Goal: Consume media (video, audio): Consume media (video, audio)

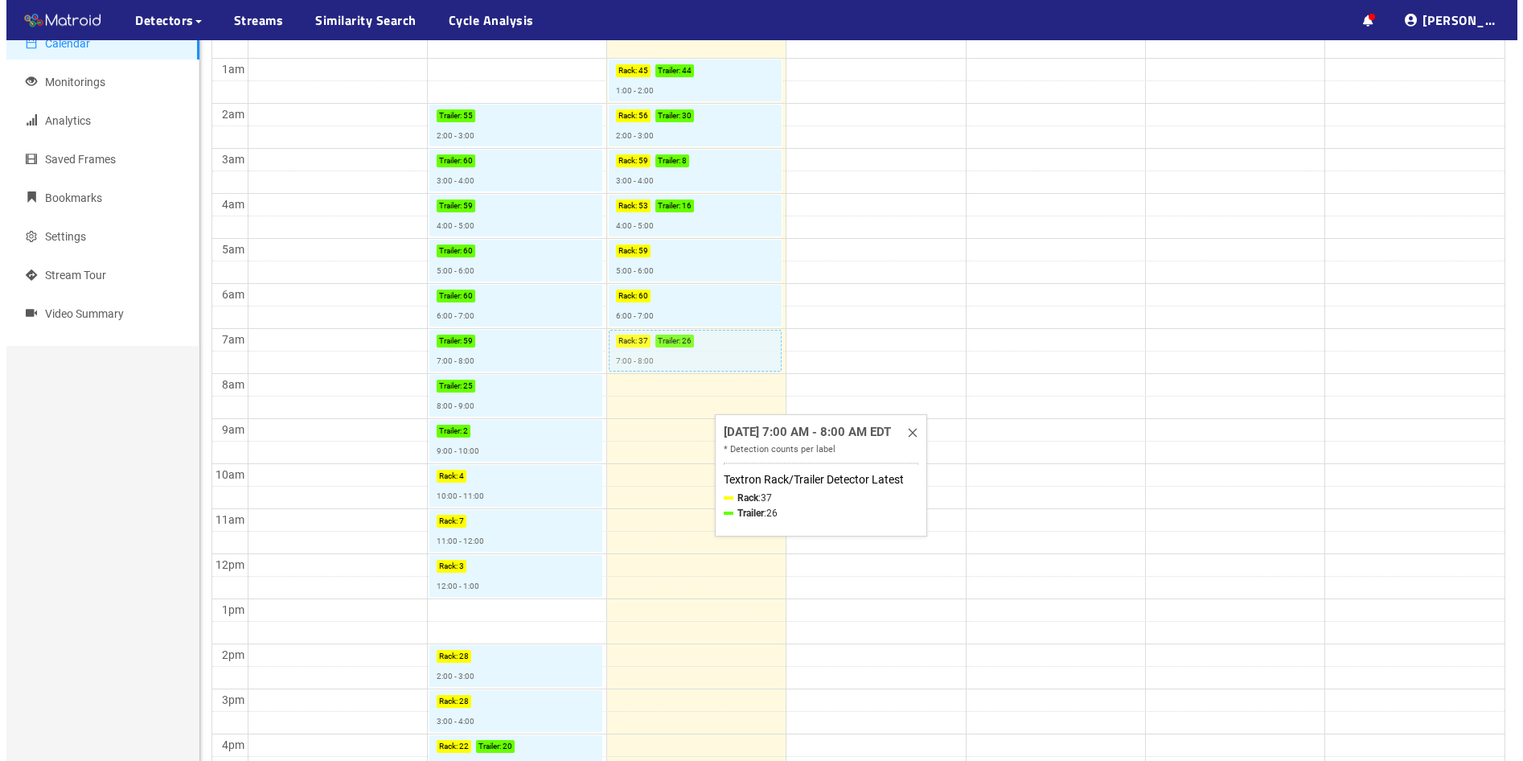
scroll to position [322, 0]
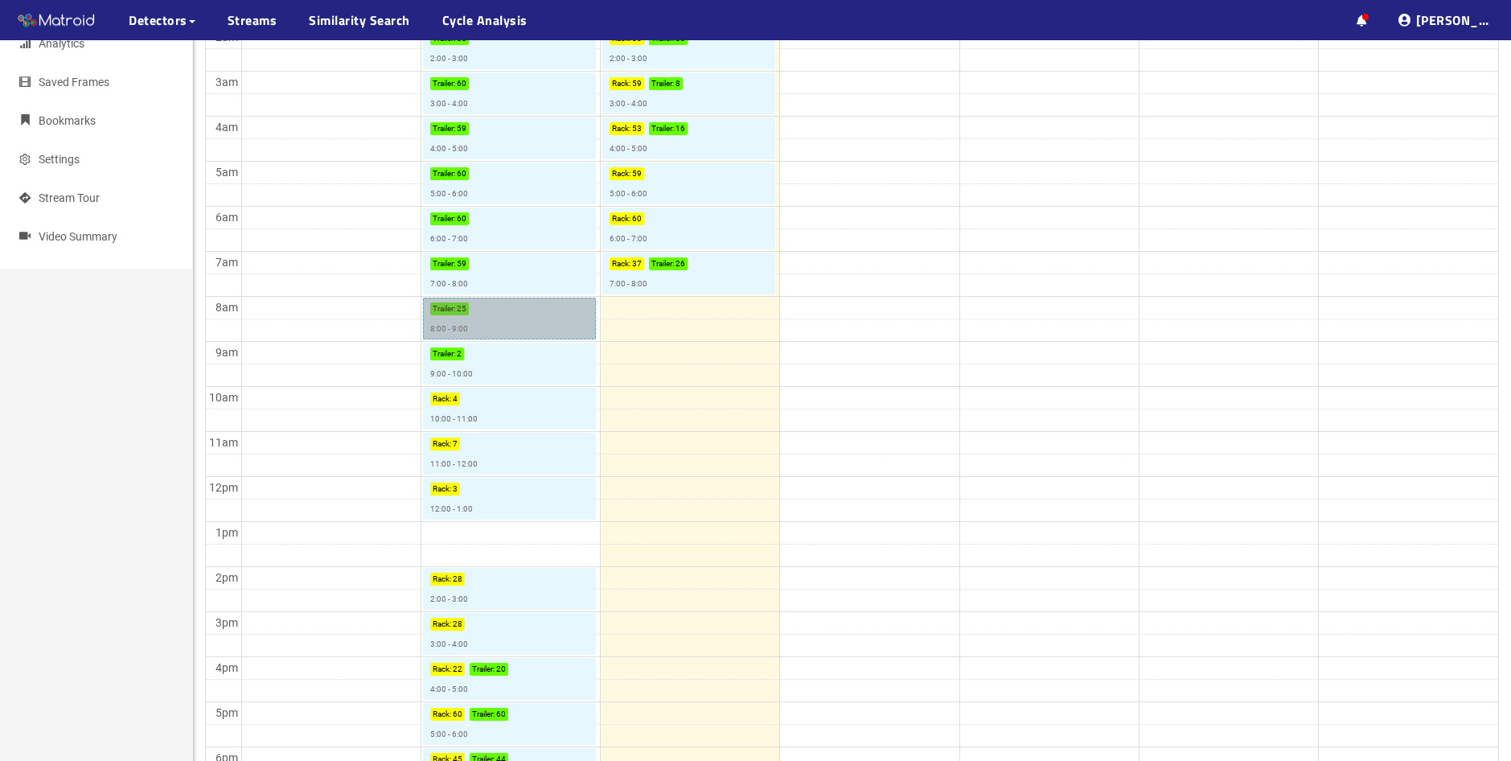
click at [503, 322] on link "Trailer : 25 8:00 - 9:00" at bounding box center [509, 319] width 173 height 42
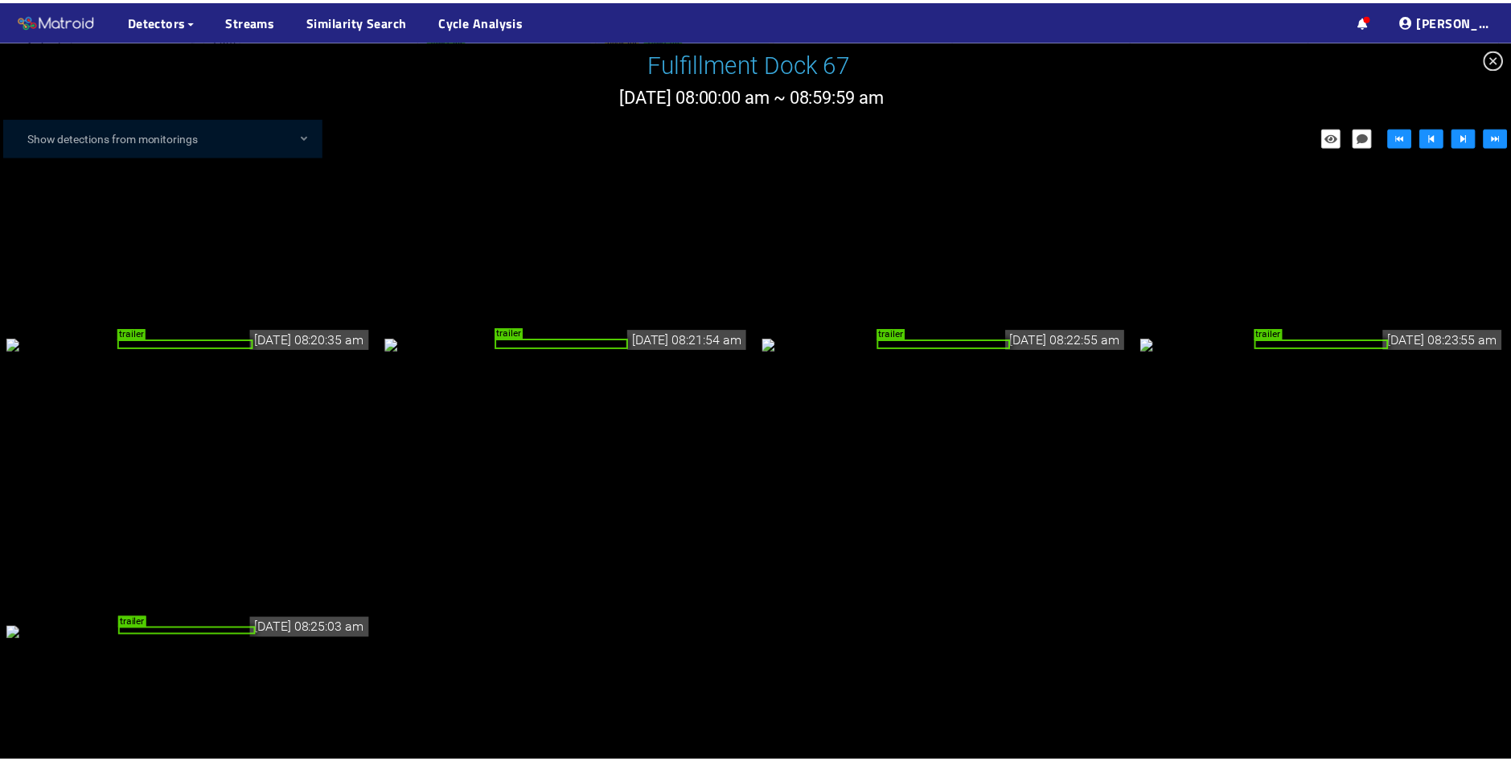
scroll to position [1450, 0]
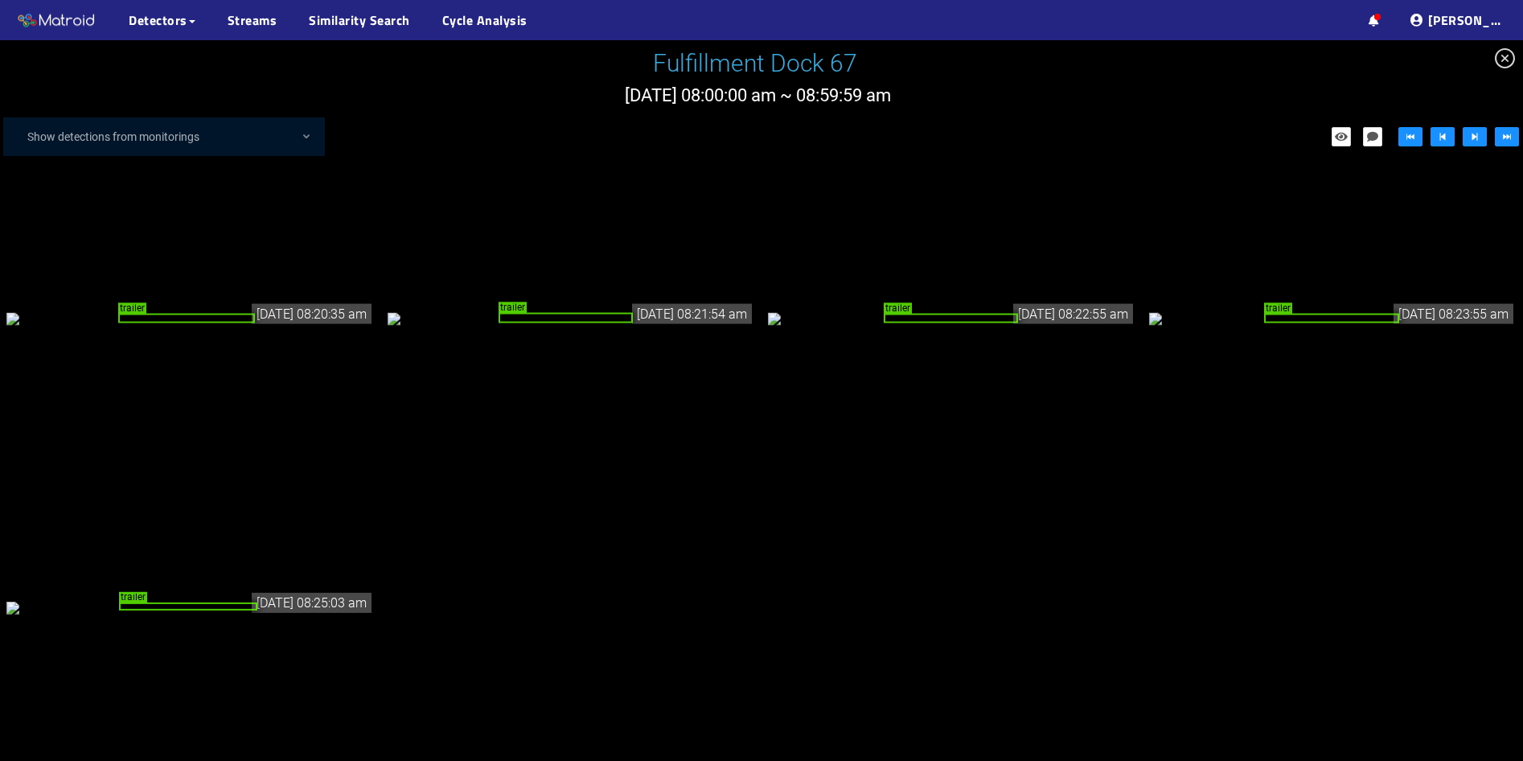
click at [228, 611] on div "trailer" at bounding box center [188, 606] width 138 height 9
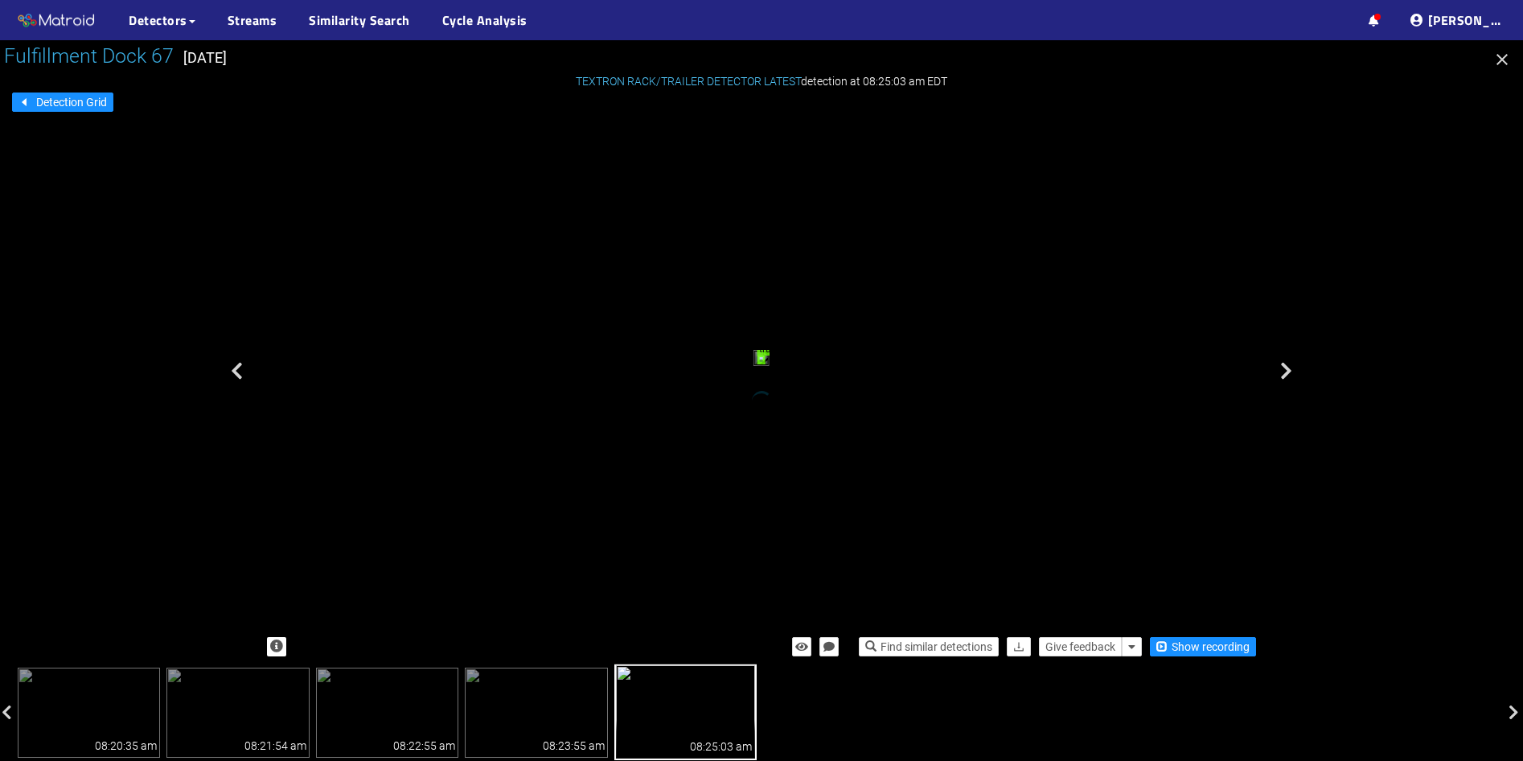
click at [765, 364] on div "trailer" at bounding box center [760, 360] width 7 height 10
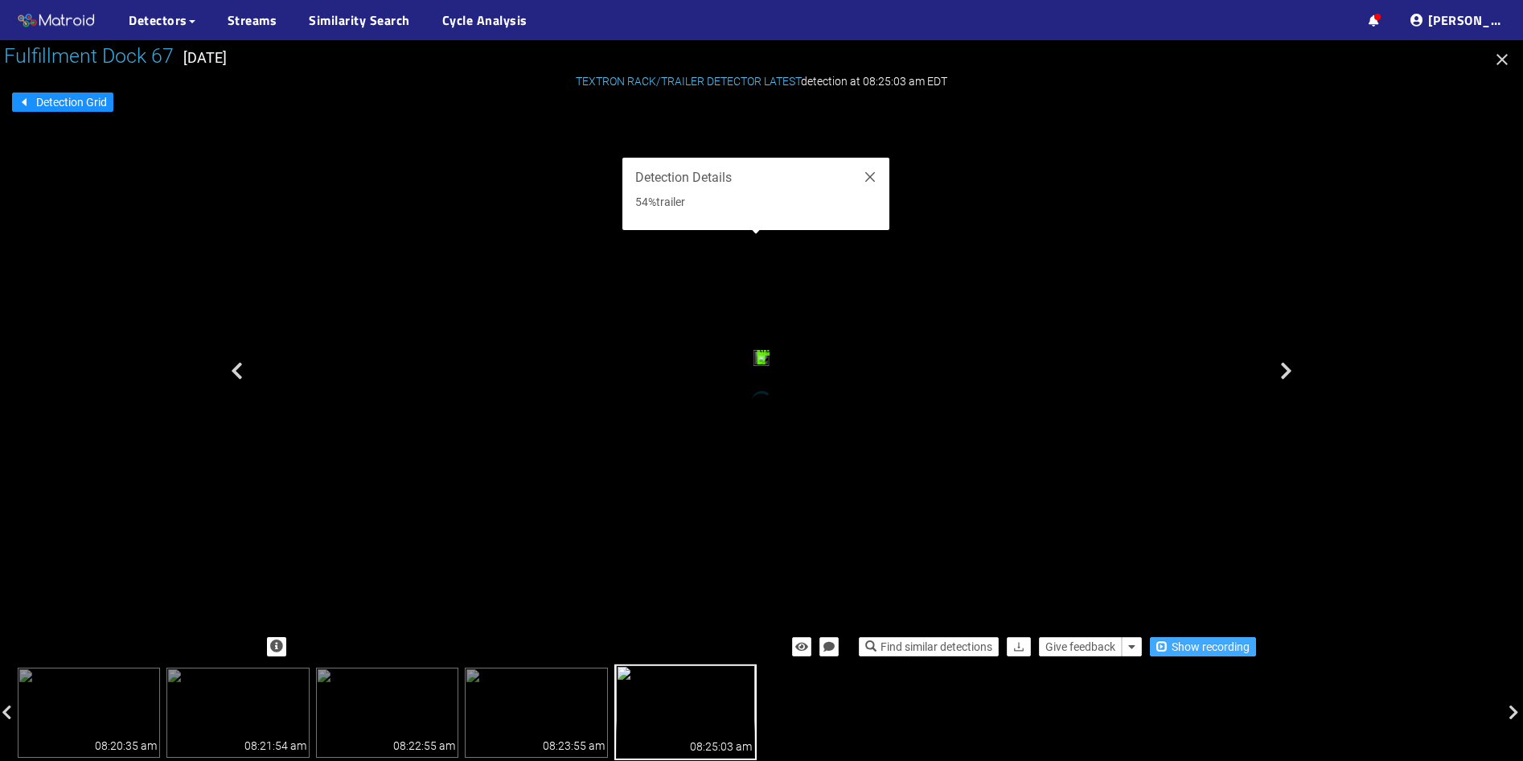
click at [1210, 645] on span "Show recording" at bounding box center [1211, 647] width 78 height 18
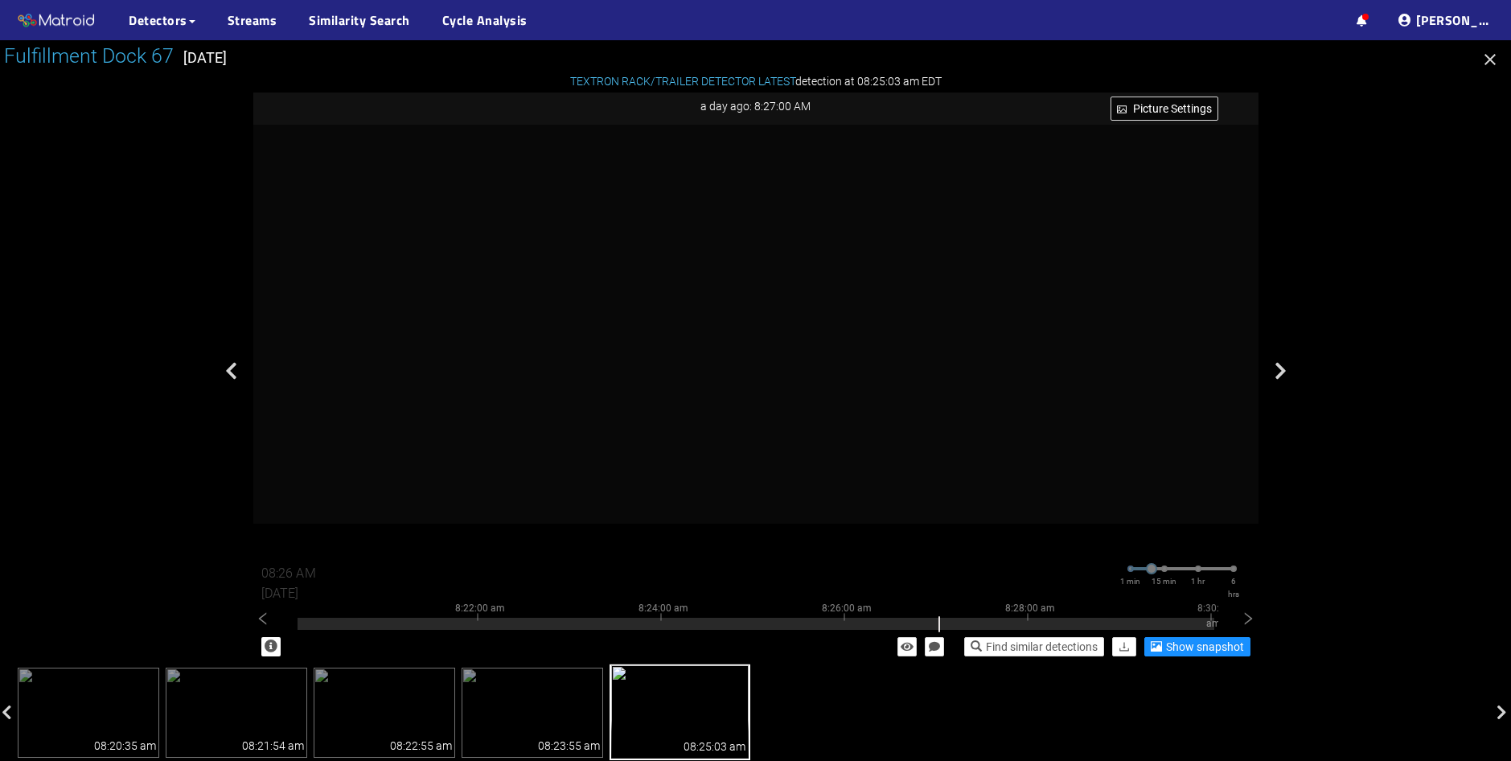
type input "08:27 AM"
click at [252, 23] on link "Streams" at bounding box center [253, 19] width 50 height 19
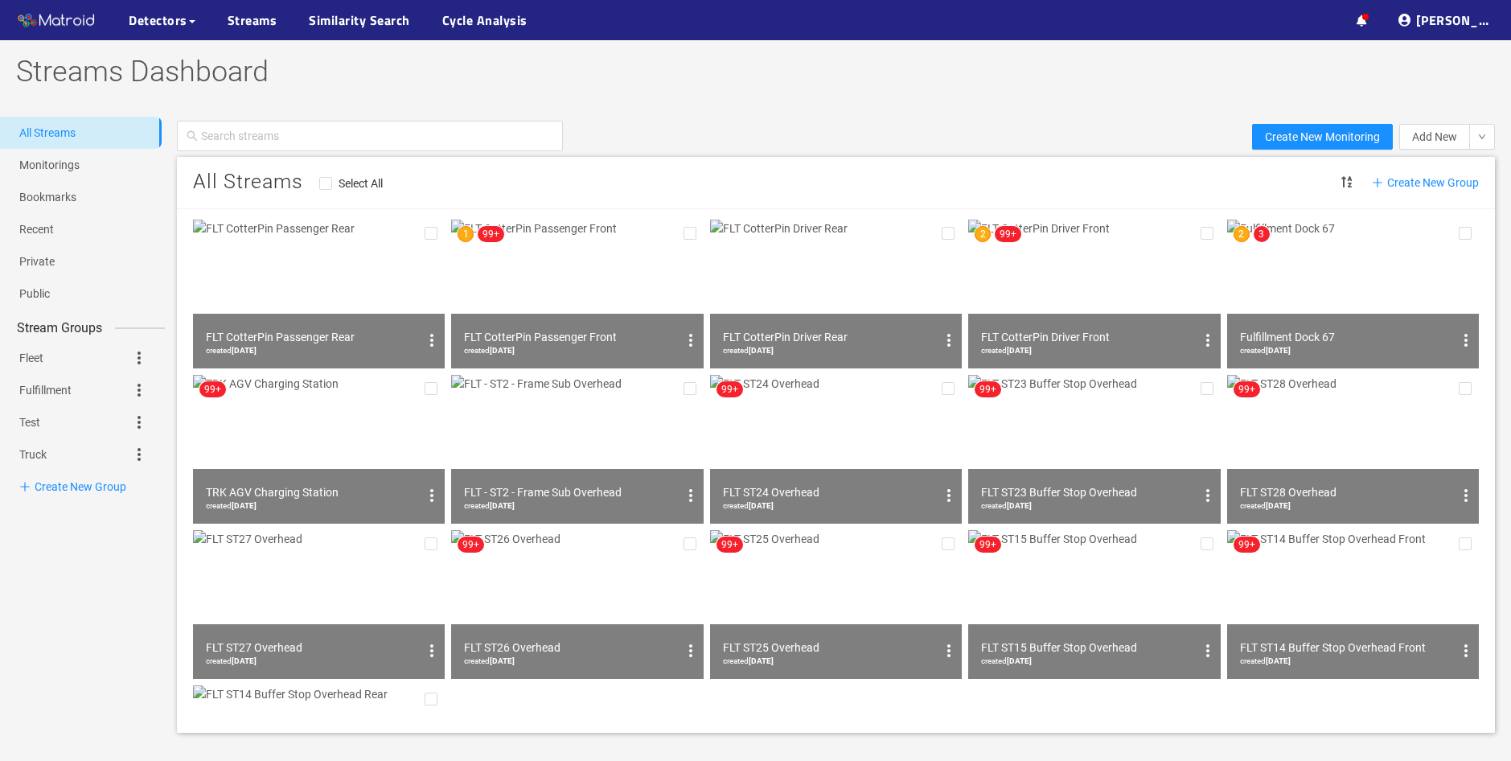
click at [289, 304] on img at bounding box center [319, 294] width 252 height 149
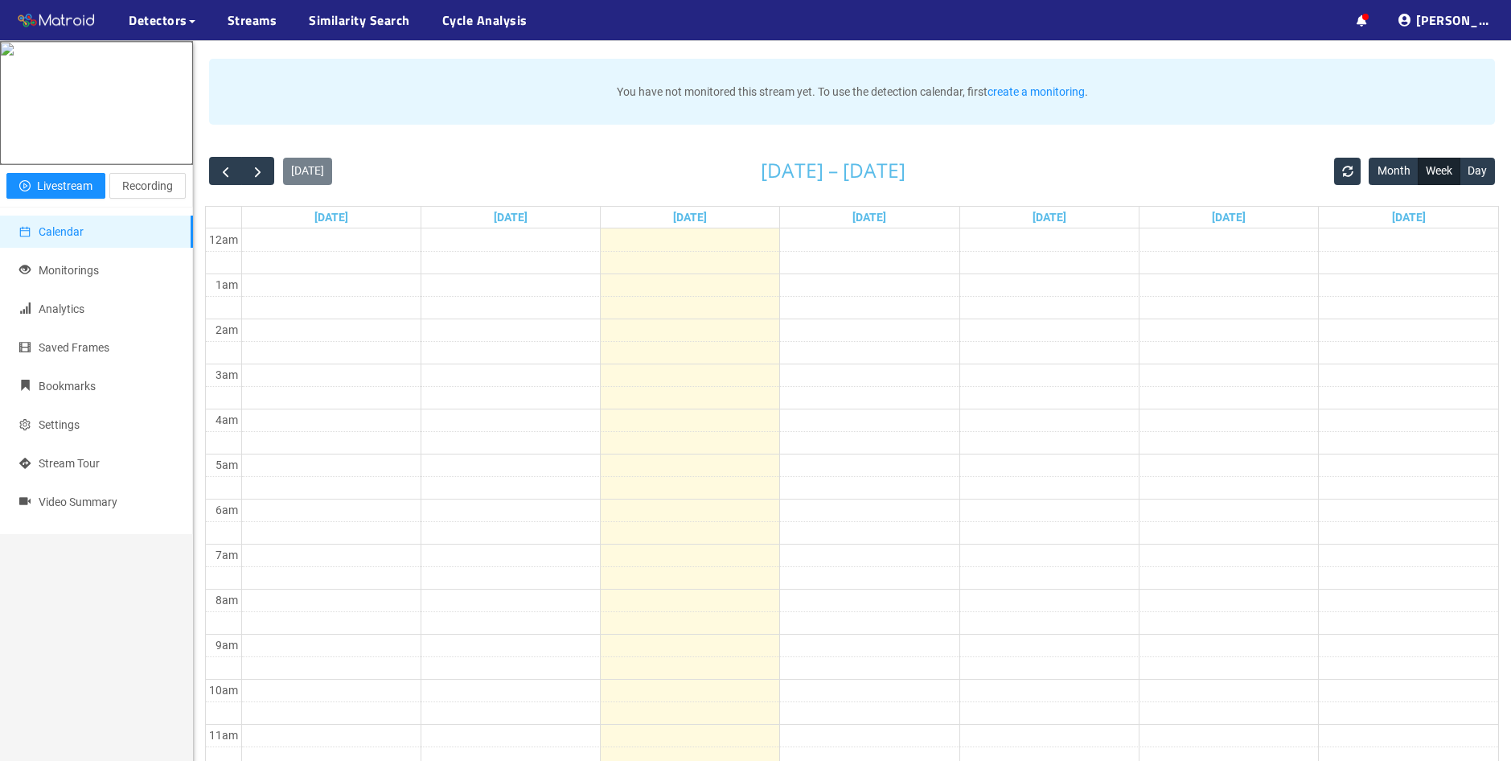
scroll to position [80, 0]
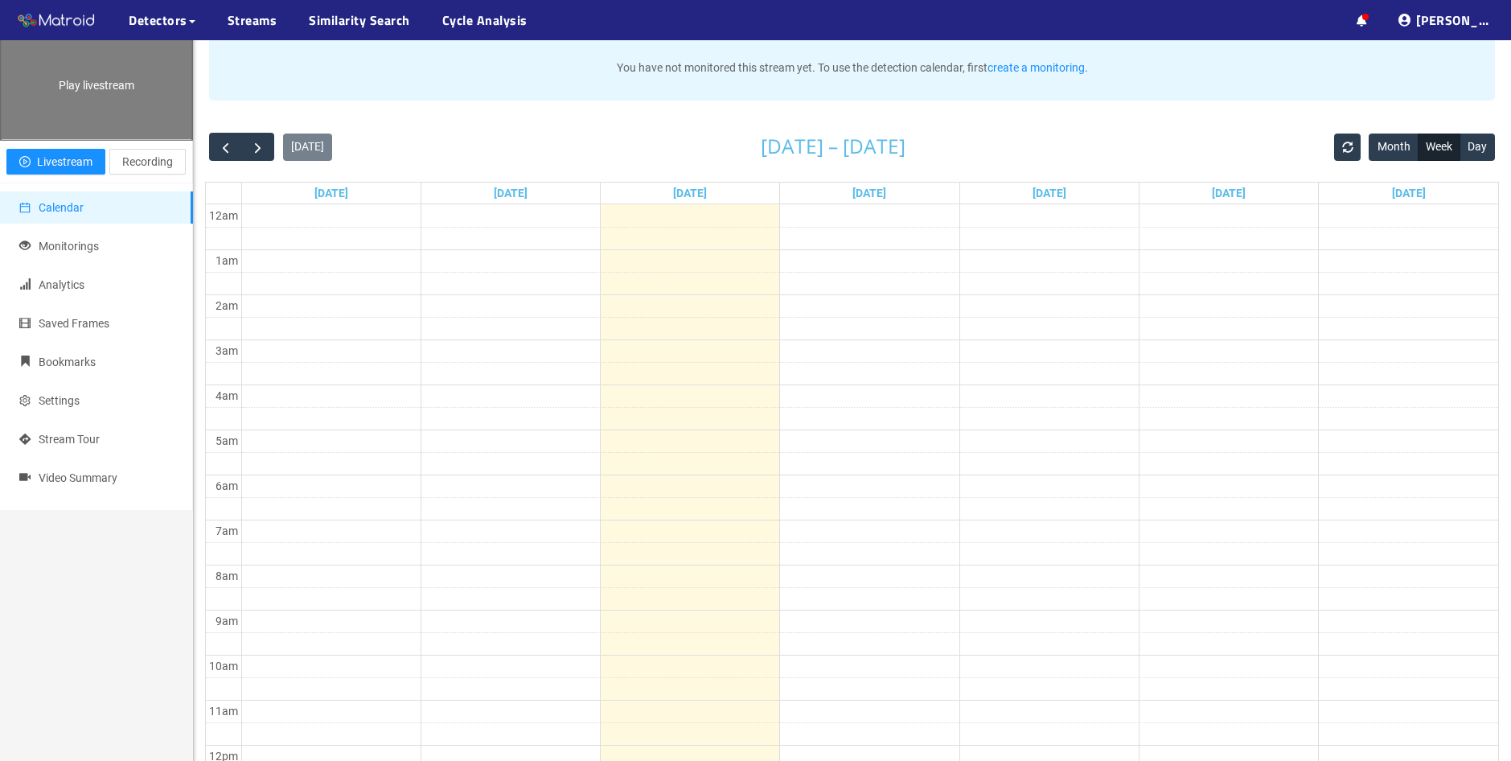
click at [88, 139] on div "Play livestream" at bounding box center [96, 78] width 191 height 121
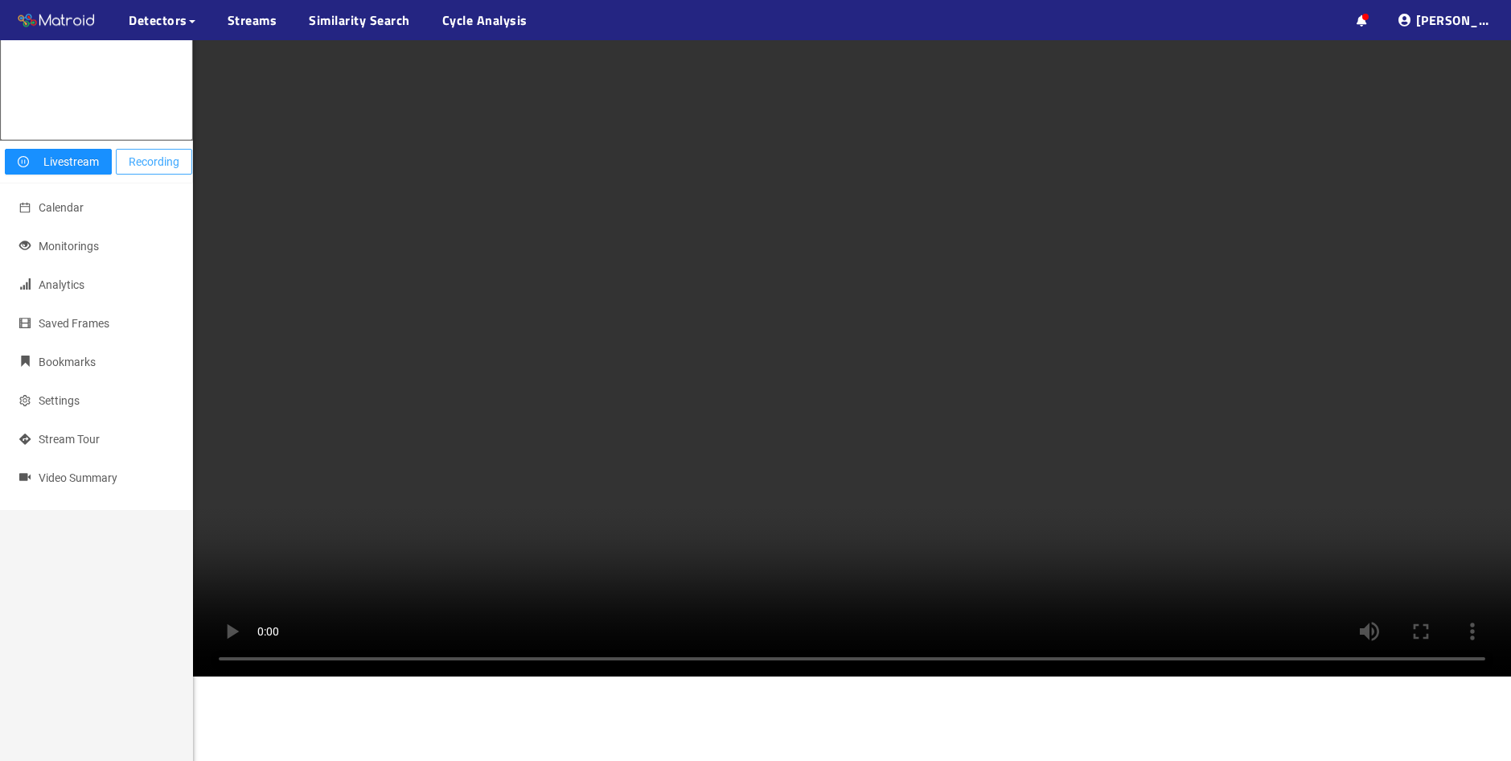
click at [124, 174] on button "Recording" at bounding box center [154, 162] width 76 height 26
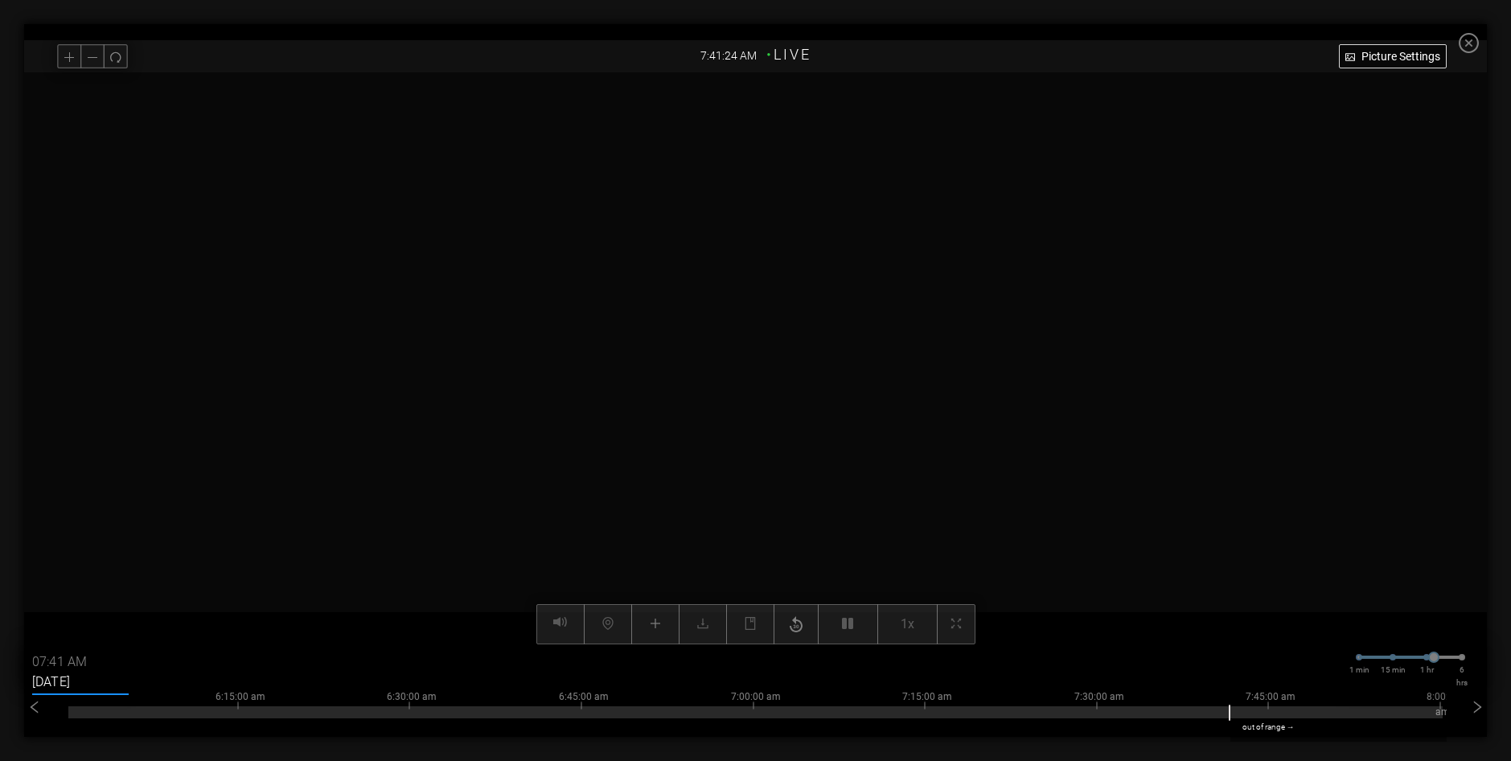
click at [71, 680] on input "[DATE]" at bounding box center [80, 682] width 96 height 26
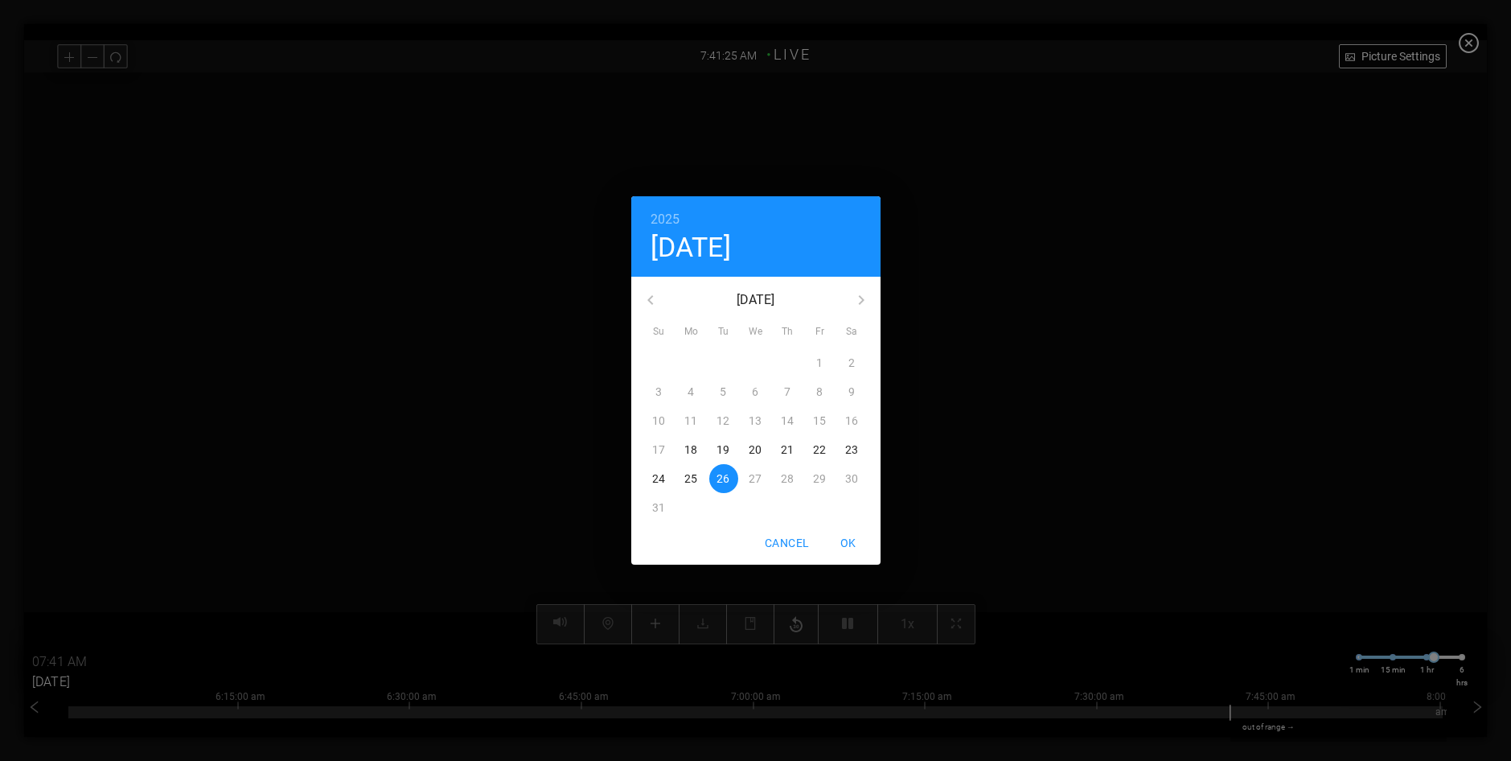
click at [694, 482] on p "25" at bounding box center [690, 478] width 13 height 16
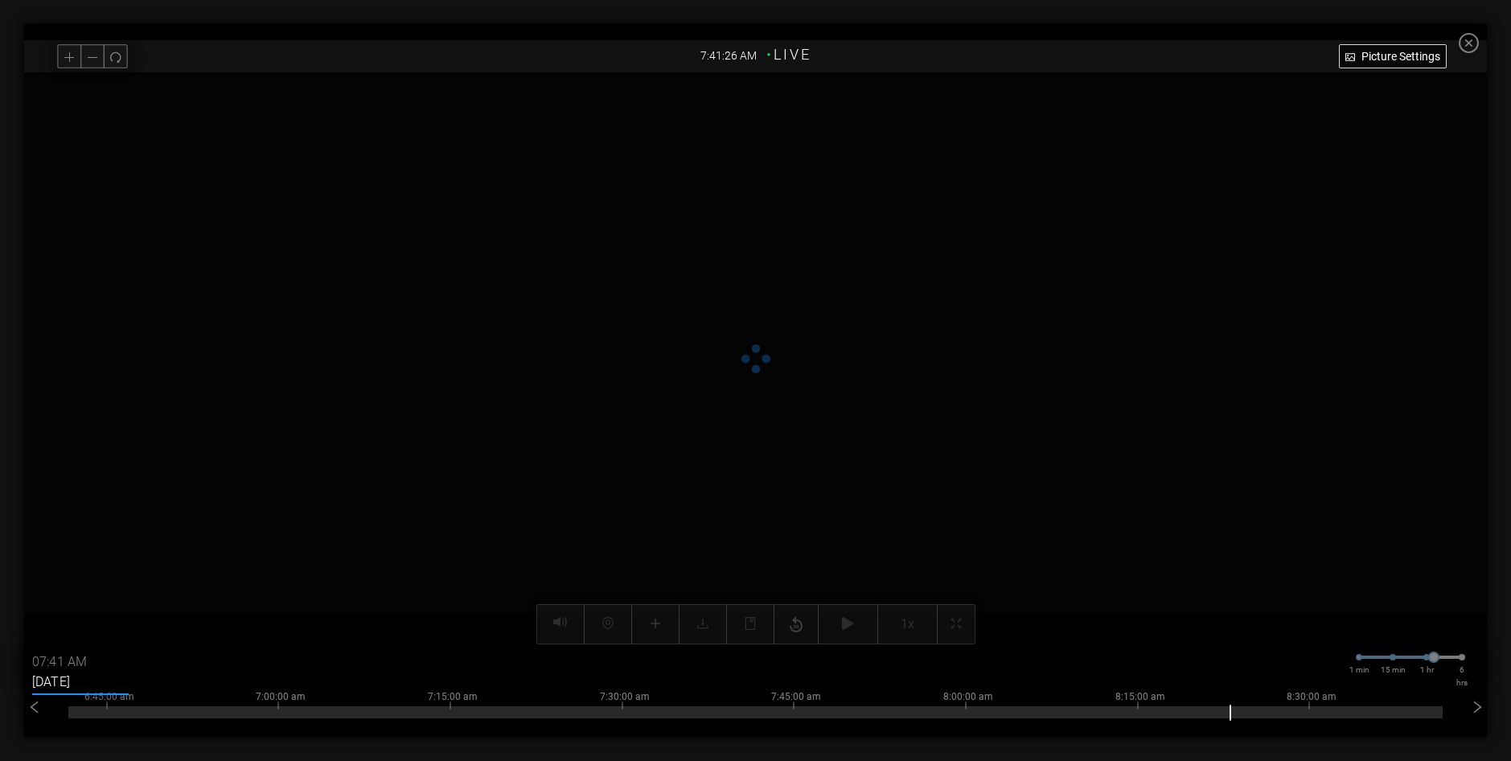
type input "[DATE]"
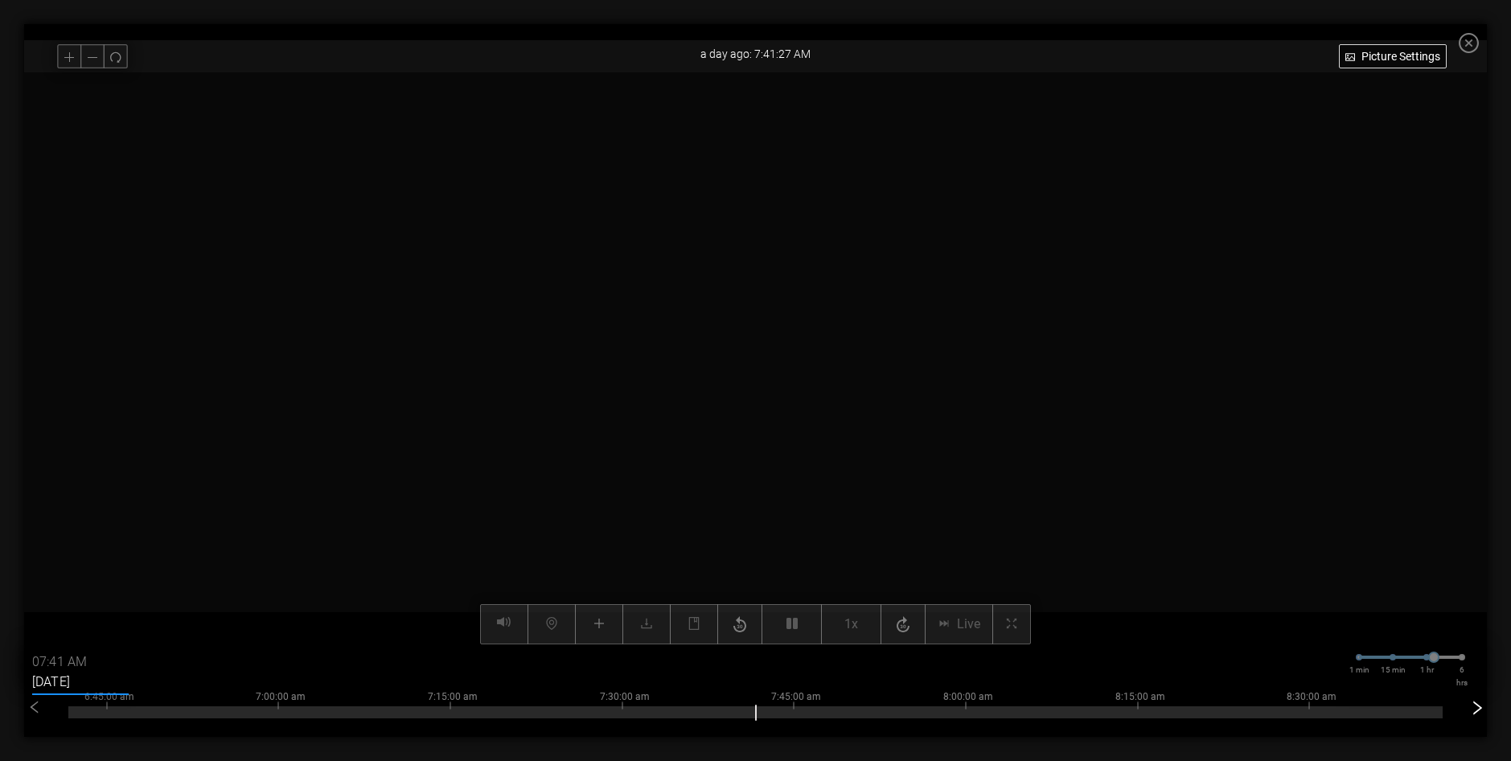
click at [1481, 707] on icon "right" at bounding box center [1477, 708] width 16 height 16
click at [1482, 707] on icon "right" at bounding box center [1477, 708] width 16 height 16
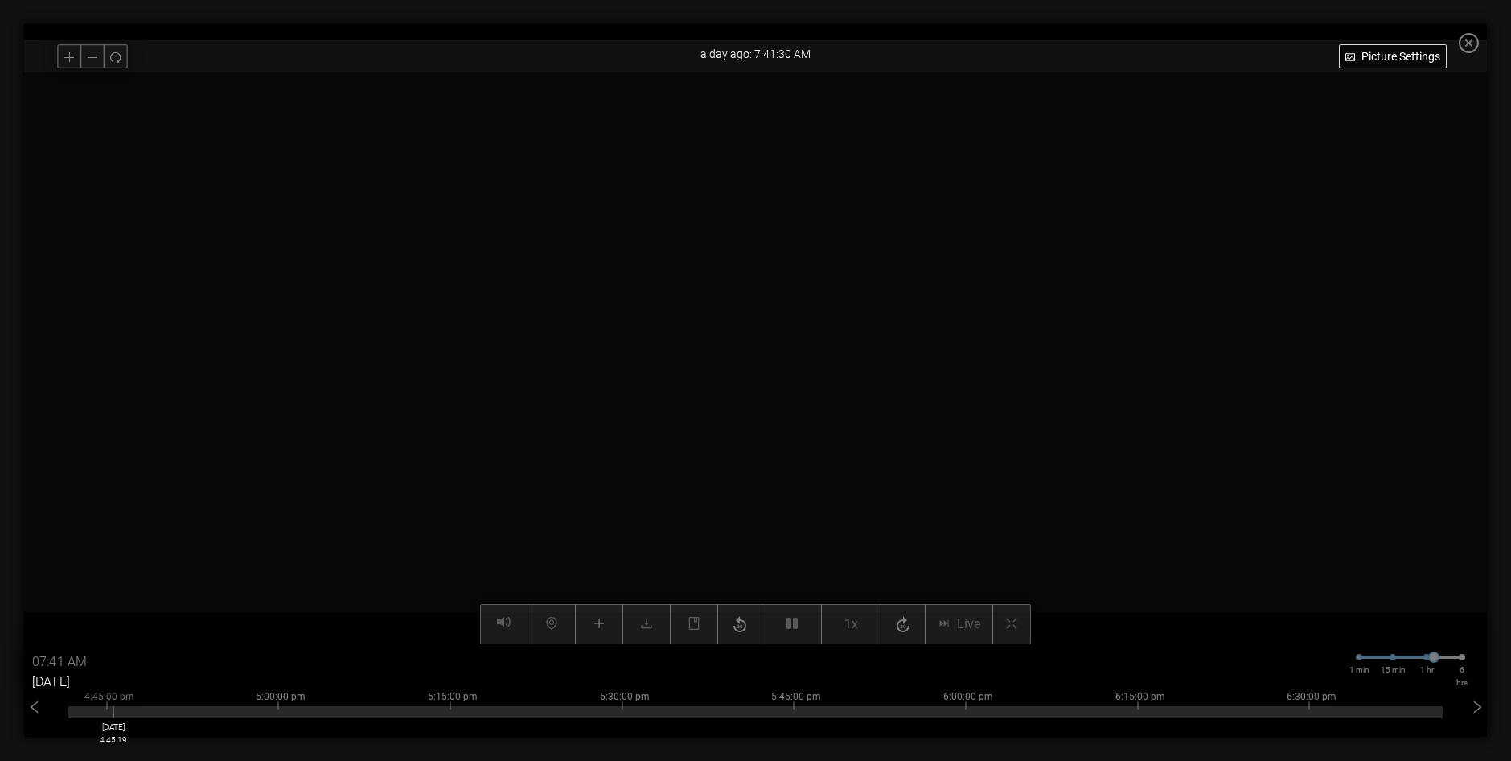
click at [77, 712] on div at bounding box center [755, 712] width 1374 height 12
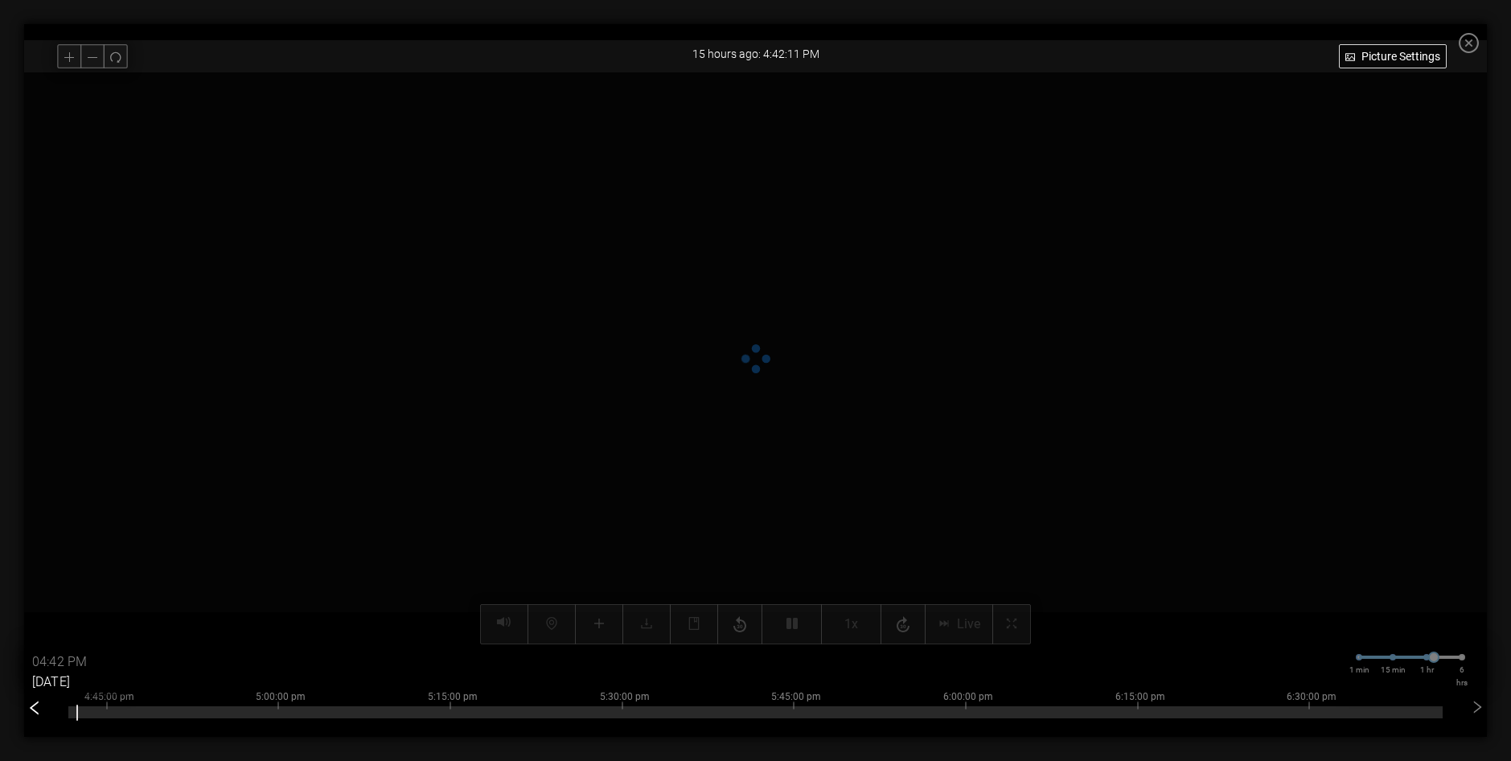
click at [29, 711] on icon "left" at bounding box center [35, 708] width 16 height 16
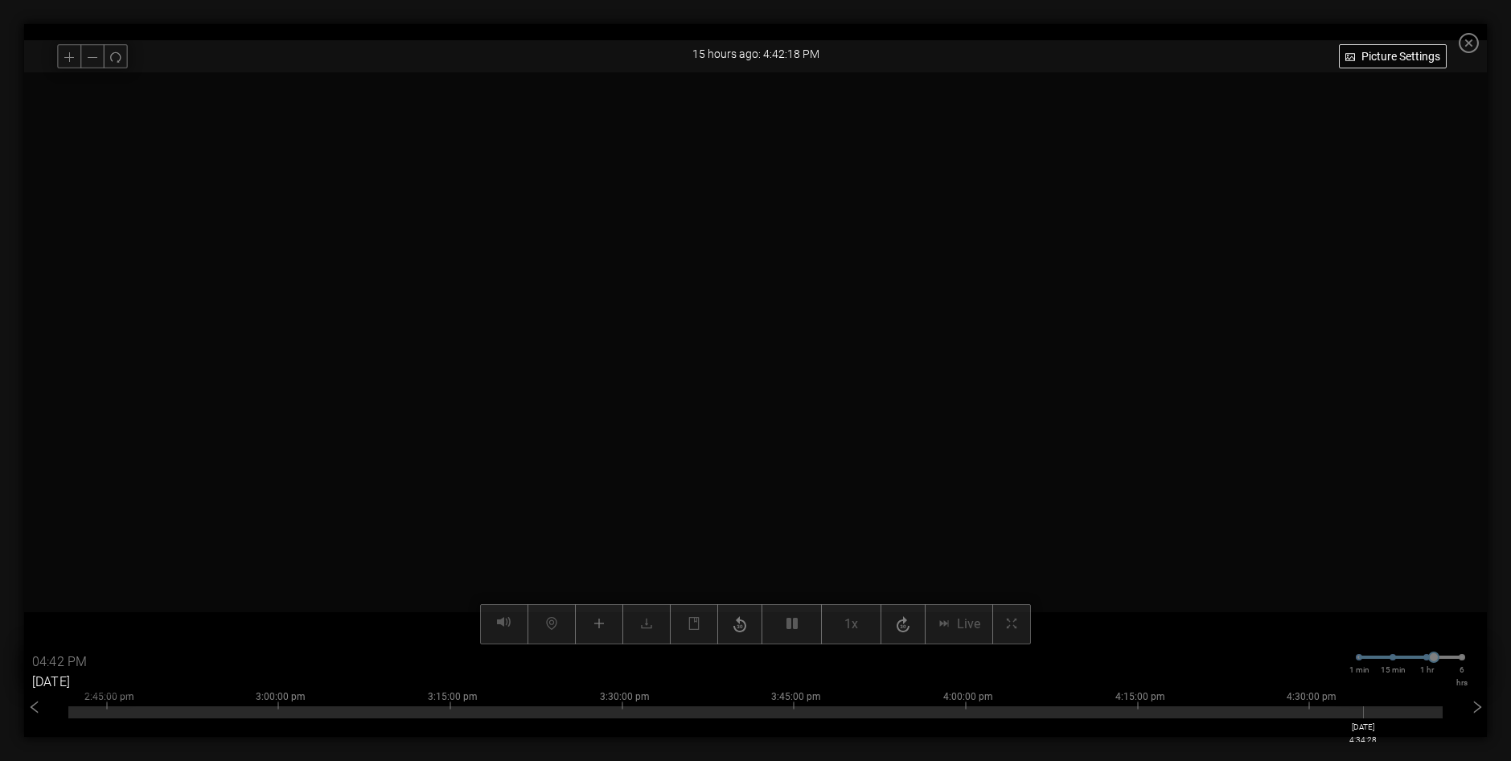
click at [1377, 712] on div at bounding box center [755, 712] width 1374 height 12
click at [1485, 706] on icon "right" at bounding box center [1477, 708] width 16 height 16
click at [122, 712] on div at bounding box center [755, 712] width 1374 height 12
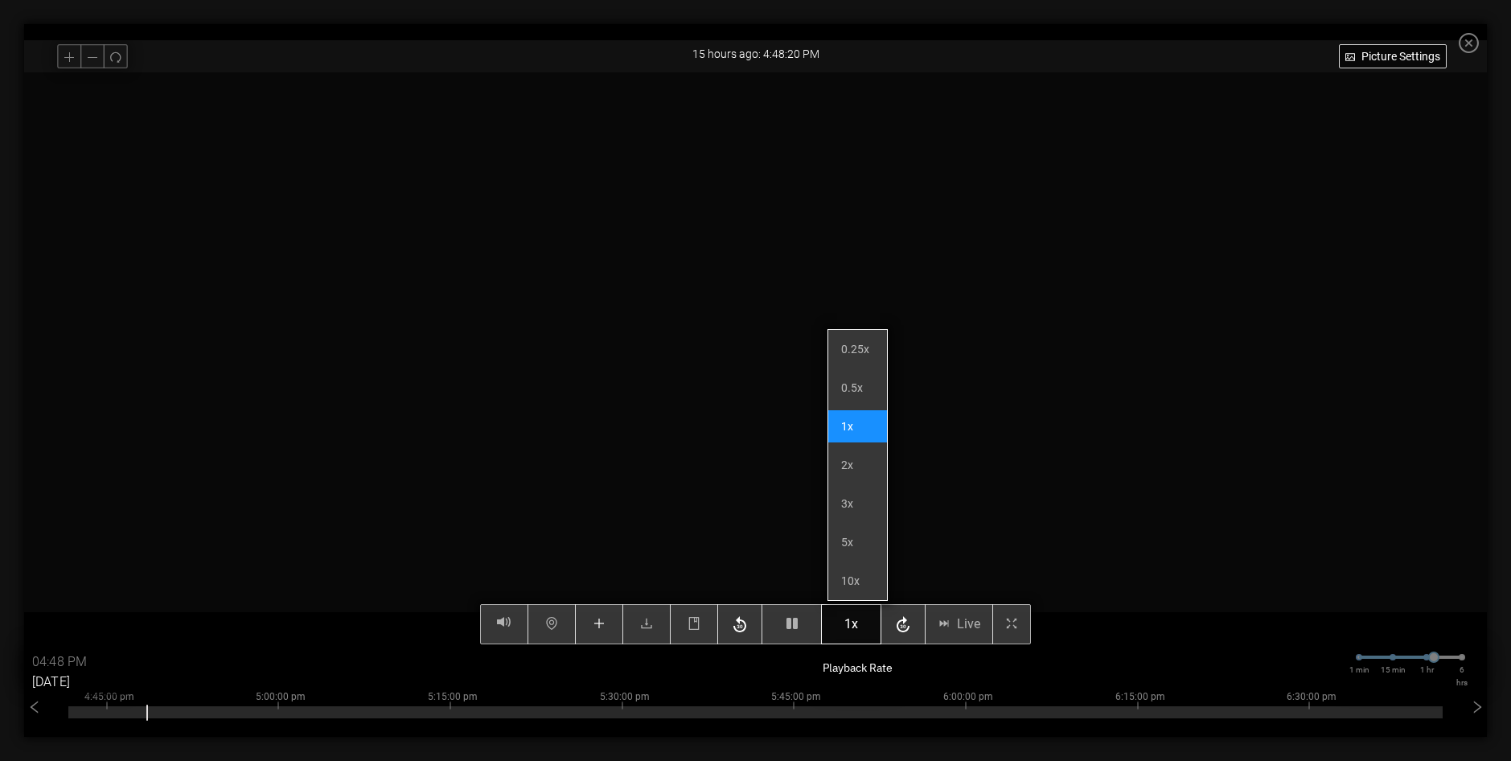
click at [864, 630] on div "Picture Settings 1x Live 04:48 PM 08/25/2025 1 min 15 min 1 hr 6 hrs 2:45:00 pm…" at bounding box center [755, 358] width 1463 height 572
click at [858, 630] on span "1x" at bounding box center [851, 624] width 14 height 20
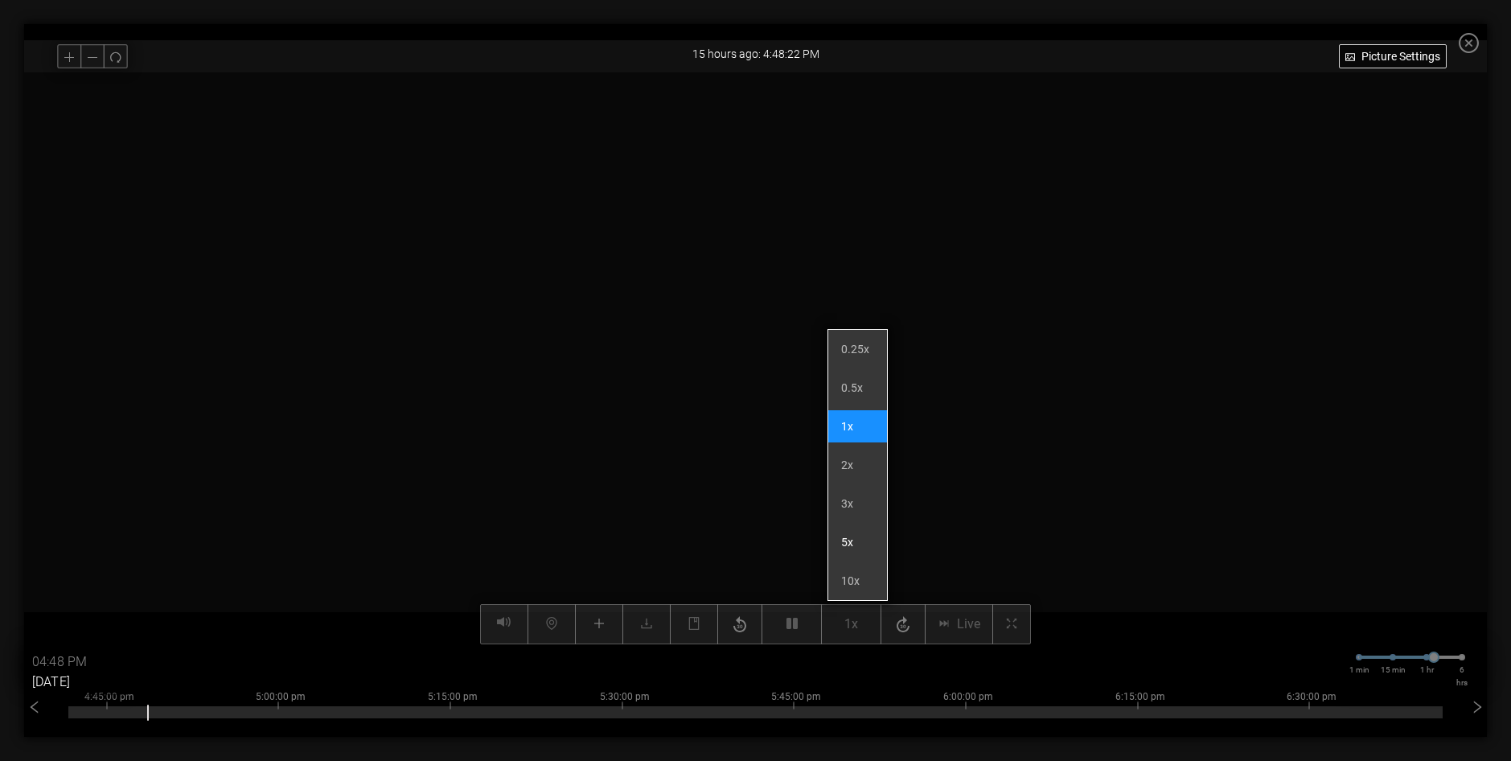
click at [848, 540] on li "5x" at bounding box center [857, 542] width 59 height 32
click at [844, 510] on li "3x" at bounding box center [857, 503] width 59 height 32
click at [935, 507] on div at bounding box center [755, 358] width 1463 height 572
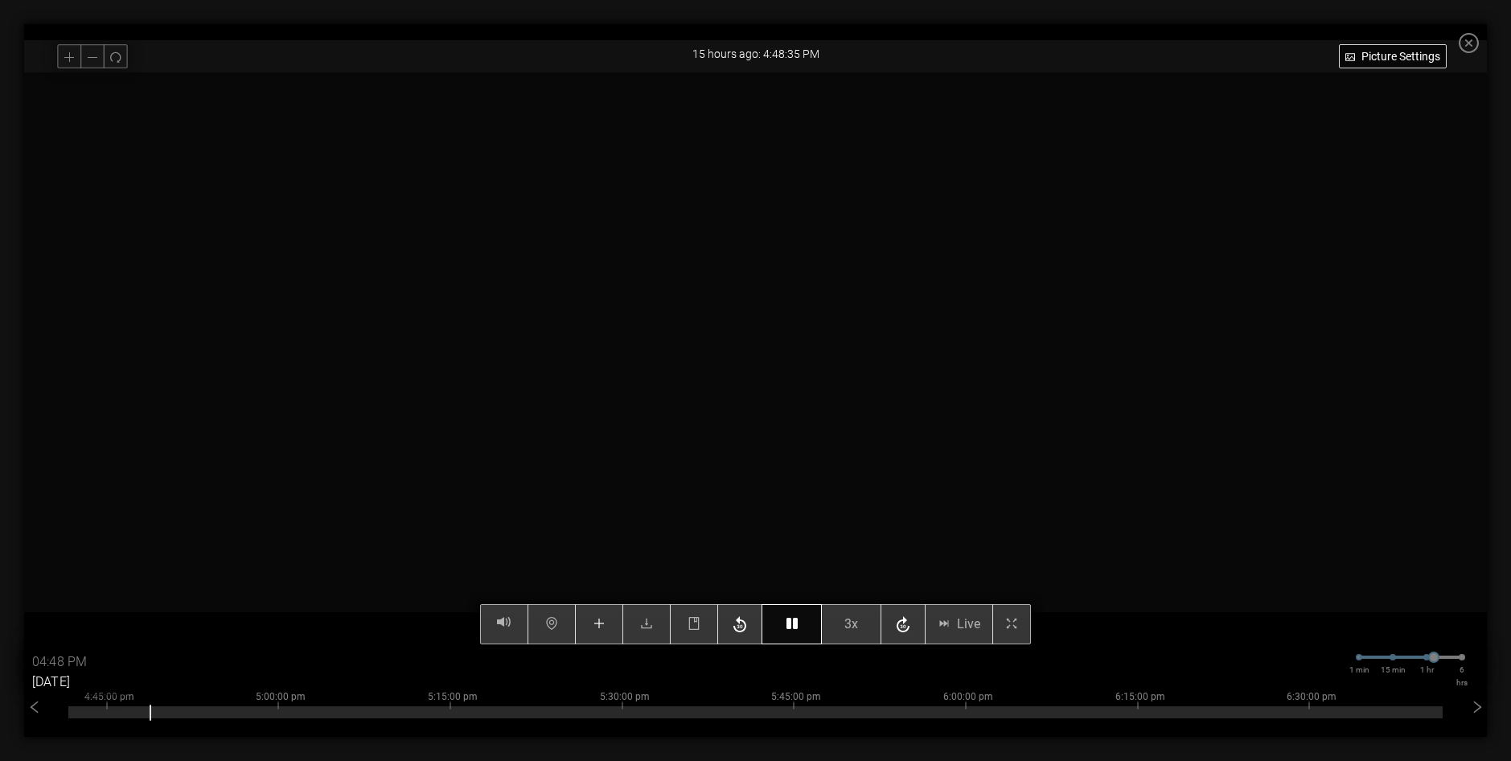
click at [798, 626] on div "Picture Settings 3x Live 04:48 PM 08/25/2025 1 min 15 min 1 hr 6 hrs 2:45:00 pm…" at bounding box center [755, 358] width 1463 height 572
click at [798, 622] on icon "button" at bounding box center [791, 623] width 11 height 13
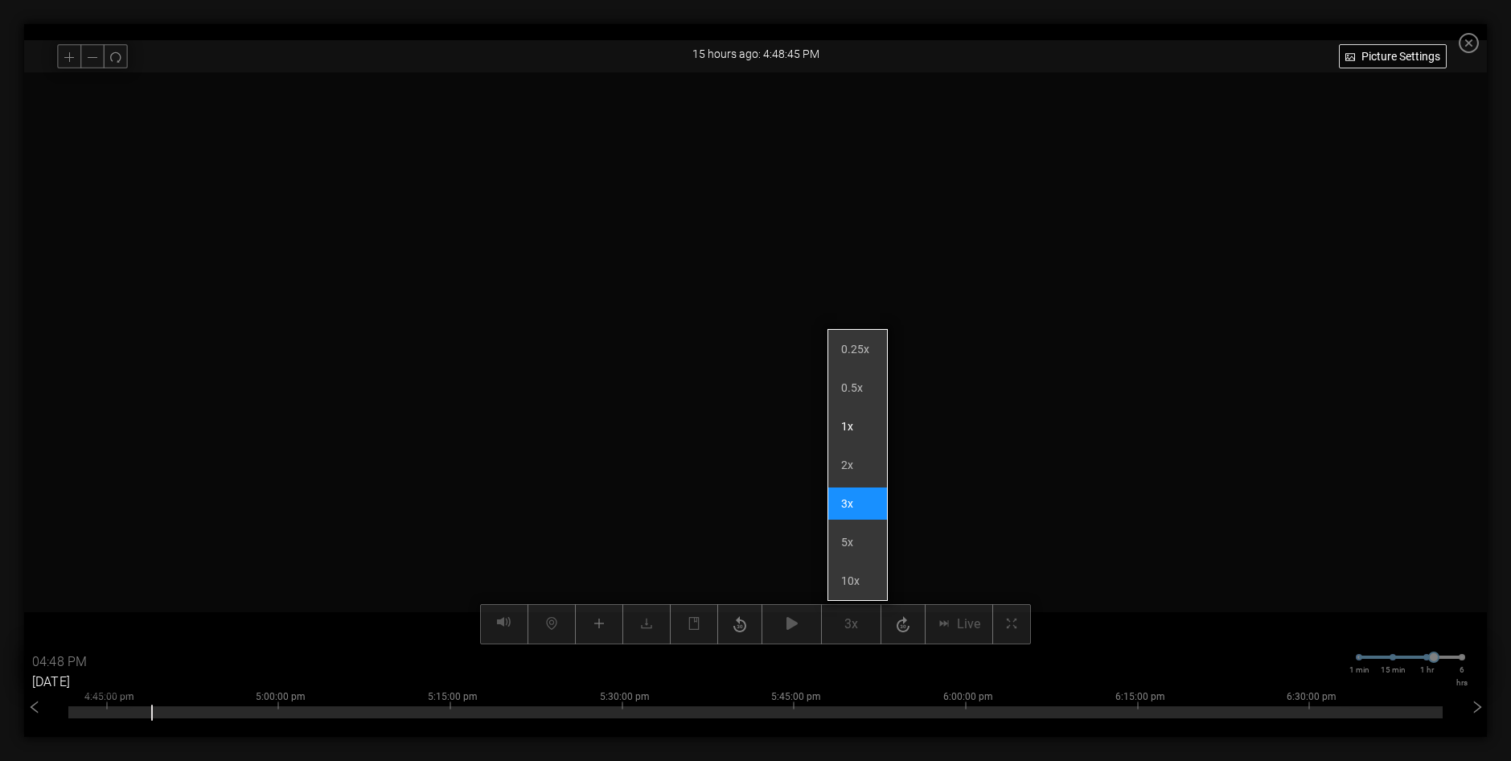
click at [849, 432] on li "1x" at bounding box center [857, 426] width 59 height 32
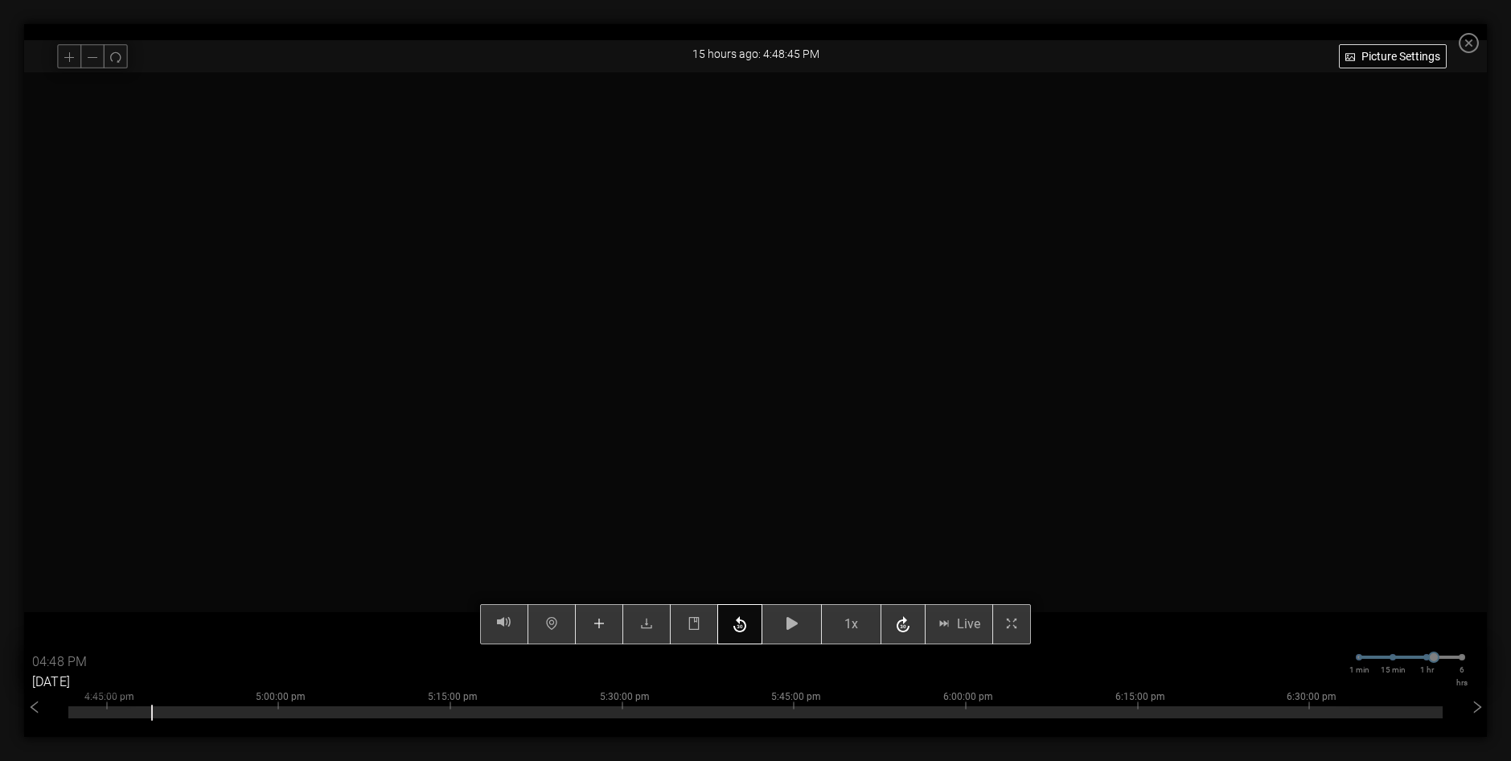
click at [749, 622] on icon "button" at bounding box center [739, 625] width 19 height 24
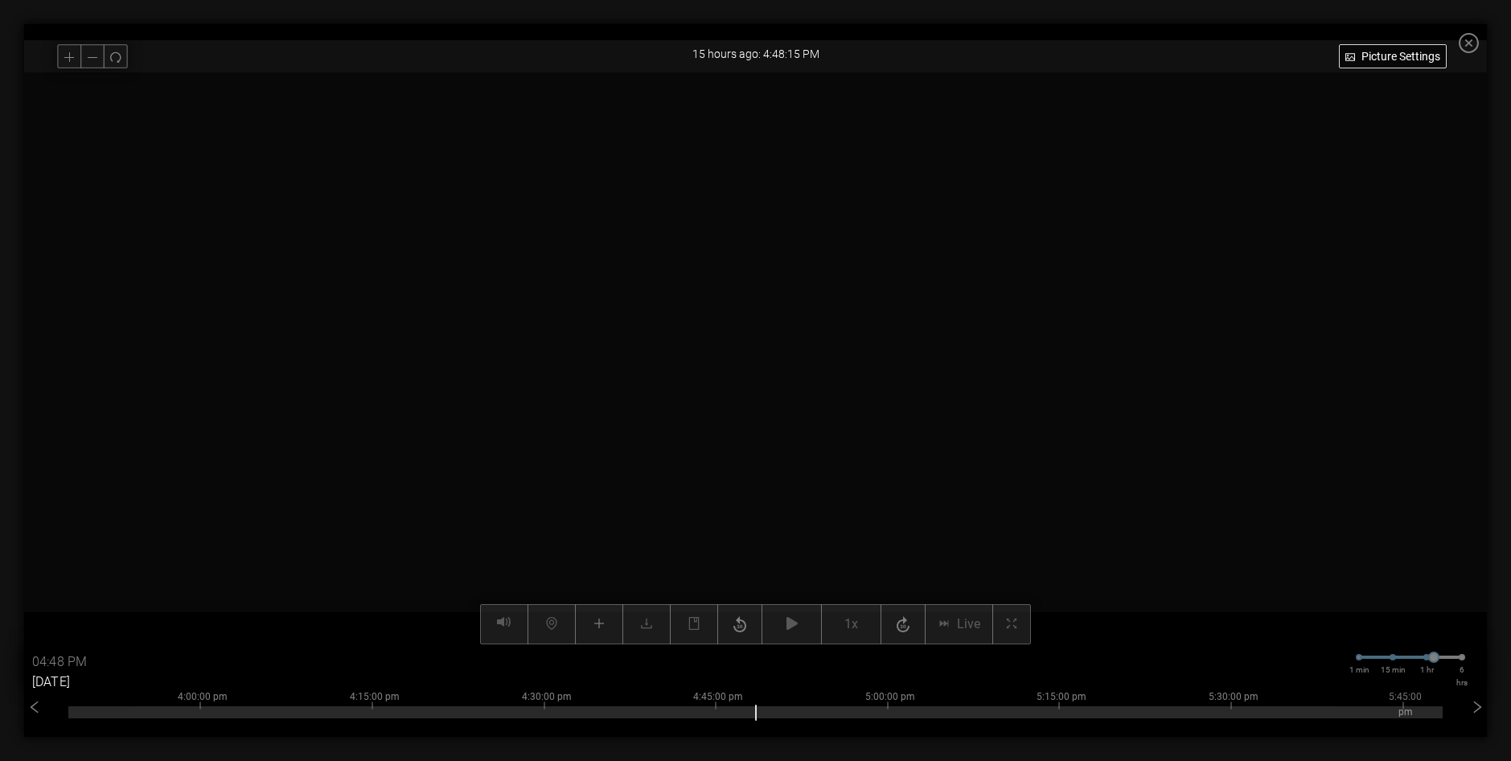
click at [819, 452] on video at bounding box center [755, 358] width 1143 height 572
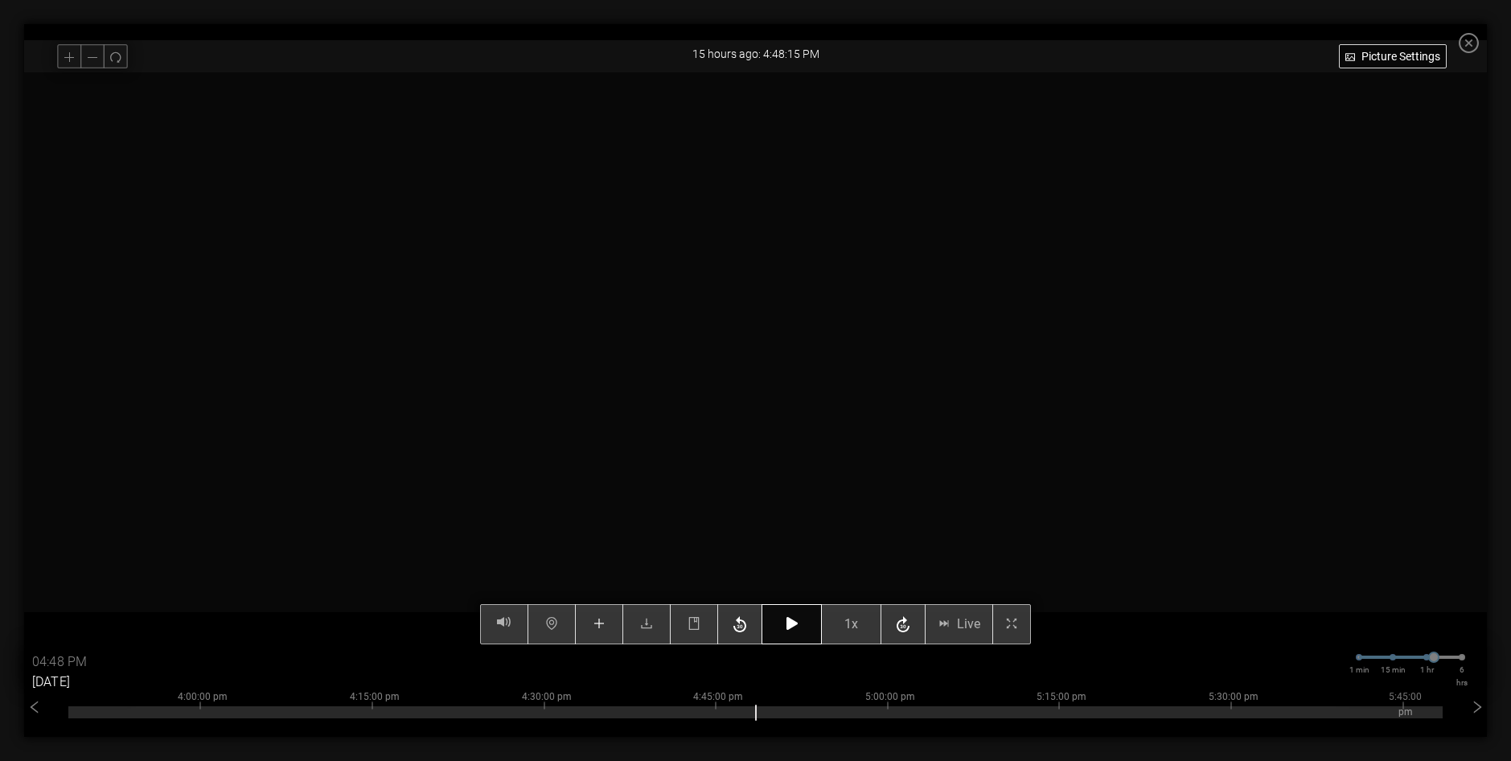
click at [793, 625] on icon "button" at bounding box center [791, 623] width 11 height 13
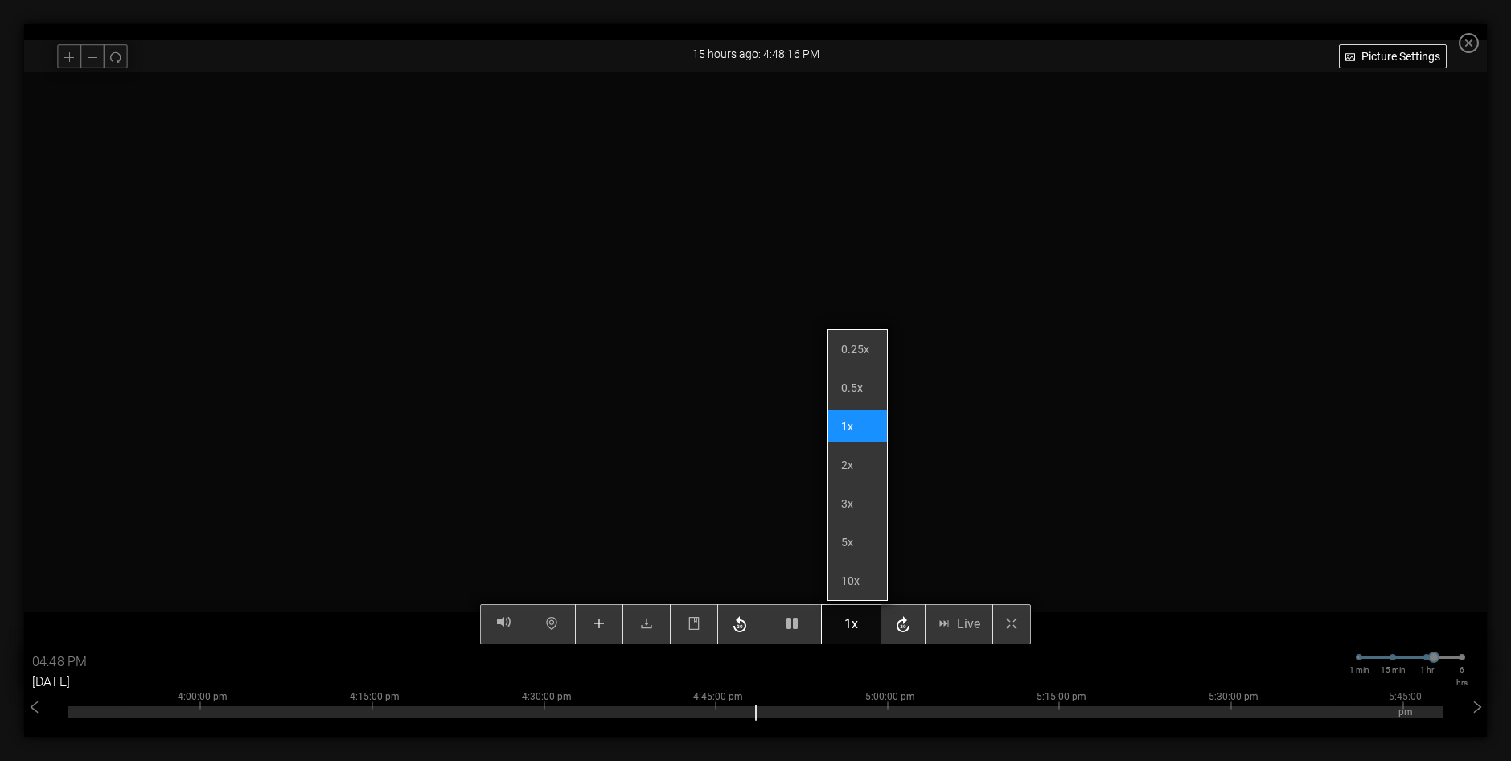
click at [858, 629] on span "1x" at bounding box center [851, 624] width 14 height 20
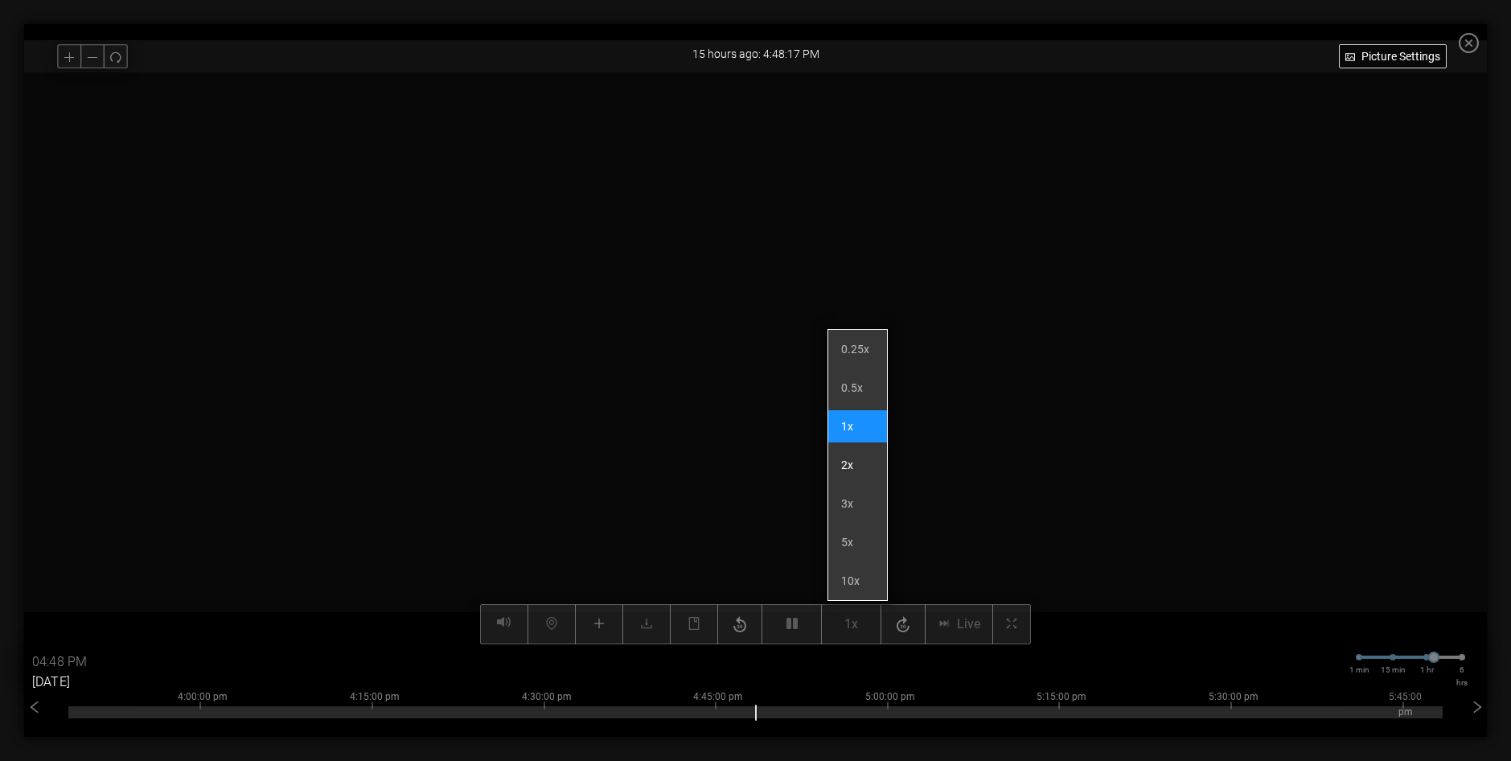
click at [849, 470] on li "2x" at bounding box center [857, 465] width 59 height 32
click at [852, 510] on li "3x" at bounding box center [857, 503] width 59 height 32
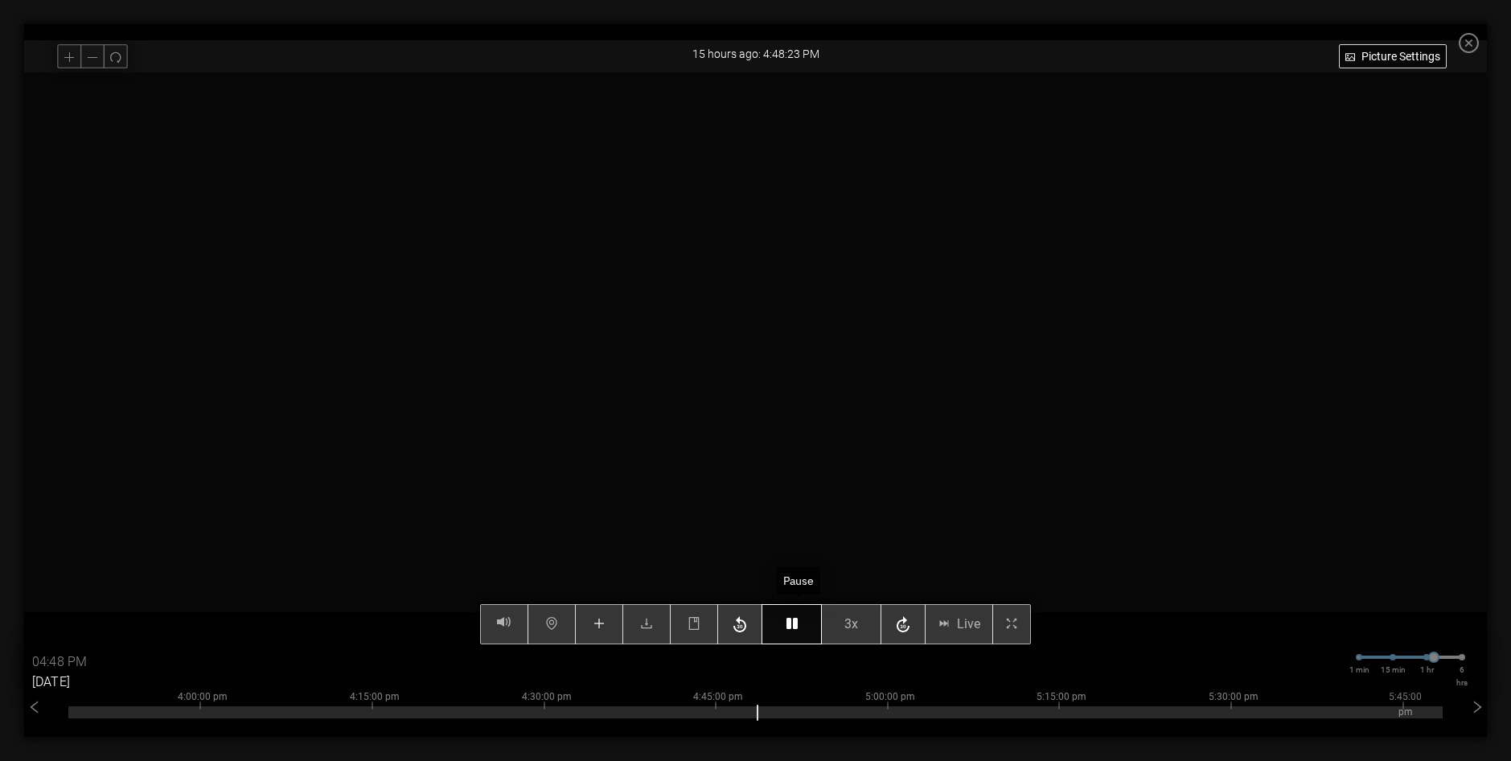
click at [797, 623] on icon "button" at bounding box center [791, 623] width 11 height 13
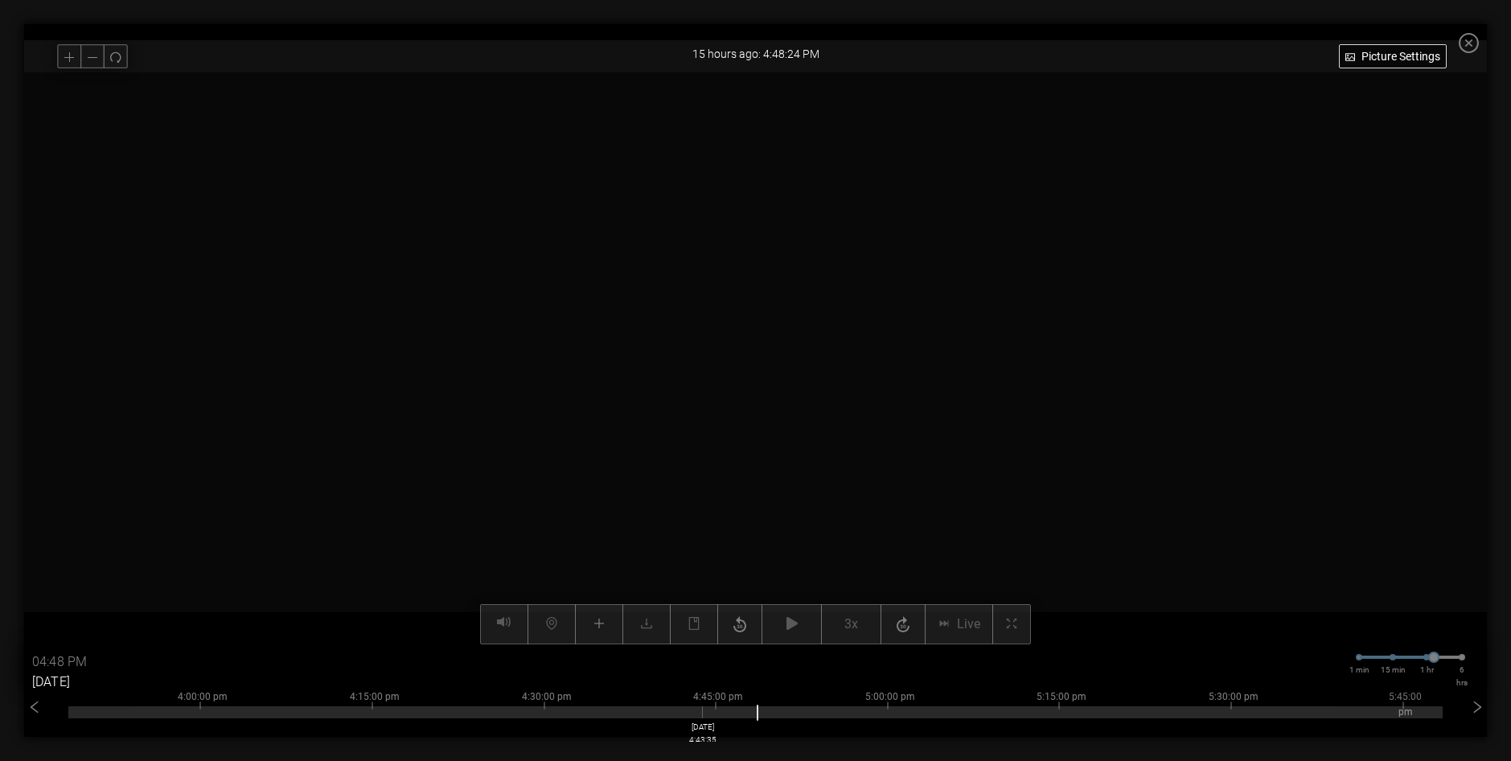
click at [708, 708] on div "4:00:00 pm 4:15:00 pm 4:30:00 pm 4:45:00 pm 5:00:00 pm 5:15:00 pm 5:30:00 pm 5:…" at bounding box center [755, 708] width 1374 height 10
click at [745, 709] on div at bounding box center [755, 712] width 1374 height 12
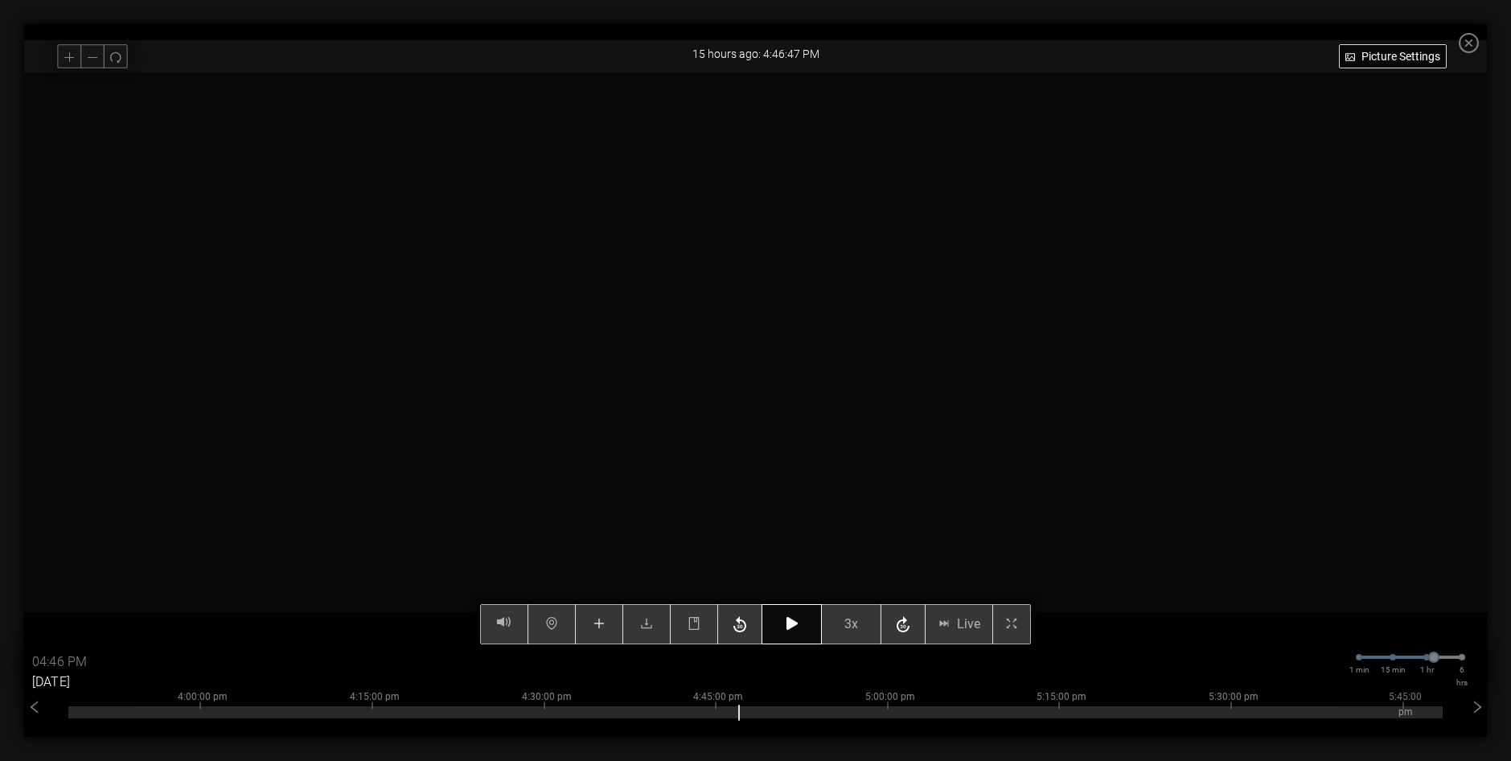
click at [810, 630] on div "Picture Settings 3x Live 04:46 PM 08/25/2025 1 min 15 min 1 hr 6 hrs 2:00:00 pm…" at bounding box center [755, 358] width 1463 height 572
click at [799, 630] on div "Picture Settings 3x Live 04:46 PM 08/25/2025 1 min 15 min 1 hr 6 hrs 2:00:00 pm…" at bounding box center [755, 358] width 1463 height 572
click at [797, 625] on icon "button" at bounding box center [791, 623] width 11 height 13
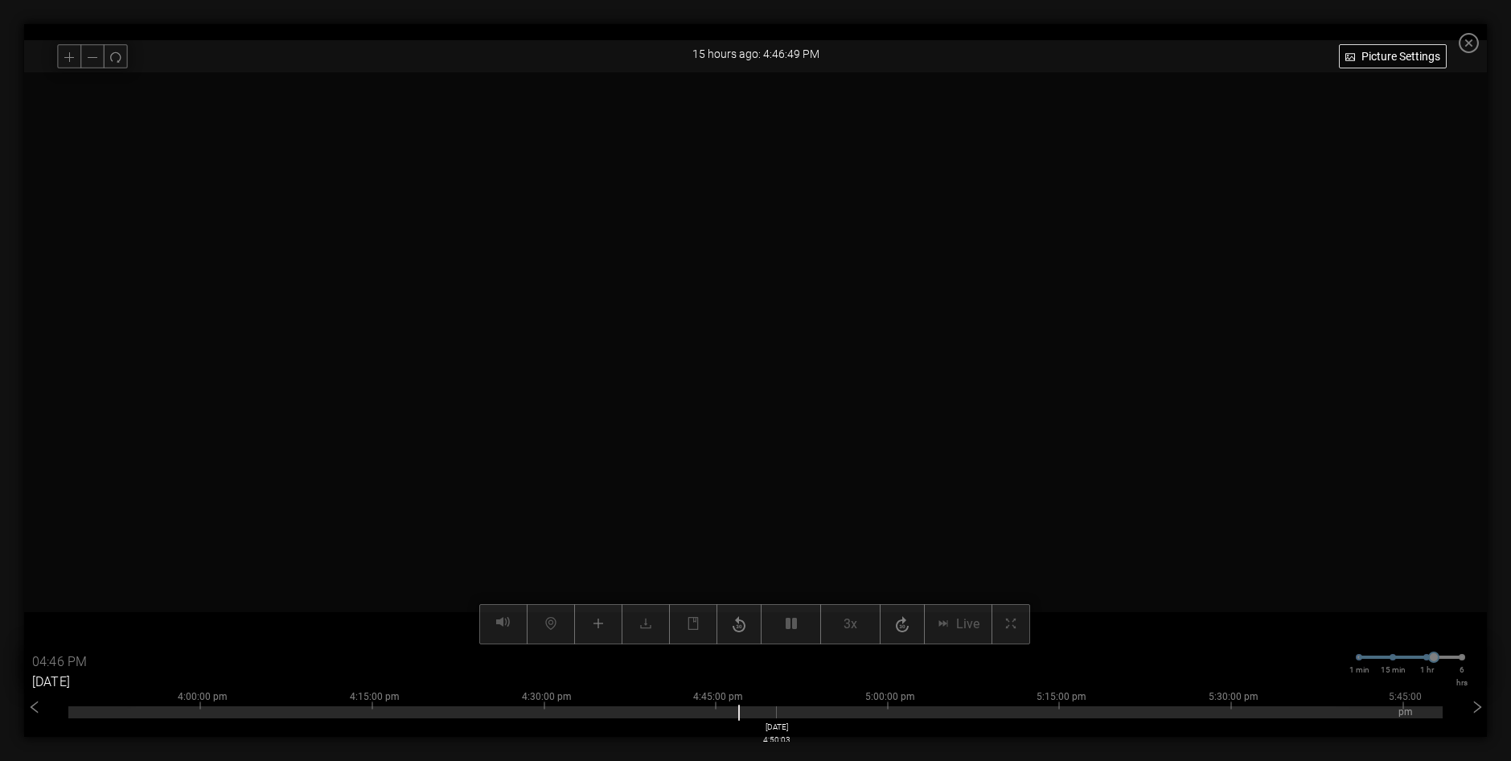
click at [782, 710] on div at bounding box center [755, 712] width 1374 height 12
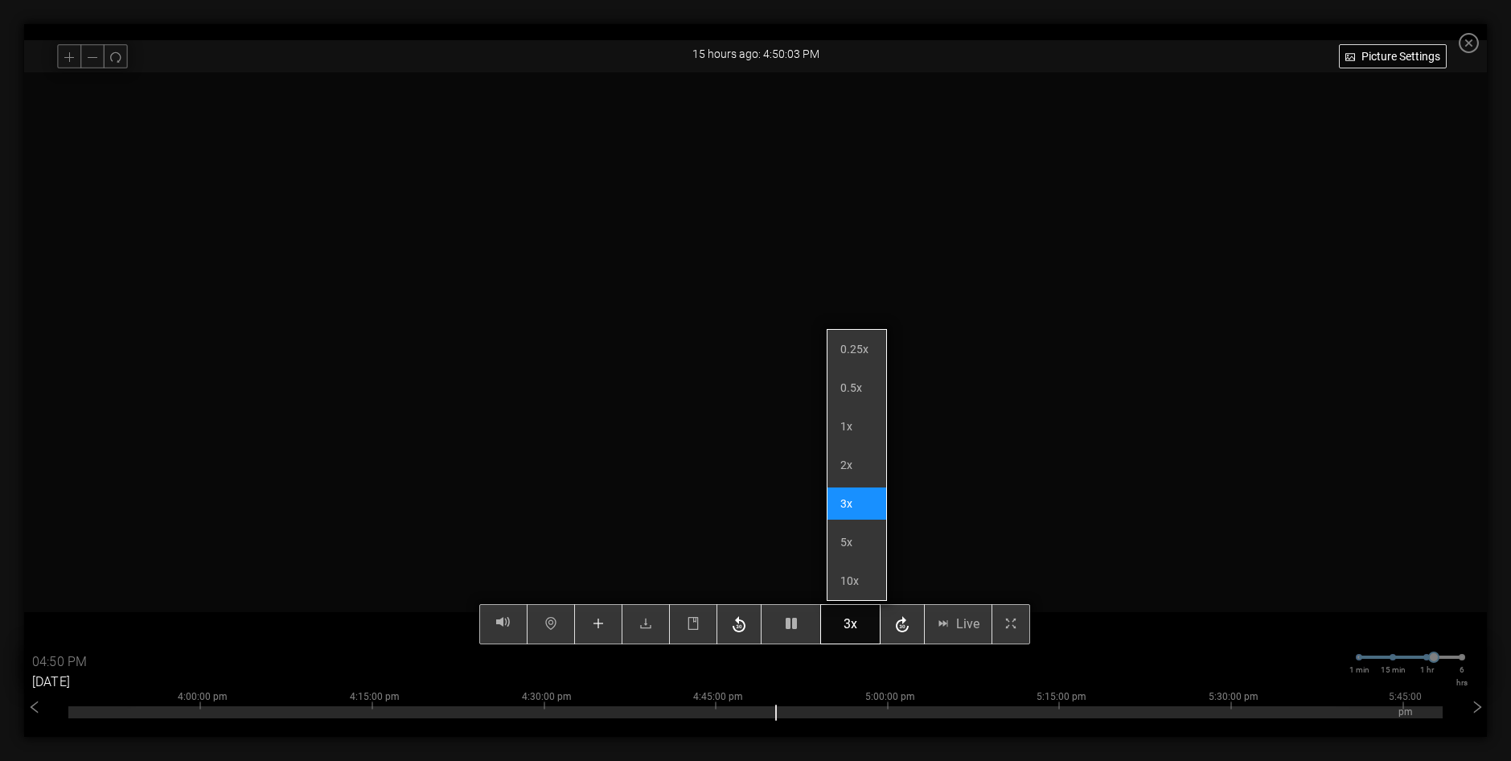
click at [857, 629] on span "3x" at bounding box center [850, 624] width 14 height 20
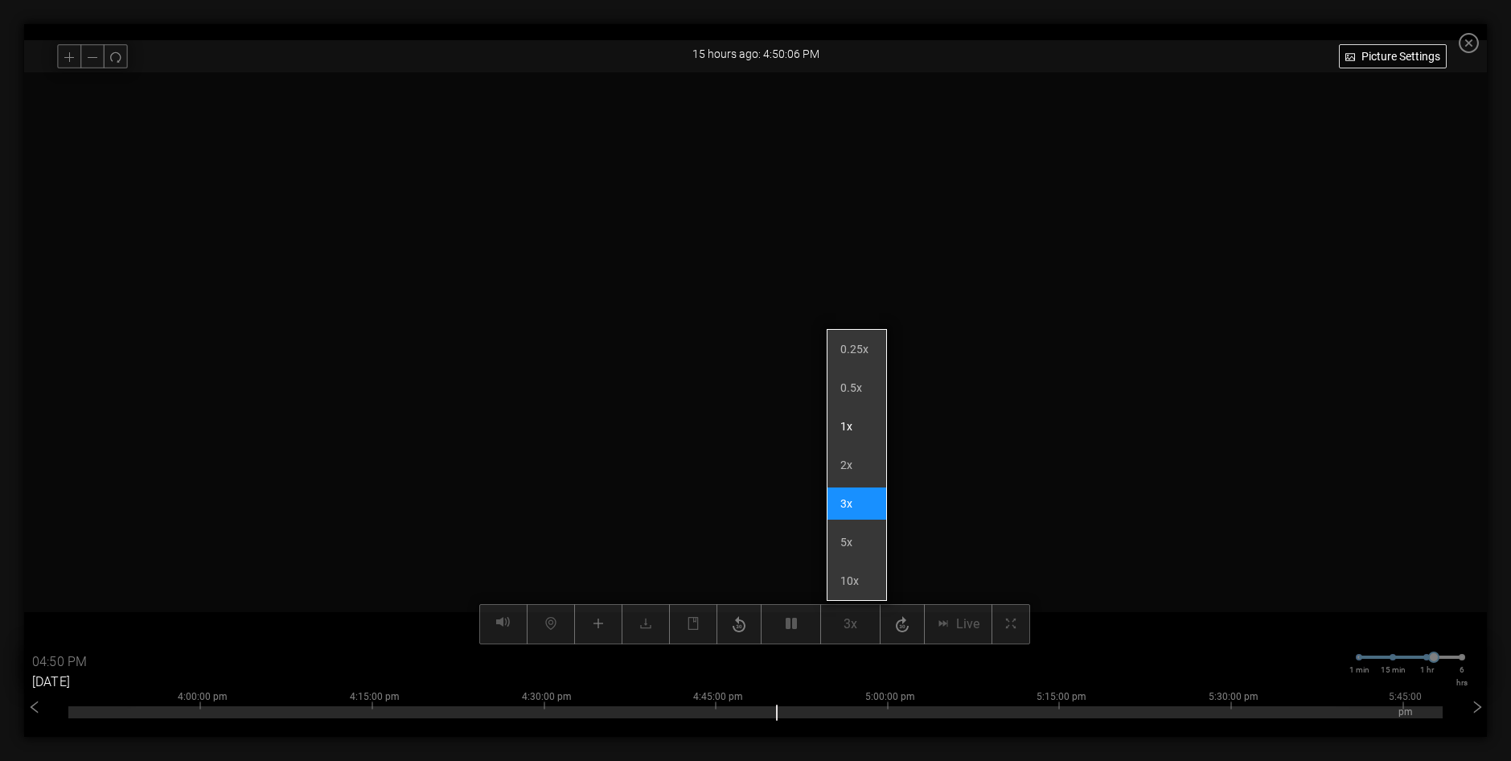
click at [853, 434] on li "1x" at bounding box center [856, 426] width 59 height 32
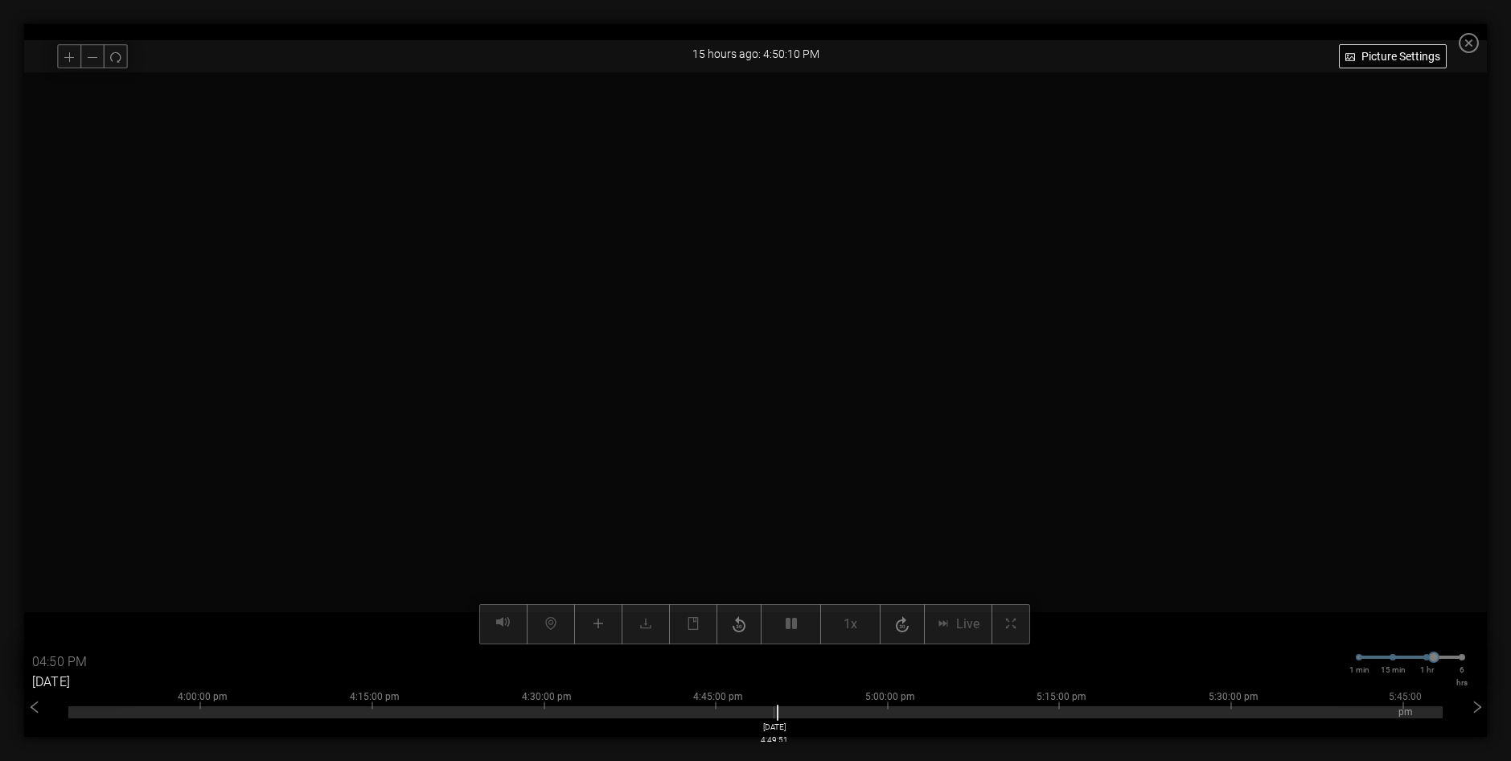
click at [775, 716] on div at bounding box center [755, 712] width 1374 height 12
drag, startPoint x: 775, startPoint y: 716, endPoint x: 766, endPoint y: 716, distance: 8.9
click at [766, 716] on div at bounding box center [755, 712] width 1374 height 12
click at [755, 715] on div at bounding box center [755, 712] width 1374 height 12
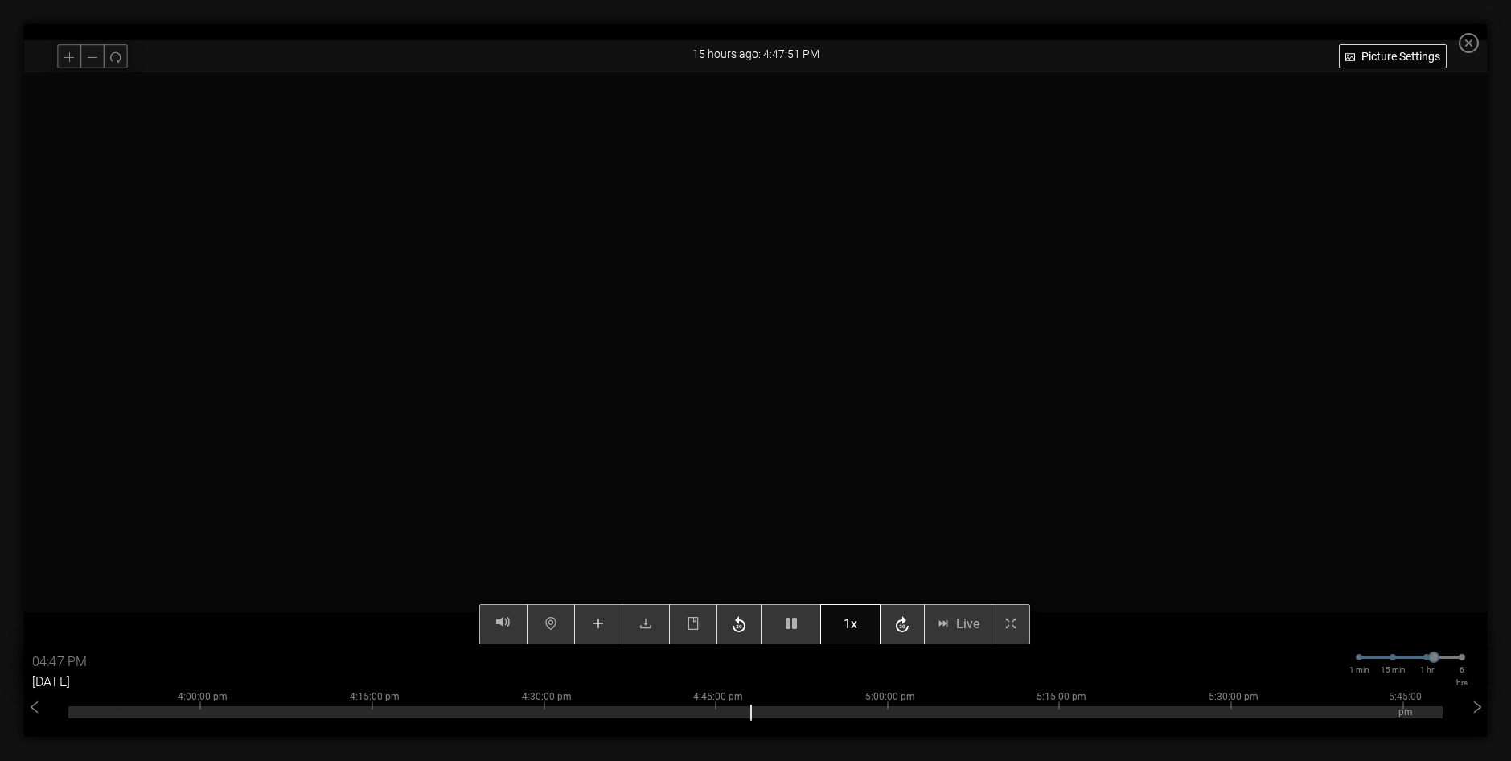
click at [868, 626] on button "1x" at bounding box center [850, 624] width 60 height 40
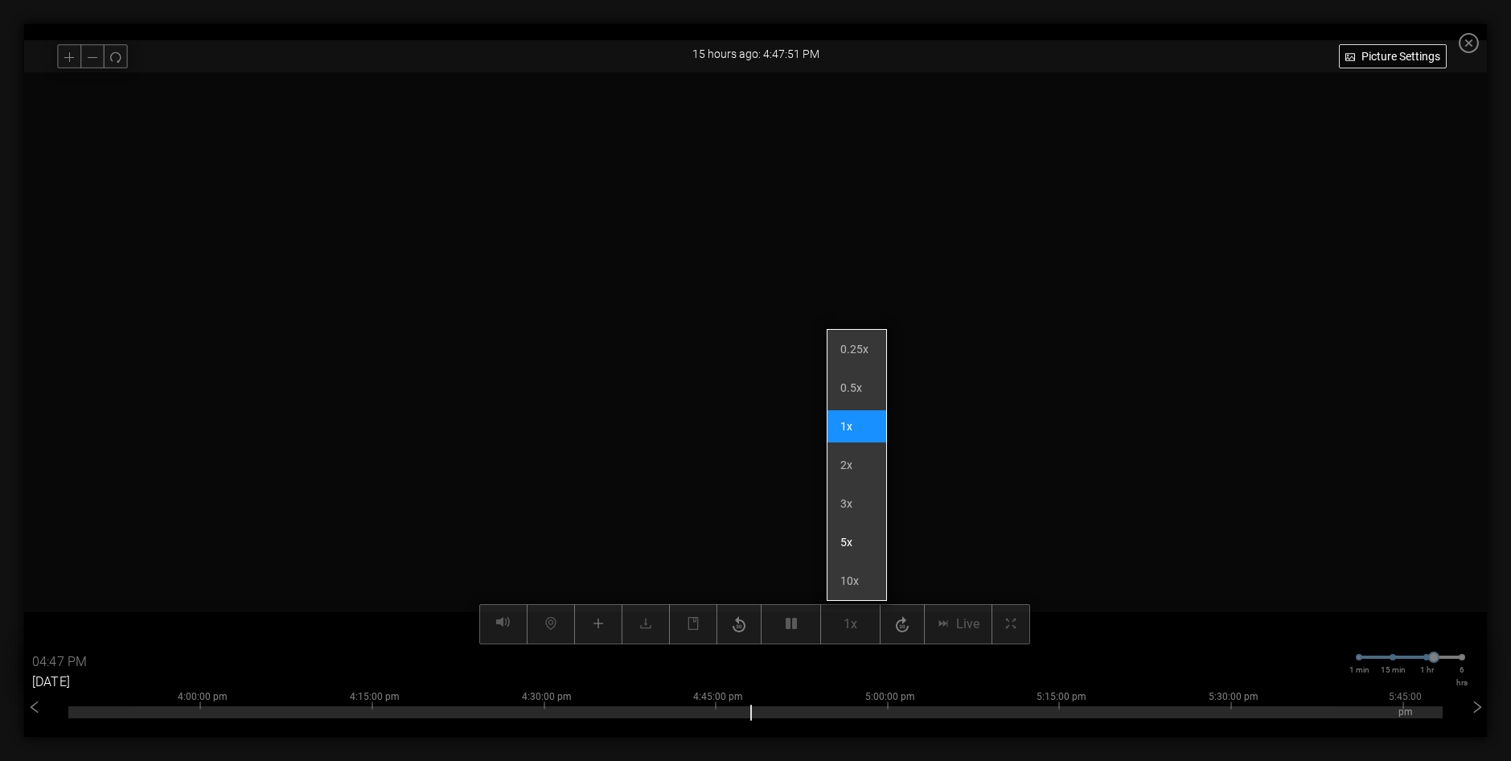
click at [857, 544] on li "5x" at bounding box center [856, 542] width 59 height 32
click at [858, 579] on li "10x" at bounding box center [856, 580] width 59 height 32
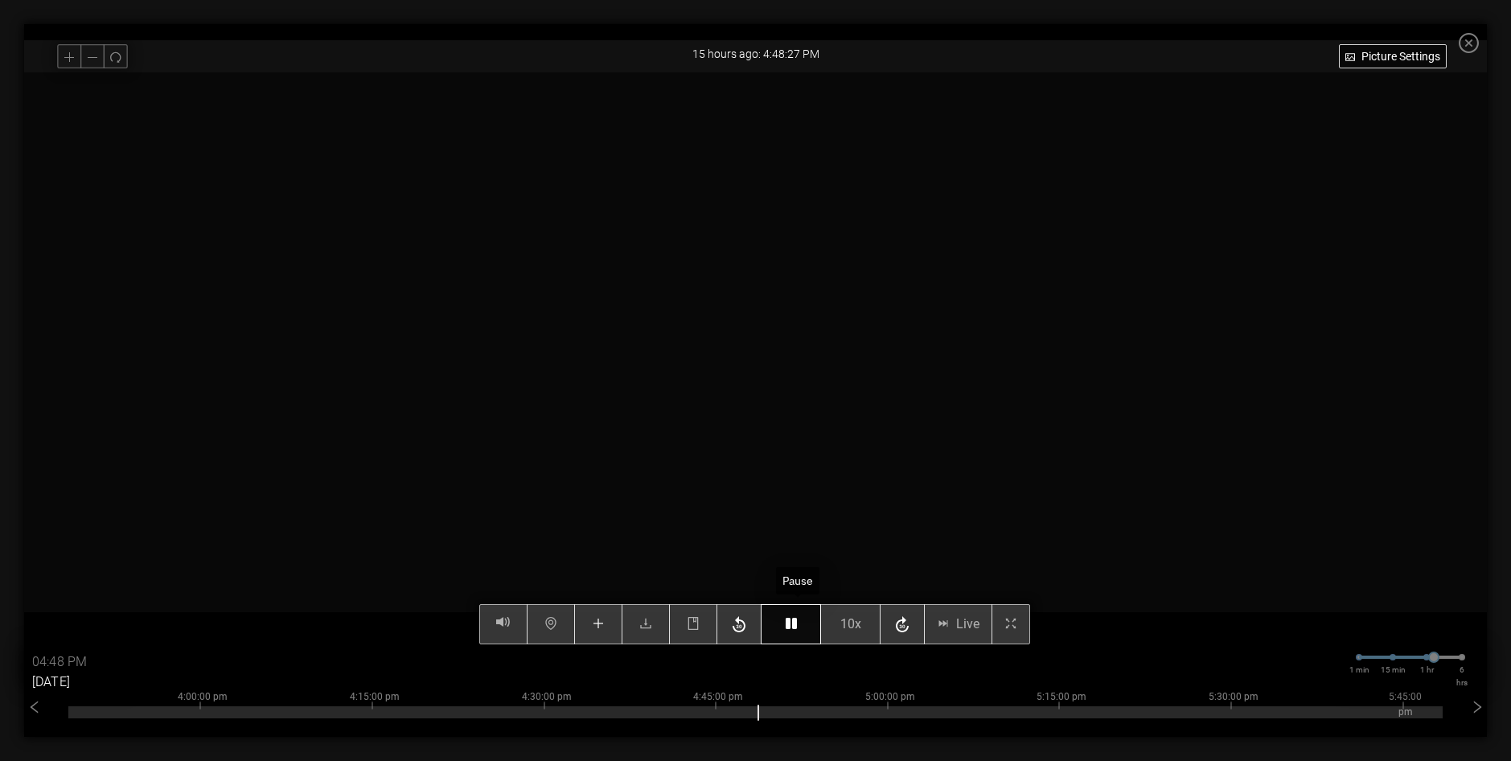
click at [797, 628] on icon "button" at bounding box center [791, 623] width 11 height 13
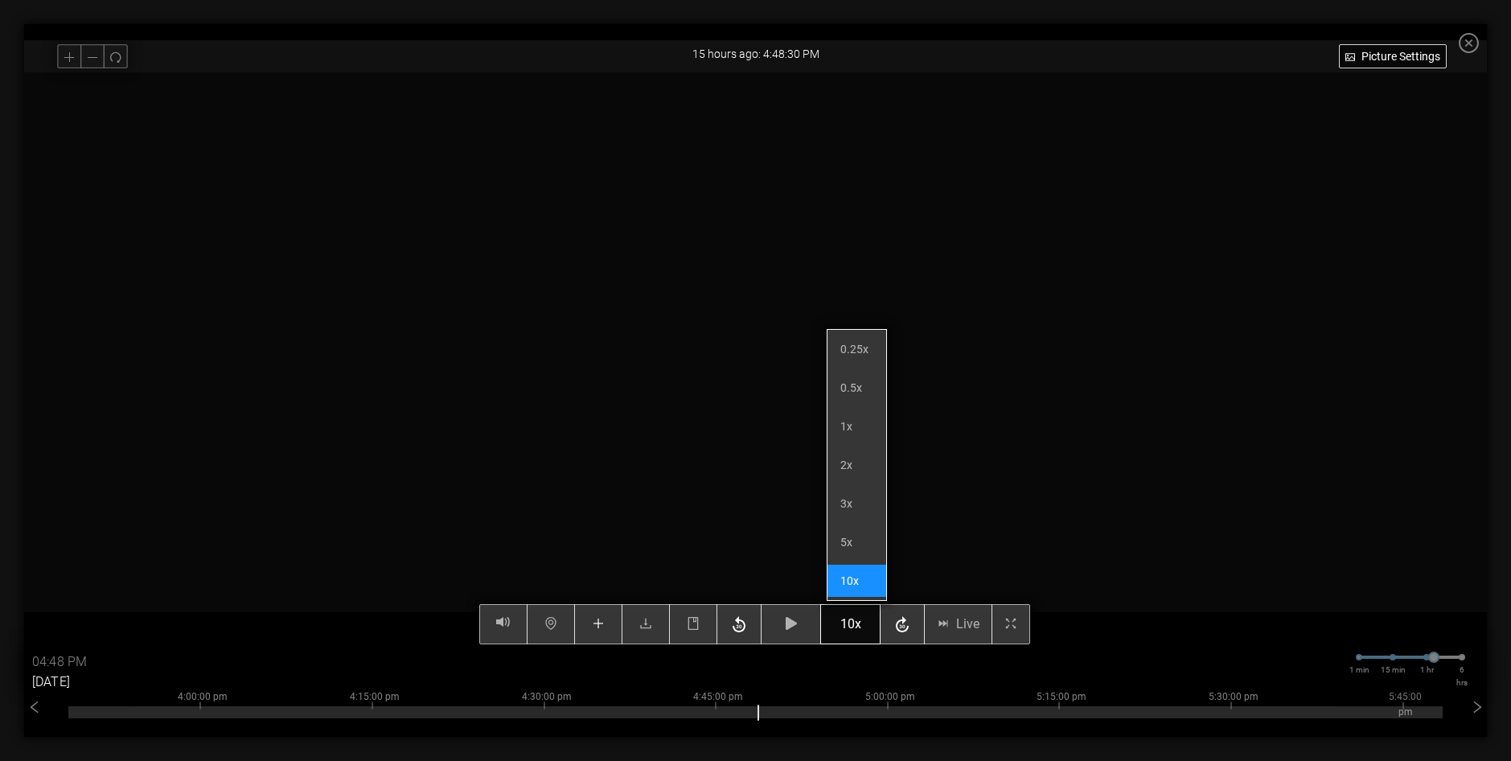
click at [857, 631] on div "Picture Settings 10x Live 04:48 PM 08/25/2025 1 min 15 min 1 hr 6 hrs 2:00:00 p…" at bounding box center [755, 358] width 1463 height 572
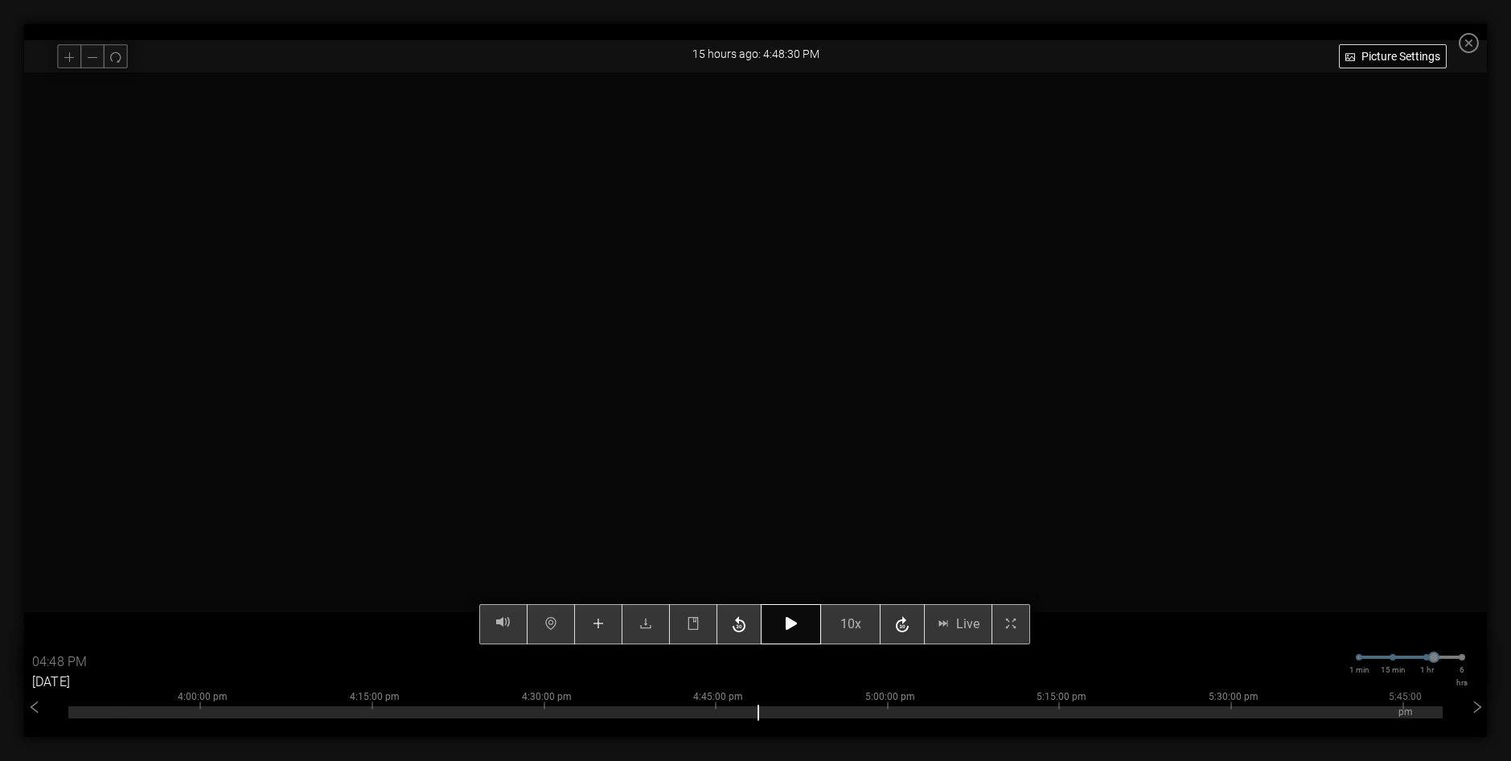
click at [800, 634] on button "button" at bounding box center [791, 624] width 60 height 40
type input "04:50 PM"
click at [802, 633] on button "button" at bounding box center [791, 624] width 60 height 40
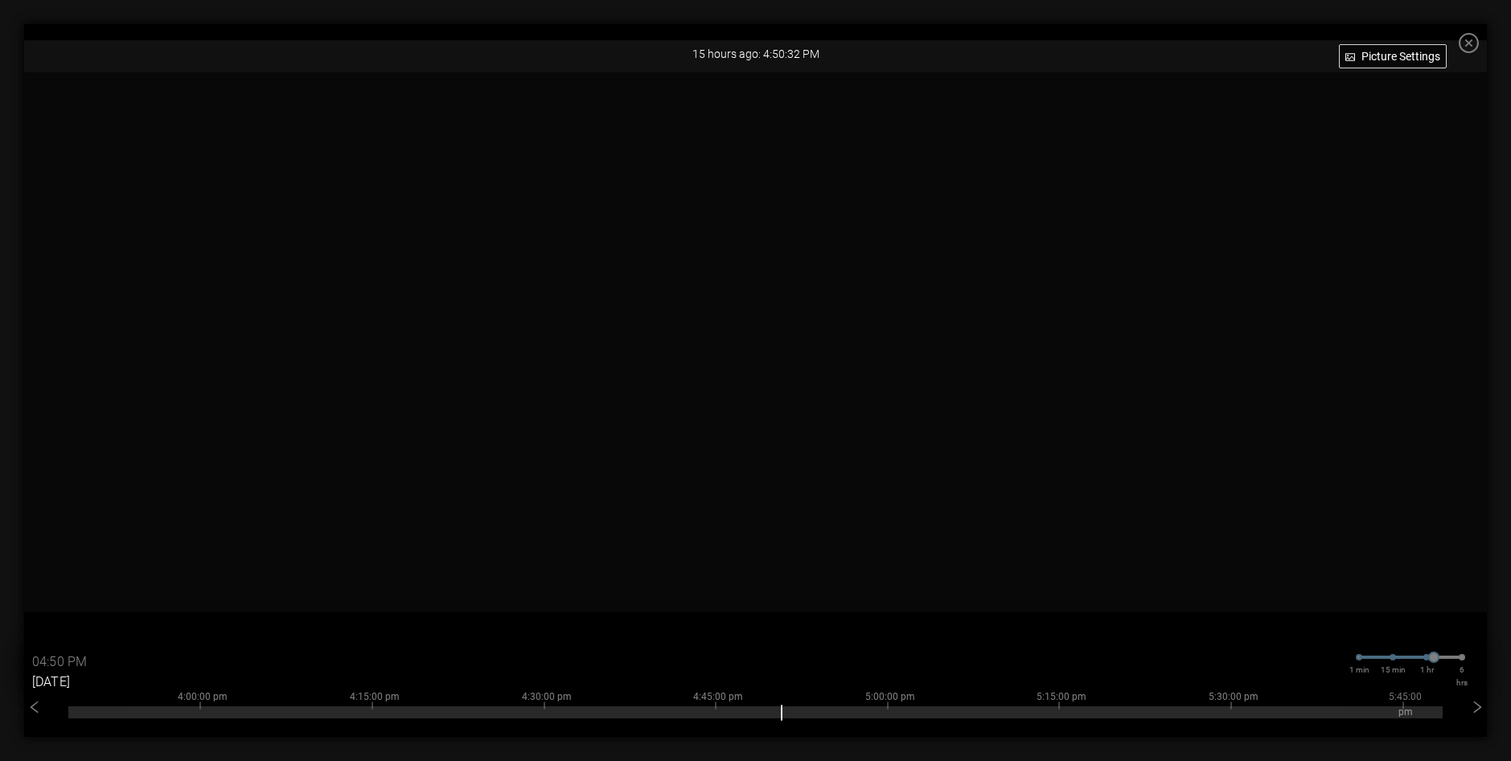
click at [1475, 44] on icon "close-circle" at bounding box center [1469, 43] width 20 height 20
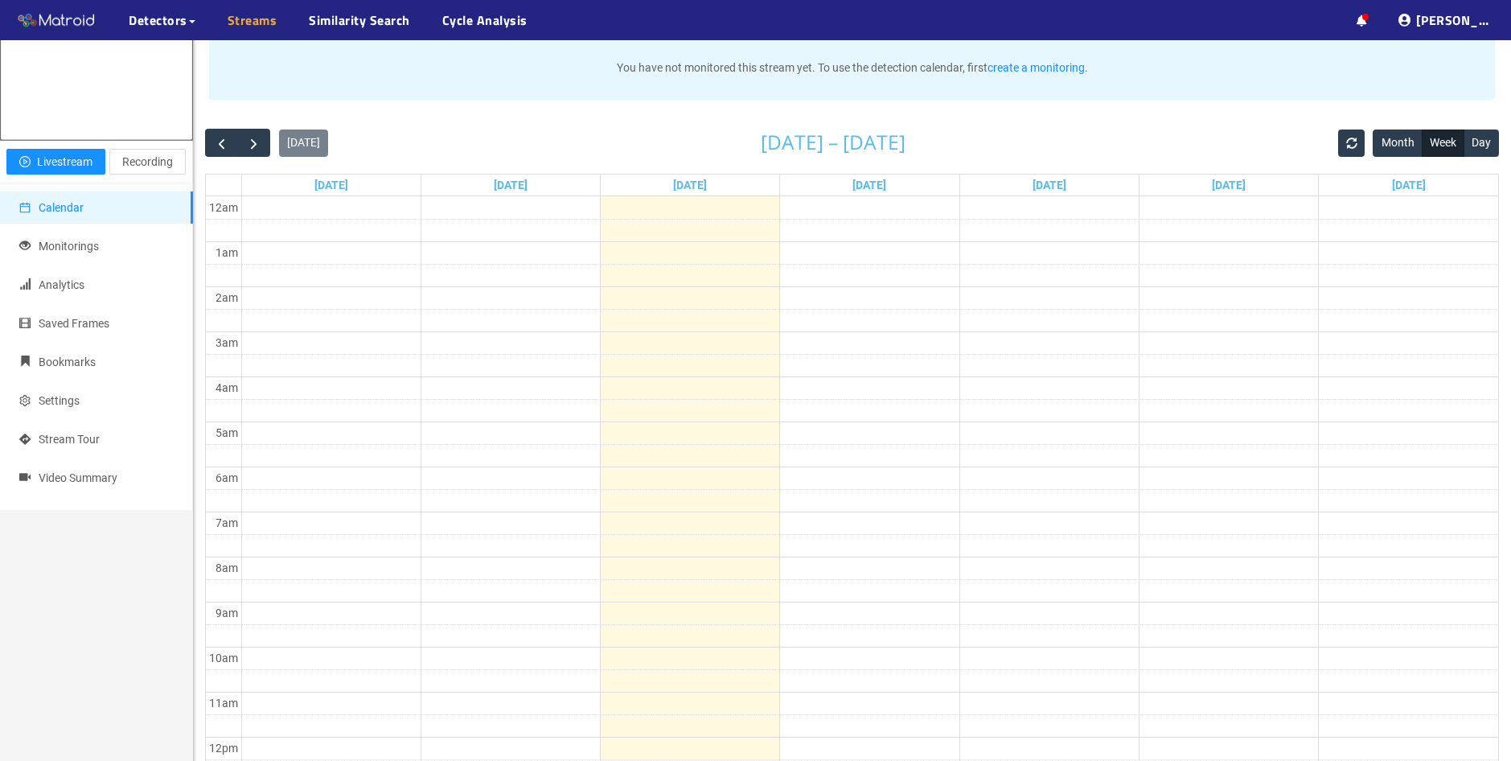
click at [256, 16] on link "Streams" at bounding box center [253, 19] width 50 height 19
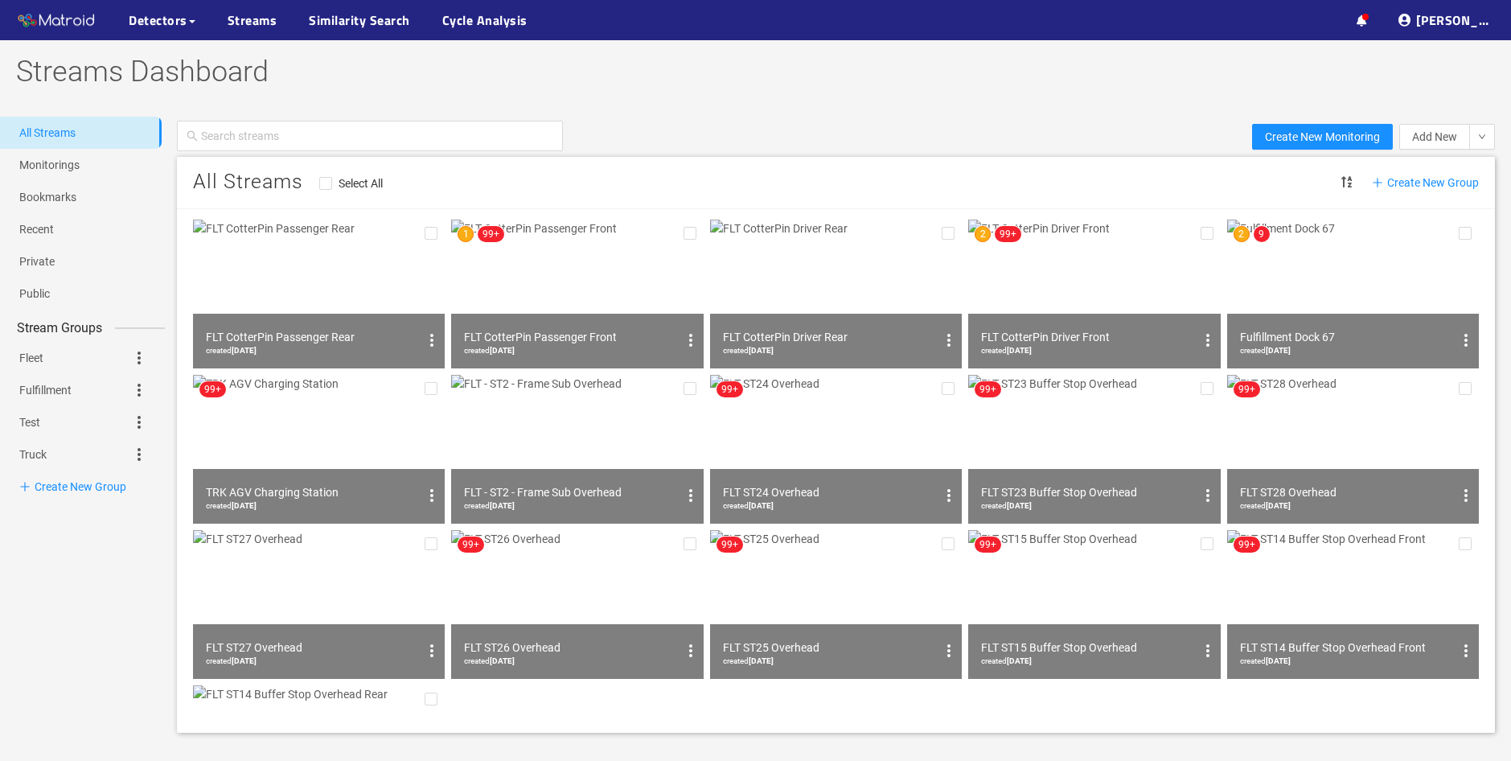
click at [1073, 293] on img at bounding box center [1094, 294] width 252 height 149
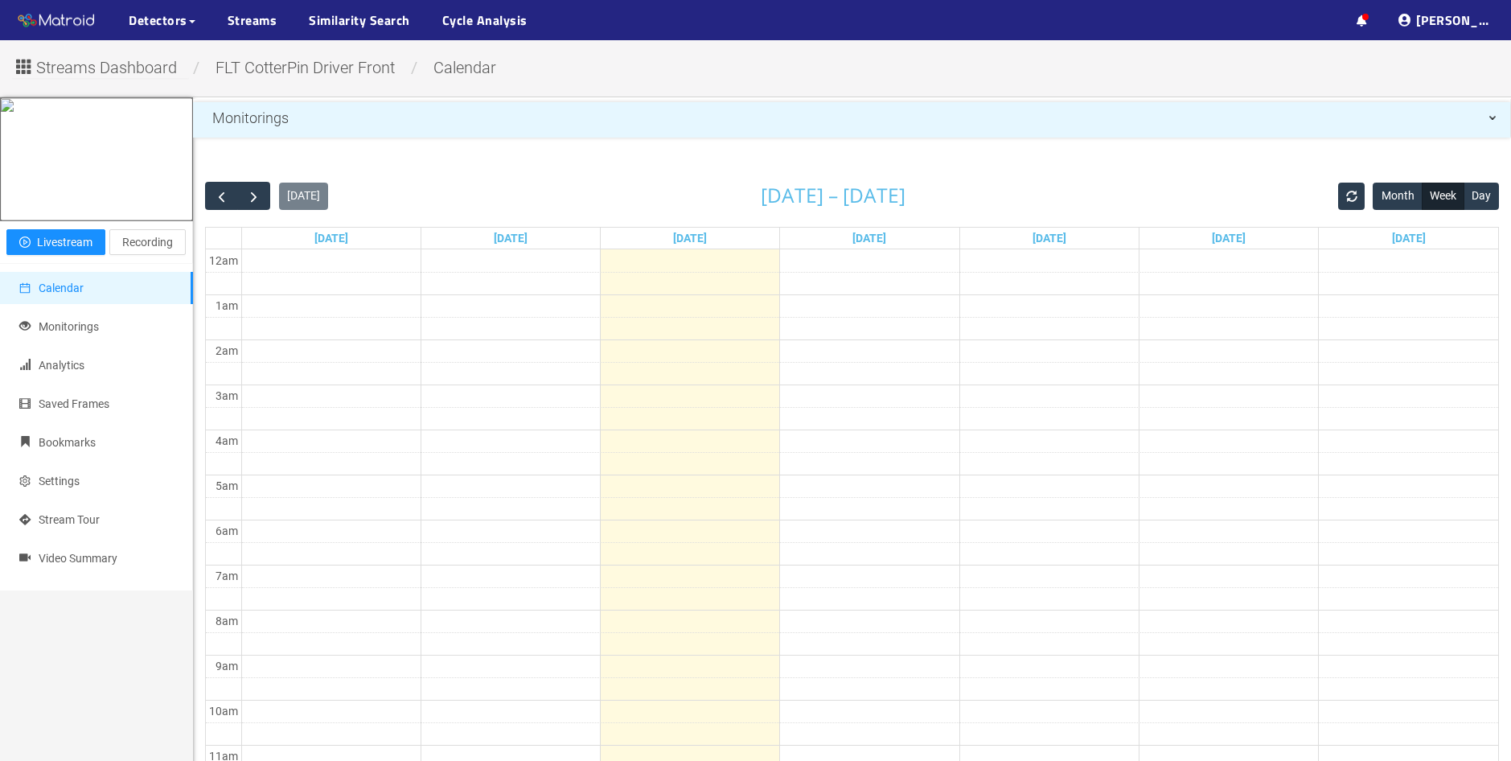
click at [136, 75] on span "Streams Dashboard" at bounding box center [106, 67] width 141 height 25
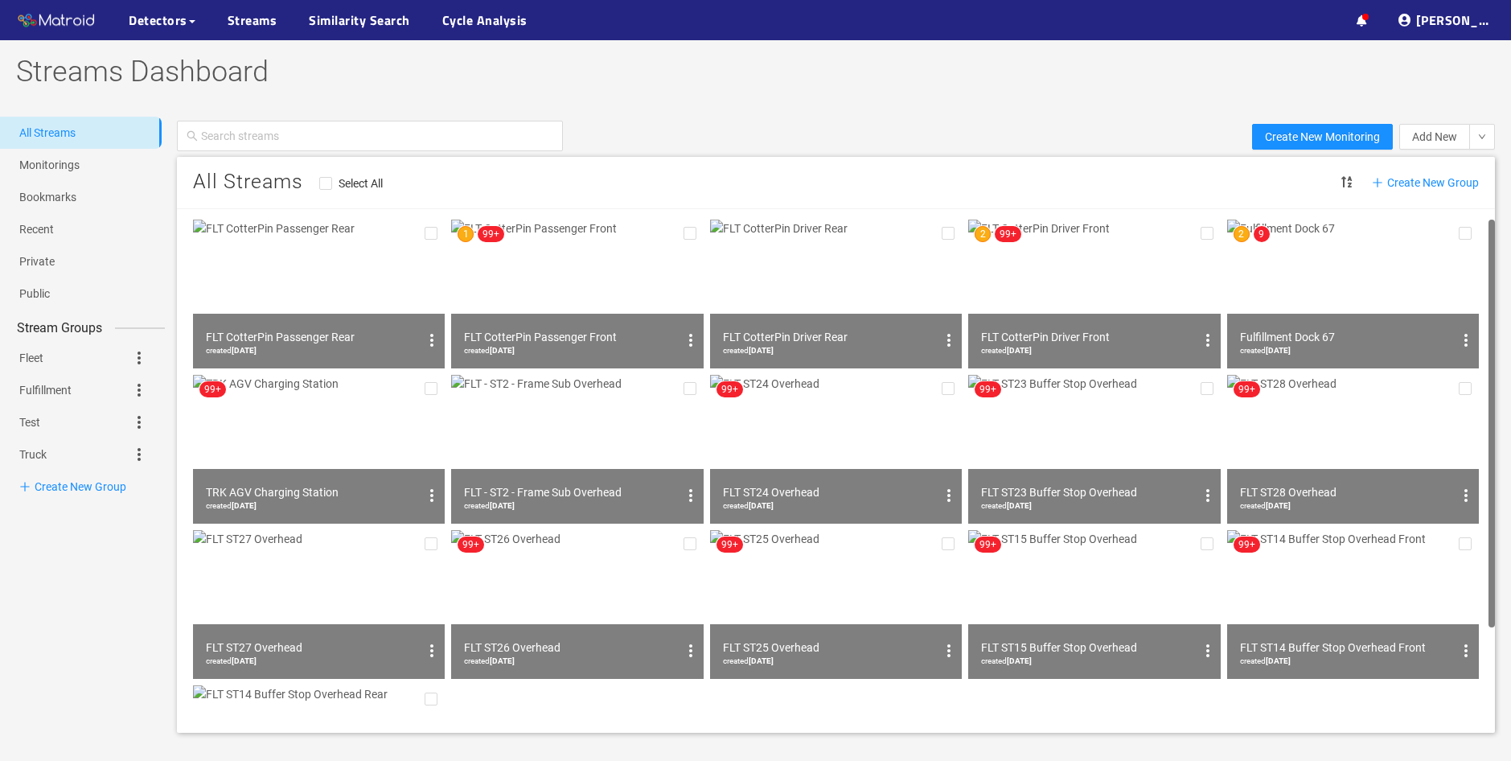
click at [351, 333] on div "FLT CotterPin Passenger Rear" at bounding box center [312, 336] width 213 height 19
click at [350, 294] on img at bounding box center [319, 294] width 252 height 149
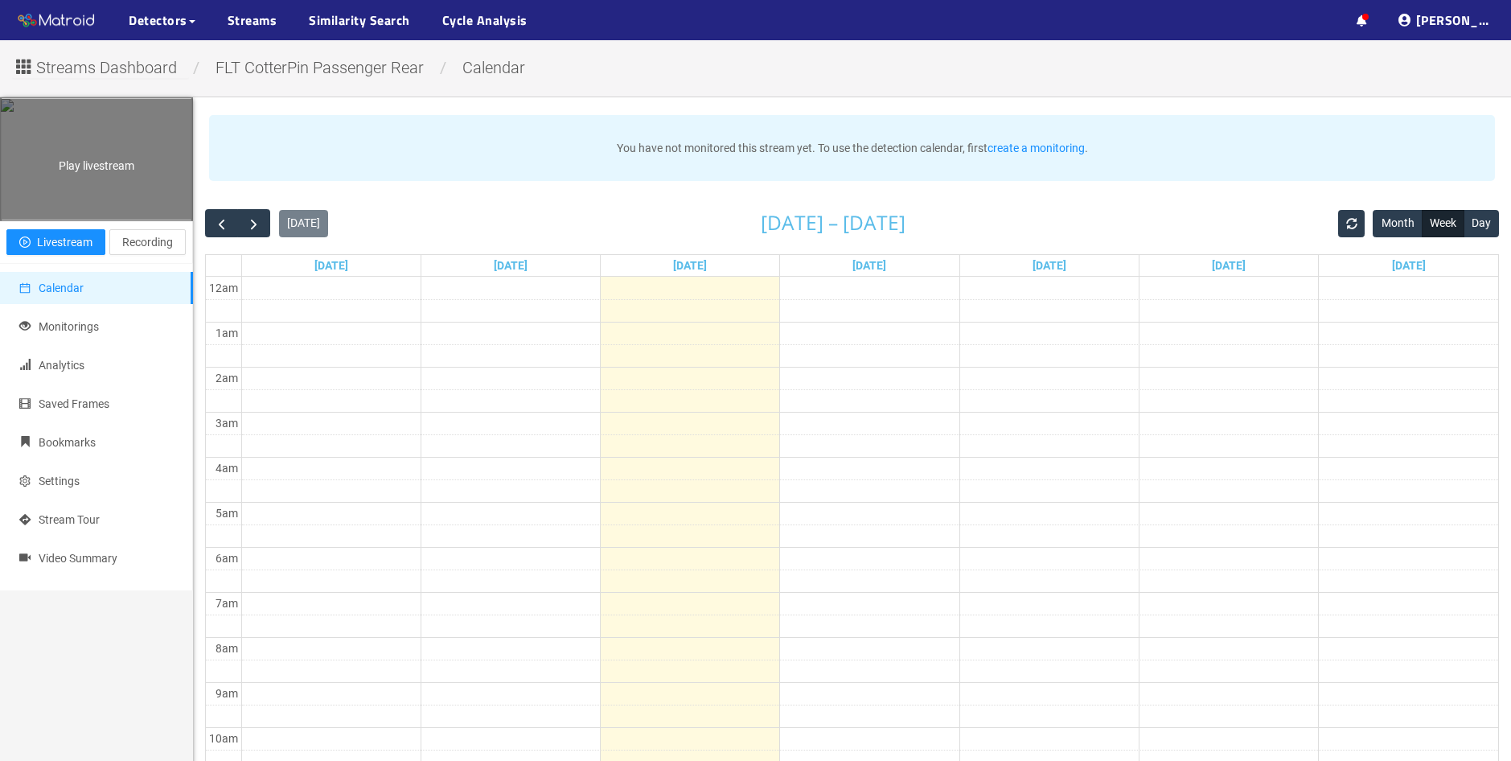
click at [115, 220] on div "Play livestream" at bounding box center [96, 159] width 191 height 121
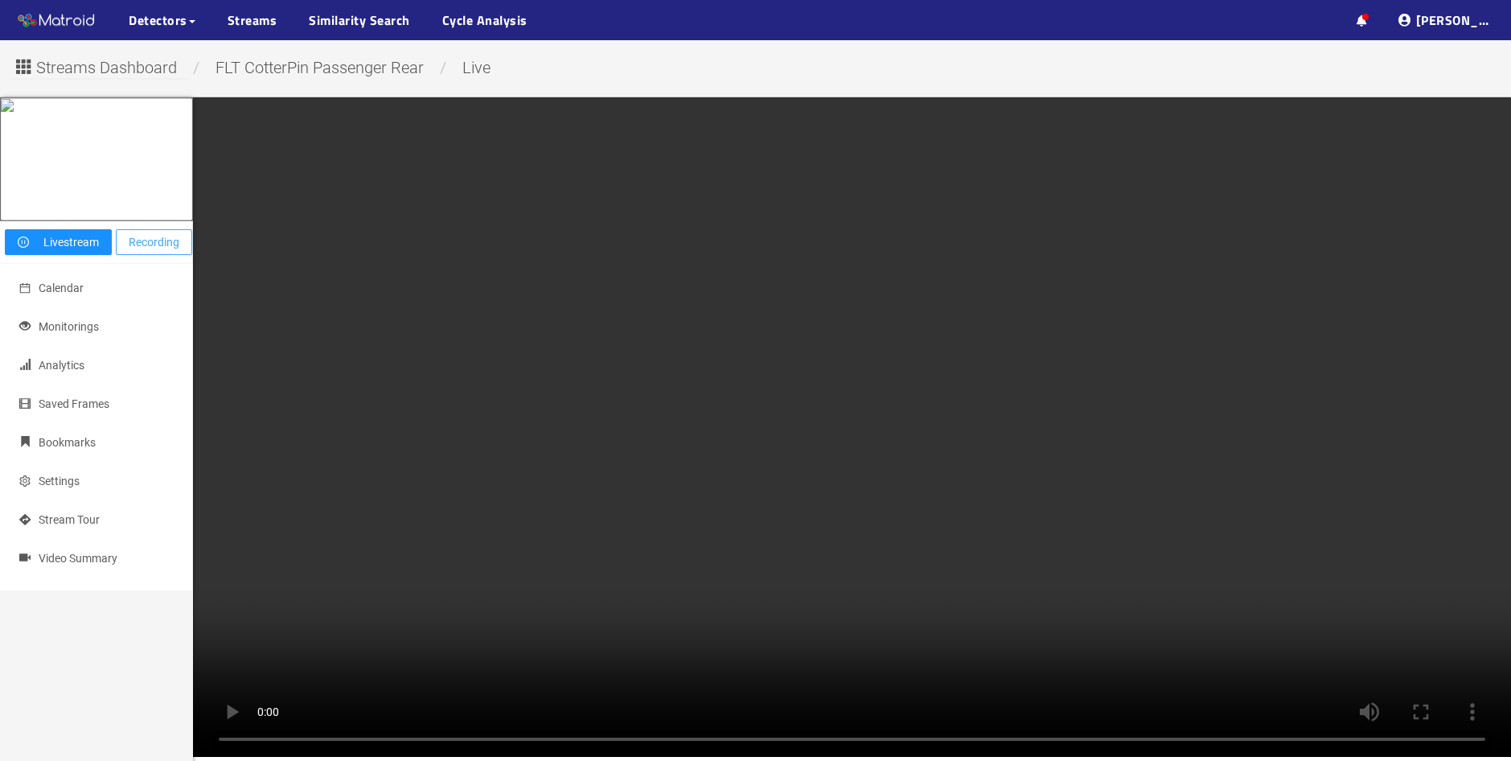
click at [162, 251] on span "Recording" at bounding box center [154, 242] width 51 height 18
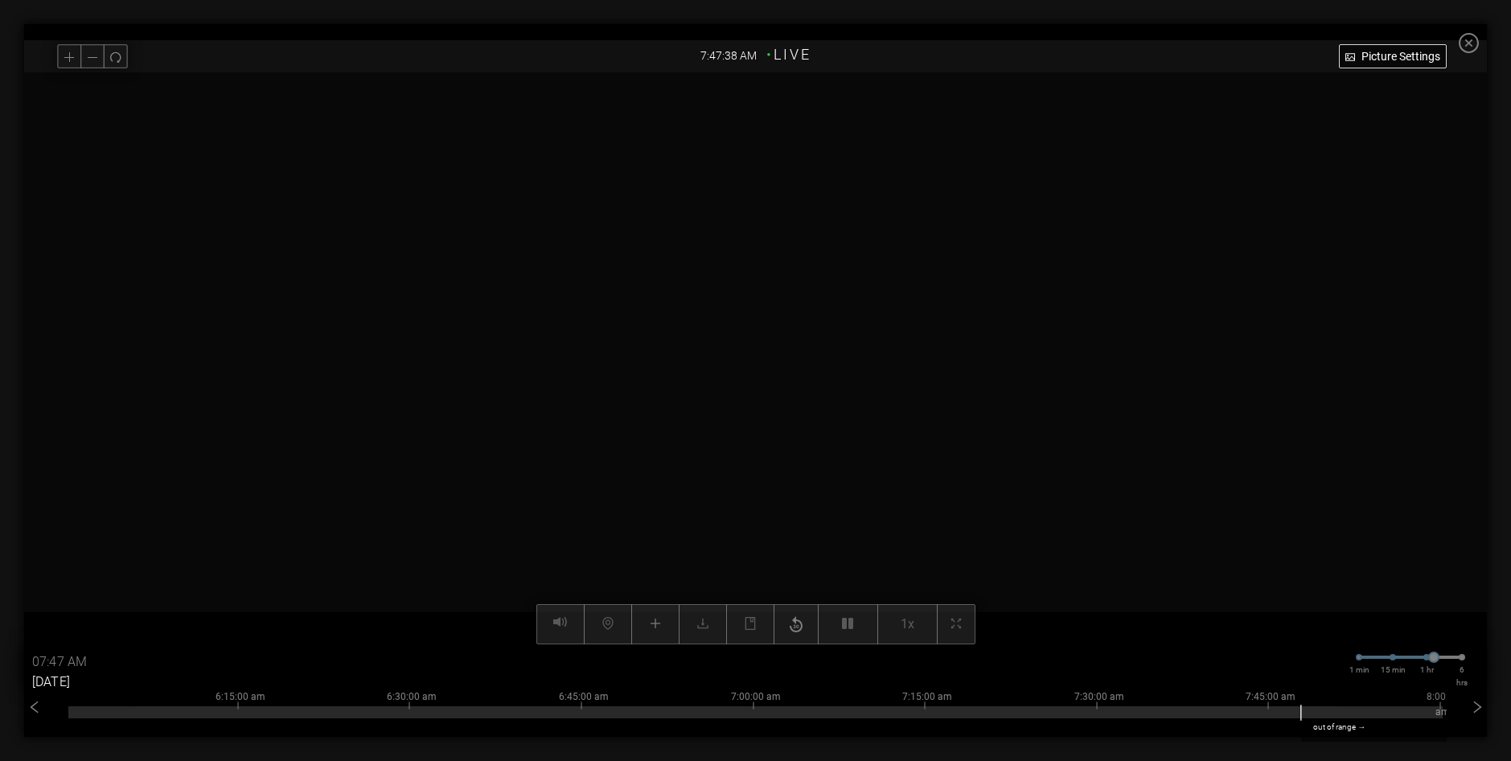
click at [63, 679] on input "[DATE]" at bounding box center [80, 682] width 96 height 26
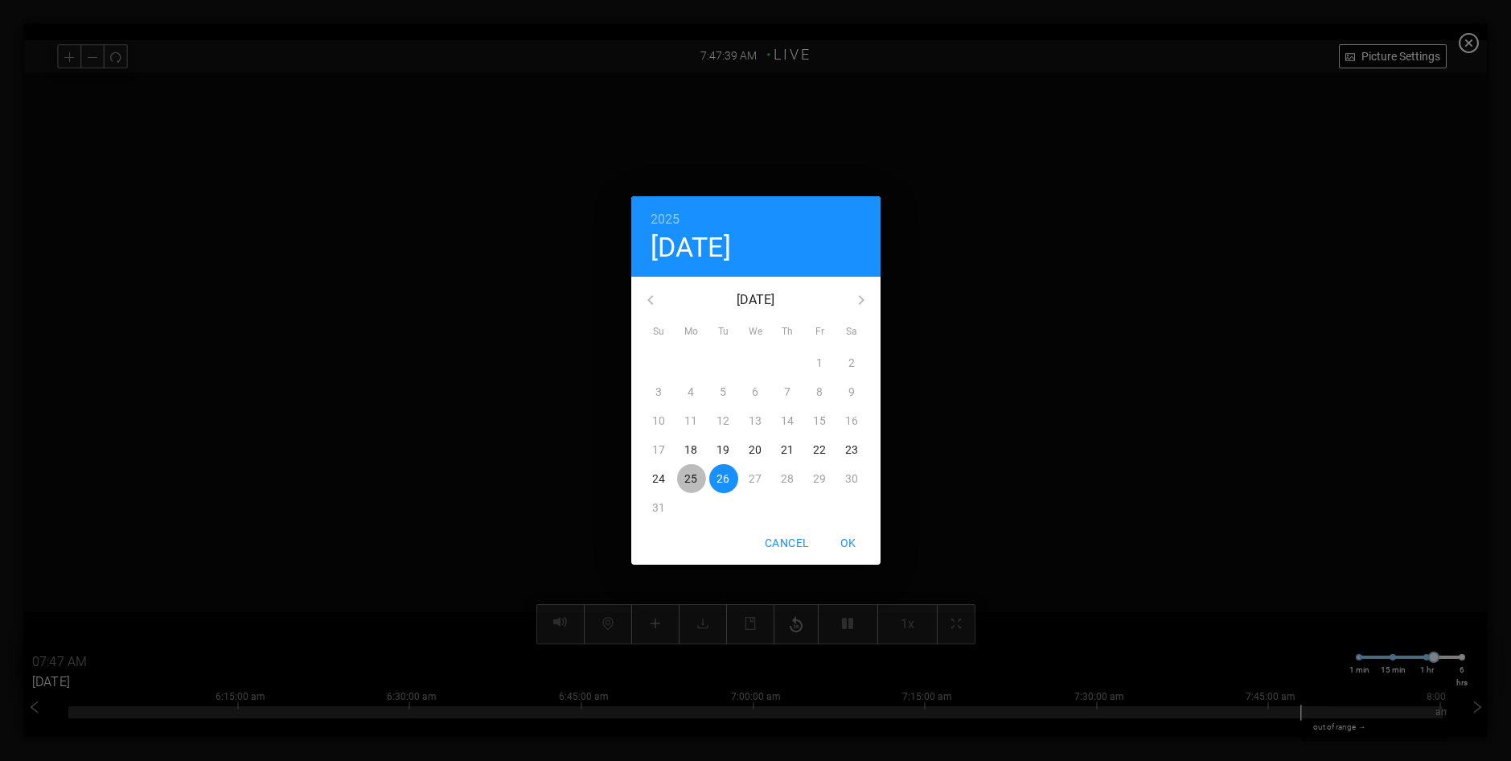
click at [696, 475] on p "25" at bounding box center [690, 478] width 13 height 16
type input "[DATE]"
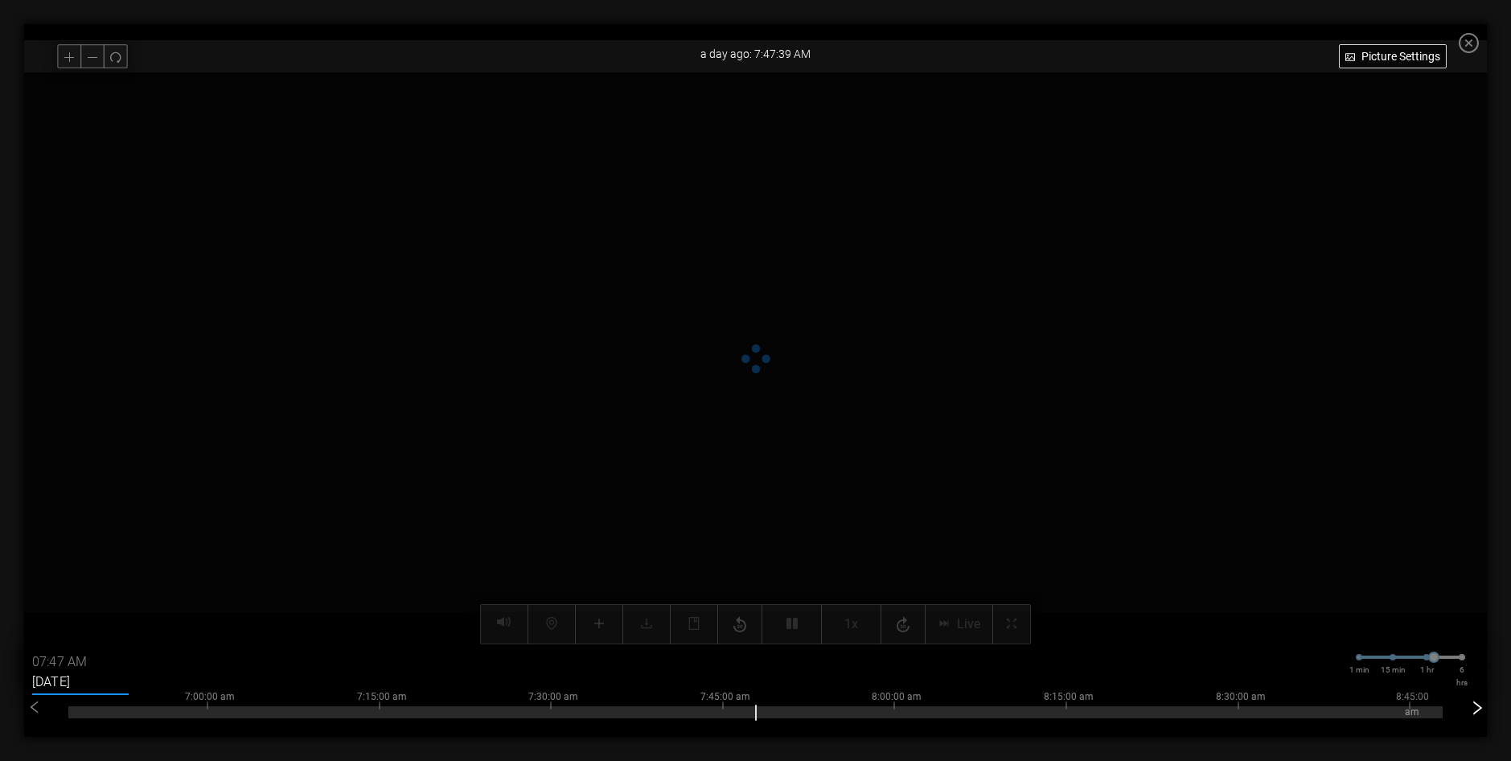
click at [1485, 710] on icon "right" at bounding box center [1477, 708] width 16 height 16
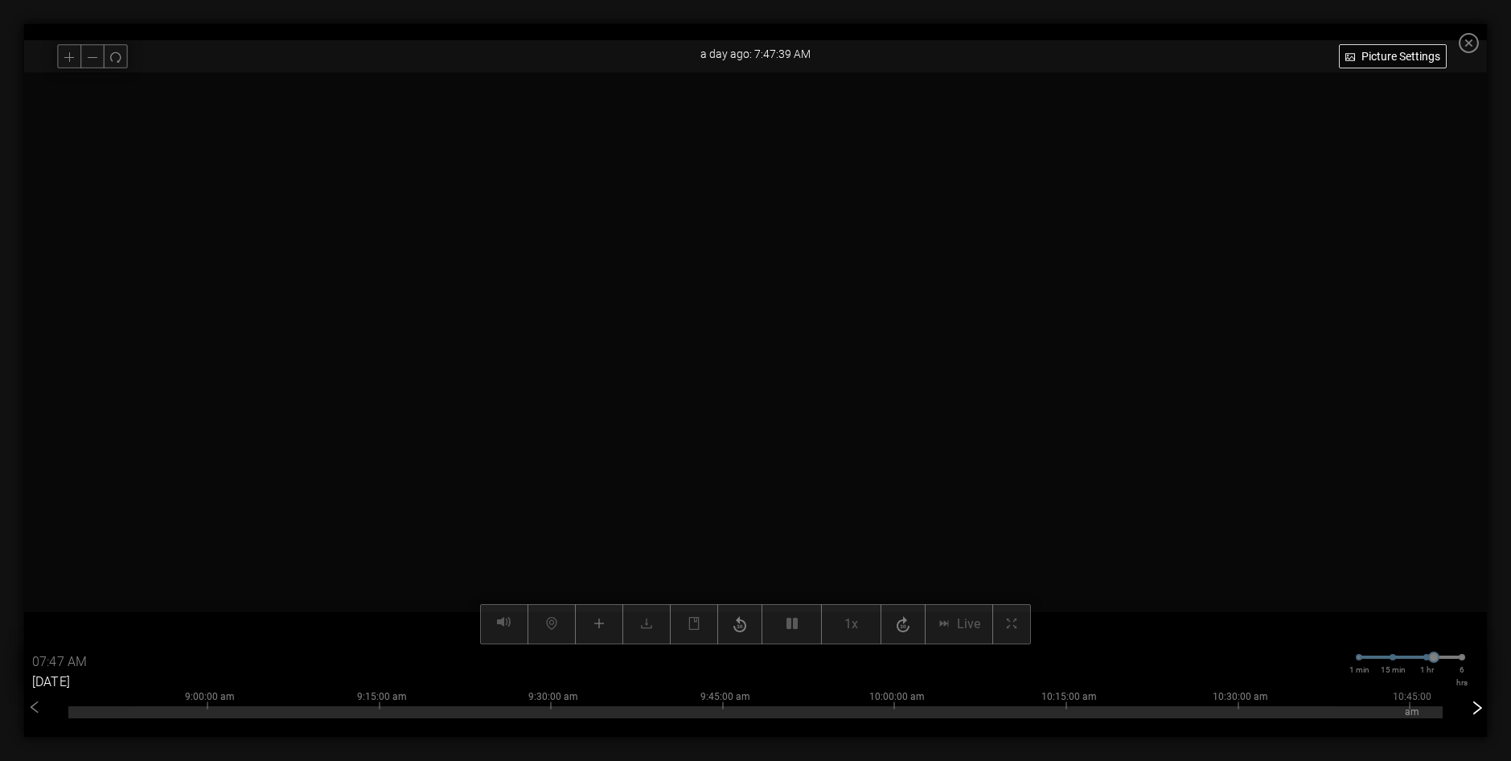
click at [1485, 710] on icon "right" at bounding box center [1477, 708] width 16 height 16
click at [1485, 709] on icon "right" at bounding box center [1477, 708] width 16 height 16
click at [83, 709] on div at bounding box center [755, 712] width 1374 height 12
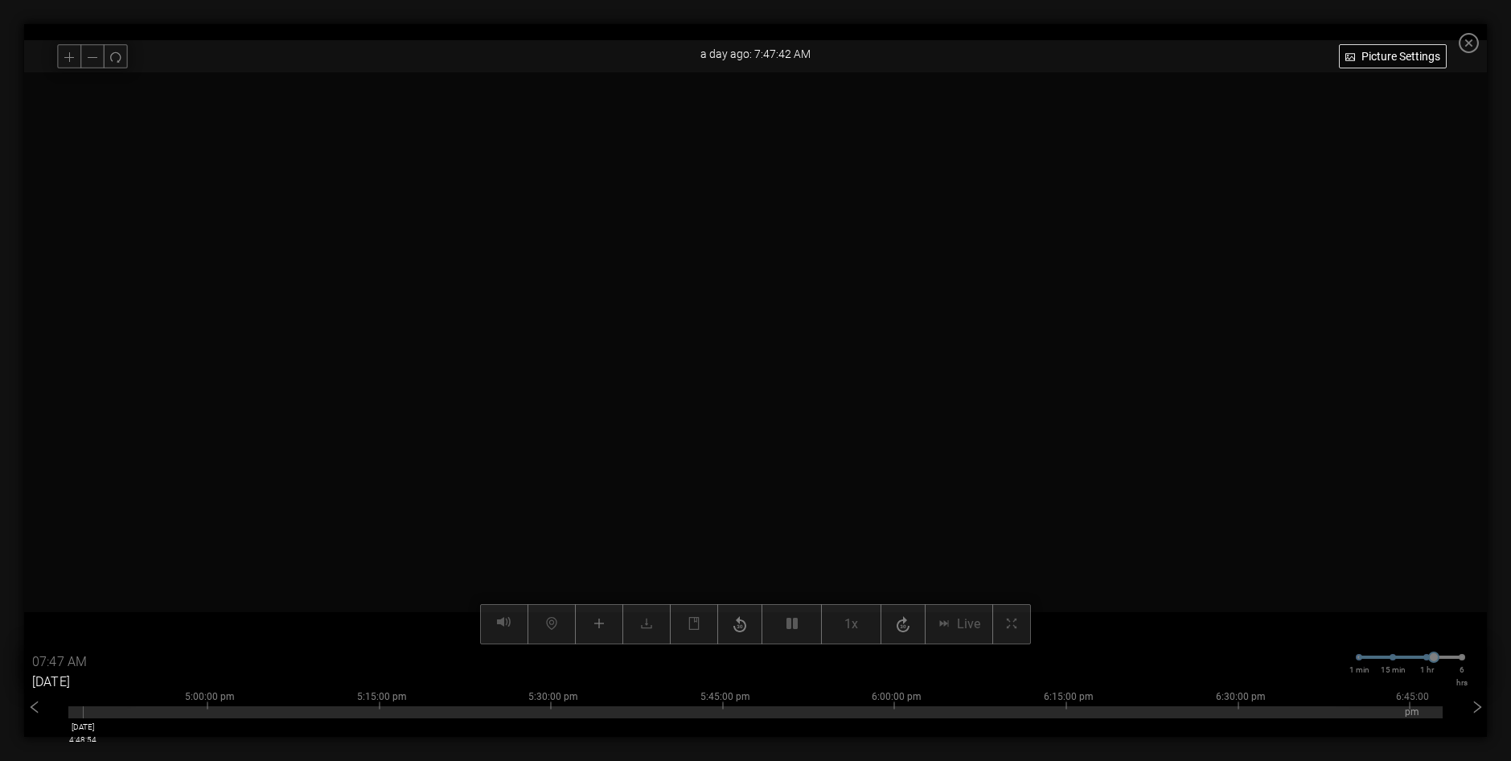
type input "04:48 PM"
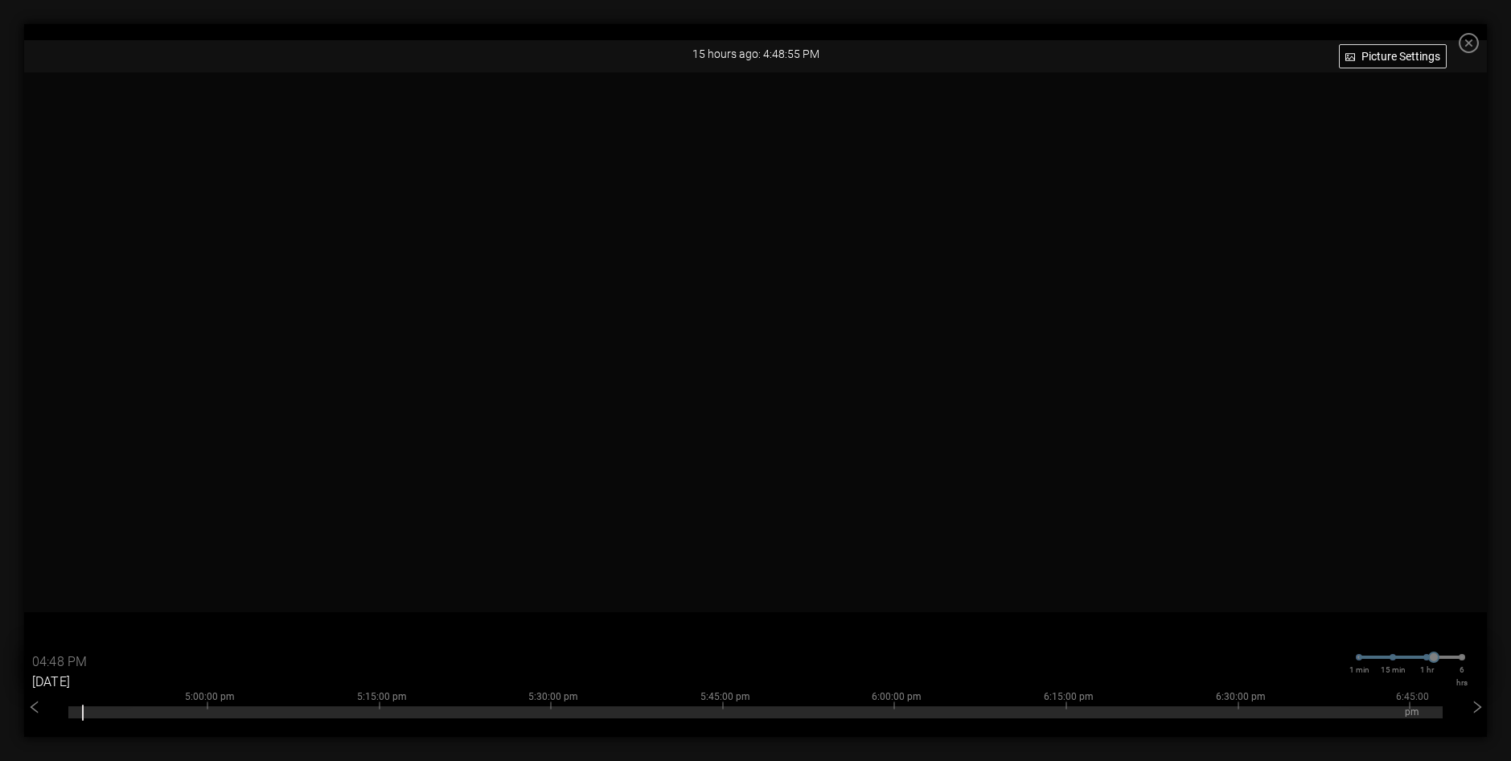
click at [1471, 47] on icon "close-circle" at bounding box center [1469, 43] width 20 height 20
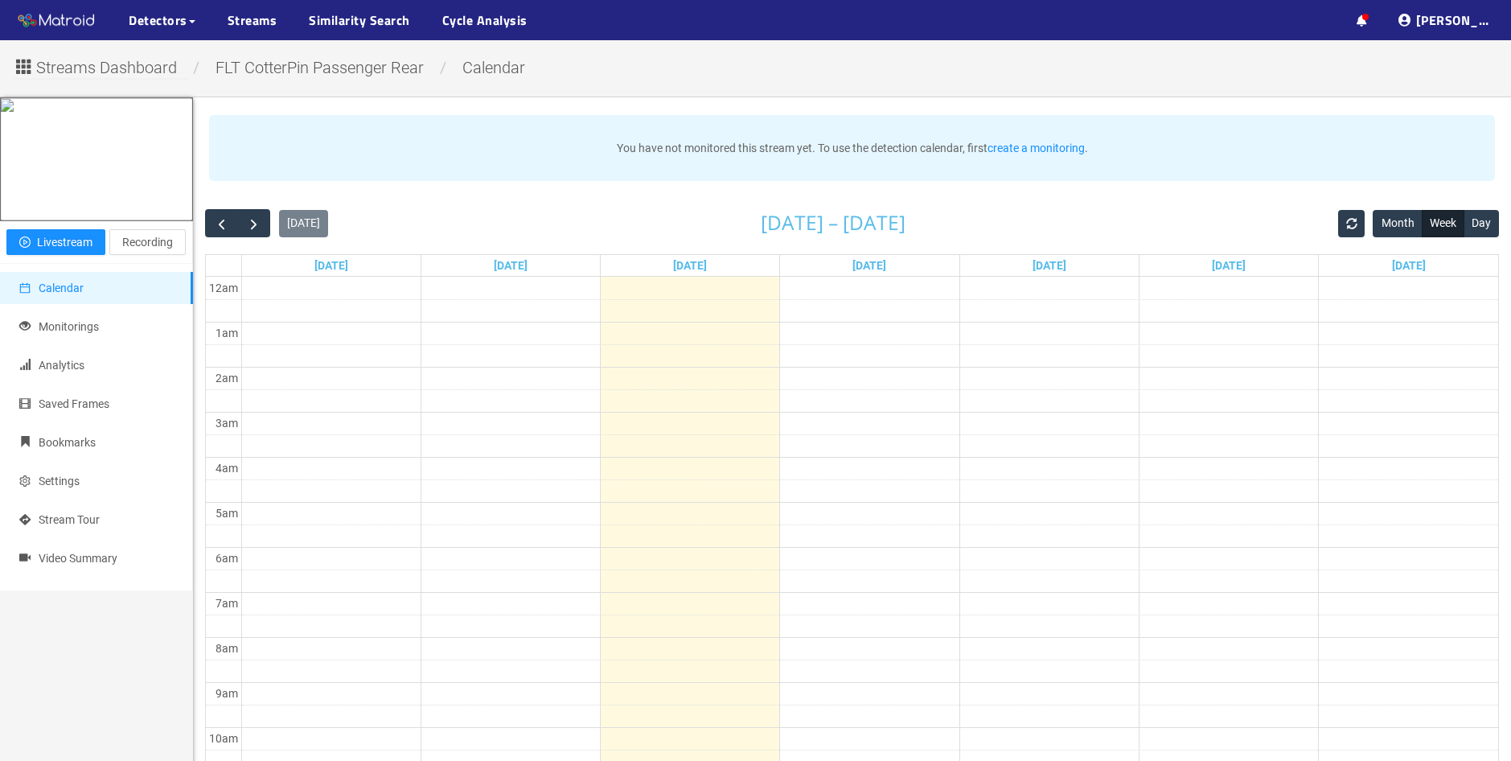
click at [131, 83] on div "Streams Dashboard / FLT CotterPin Passenger Rear / calendar Play livestream Liv…" at bounding box center [755, 734] width 1511 height 1388
click at [133, 72] on span "Streams Dashboard" at bounding box center [106, 67] width 141 height 25
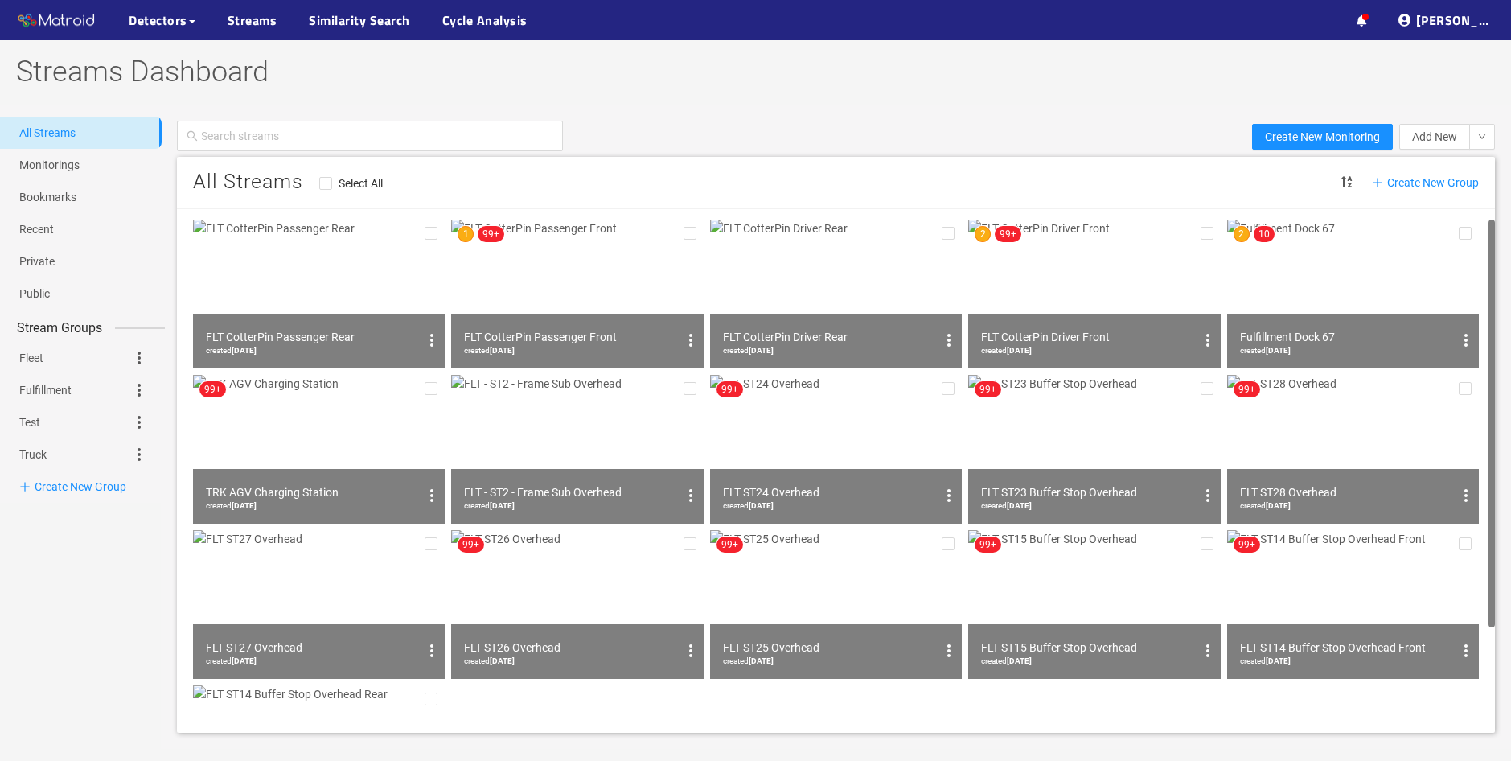
click at [848, 291] on img at bounding box center [836, 294] width 252 height 149
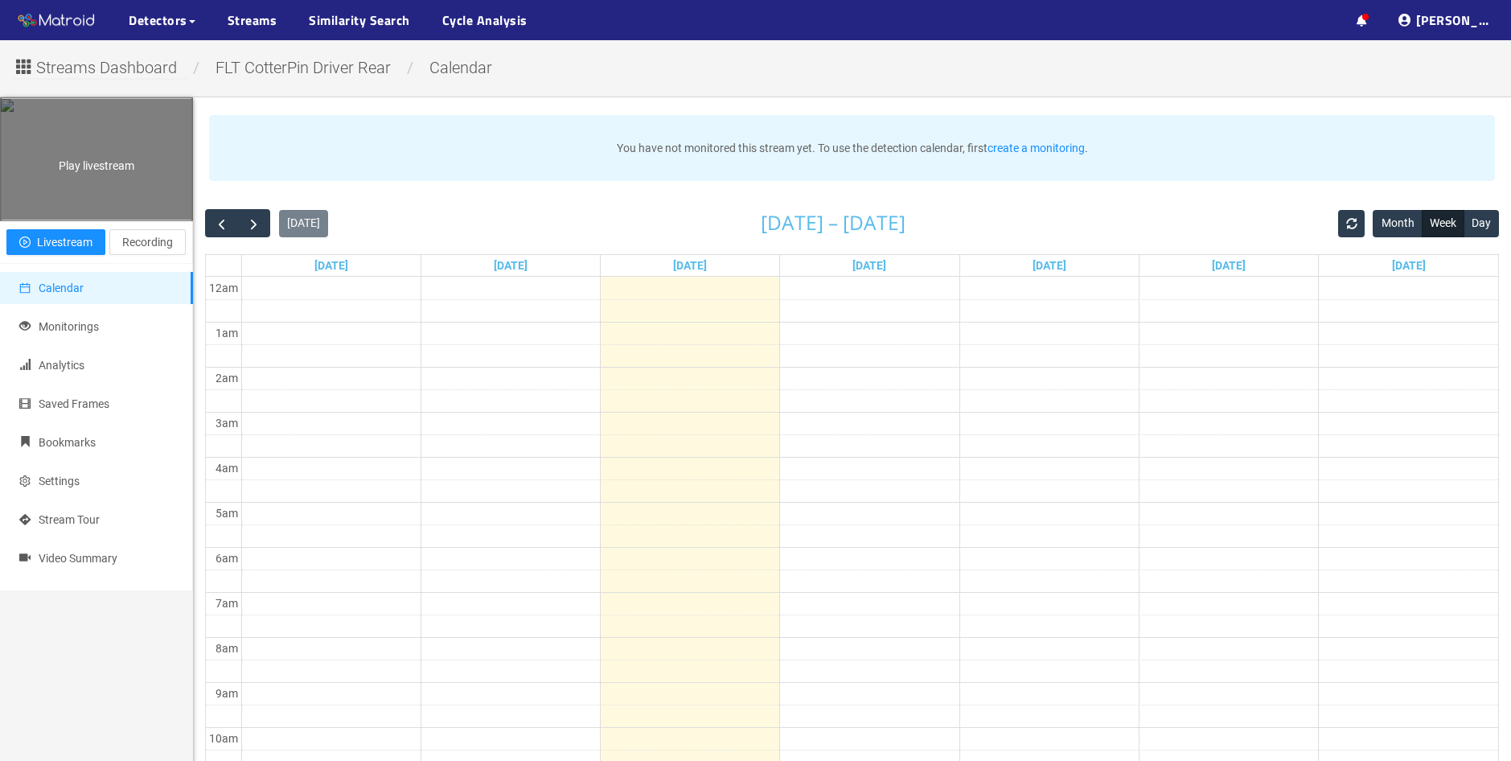
click at [21, 220] on div "Play livestream" at bounding box center [96, 159] width 191 height 121
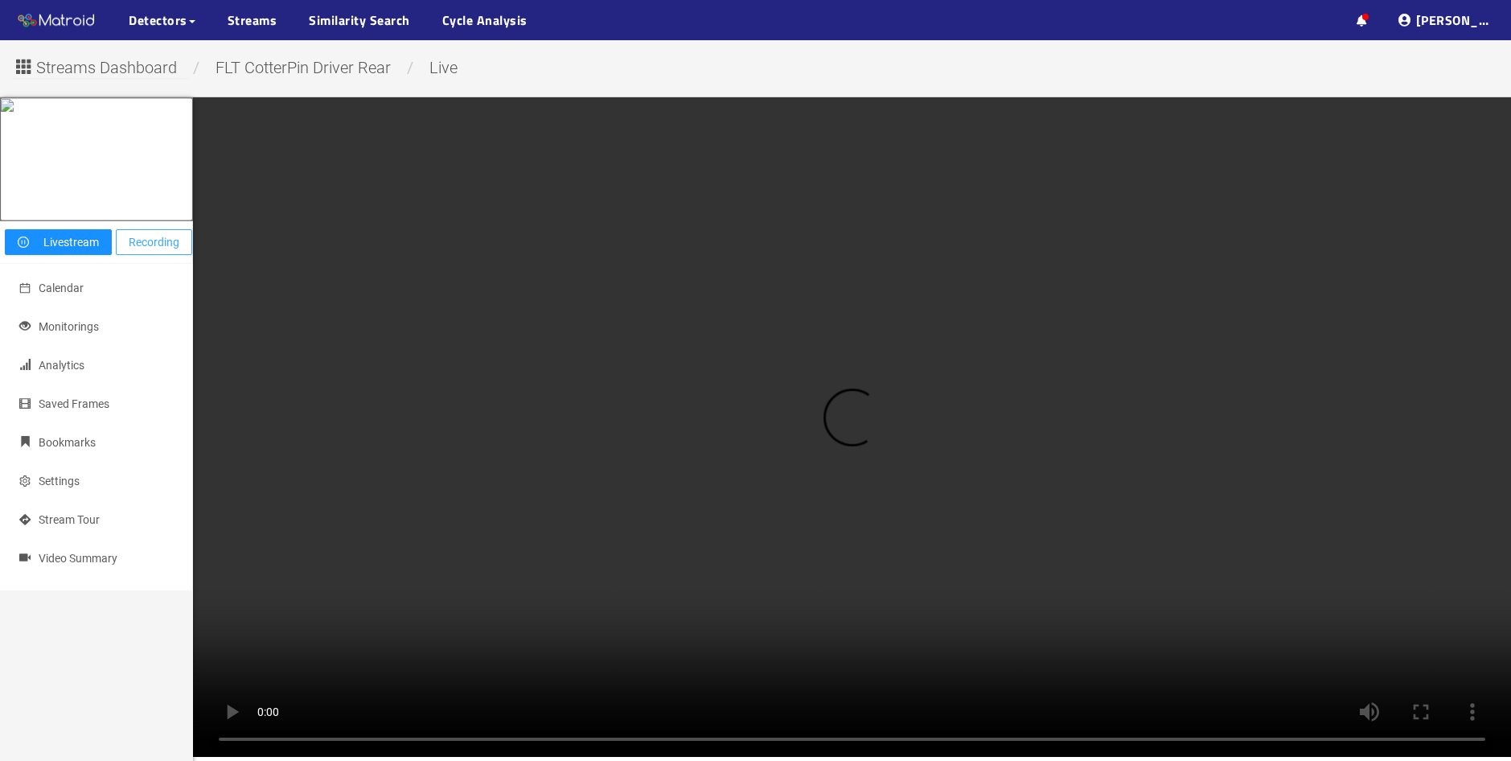
click at [169, 251] on span "Recording" at bounding box center [154, 242] width 51 height 18
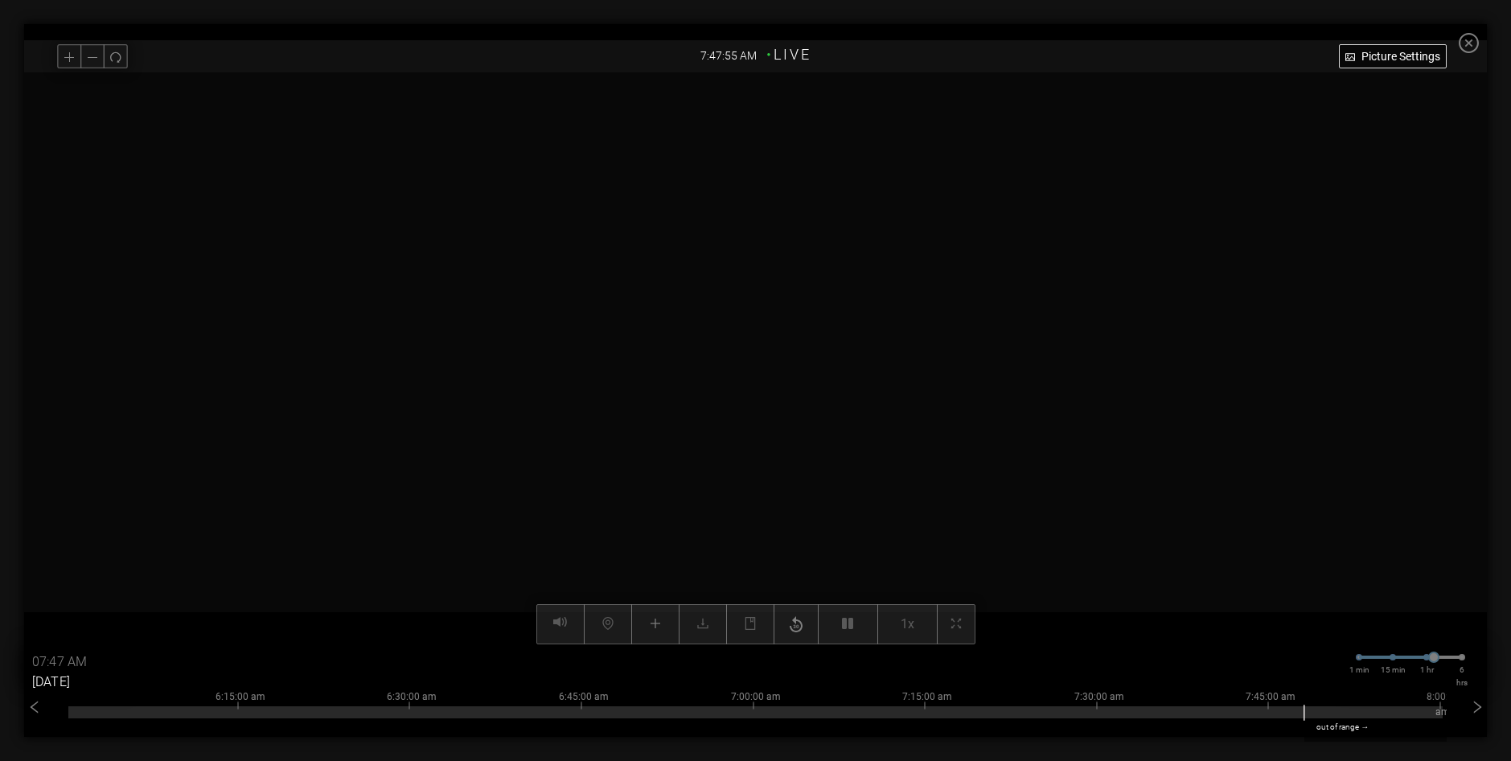
click at [90, 669] on input "[DATE]" at bounding box center [80, 682] width 96 height 26
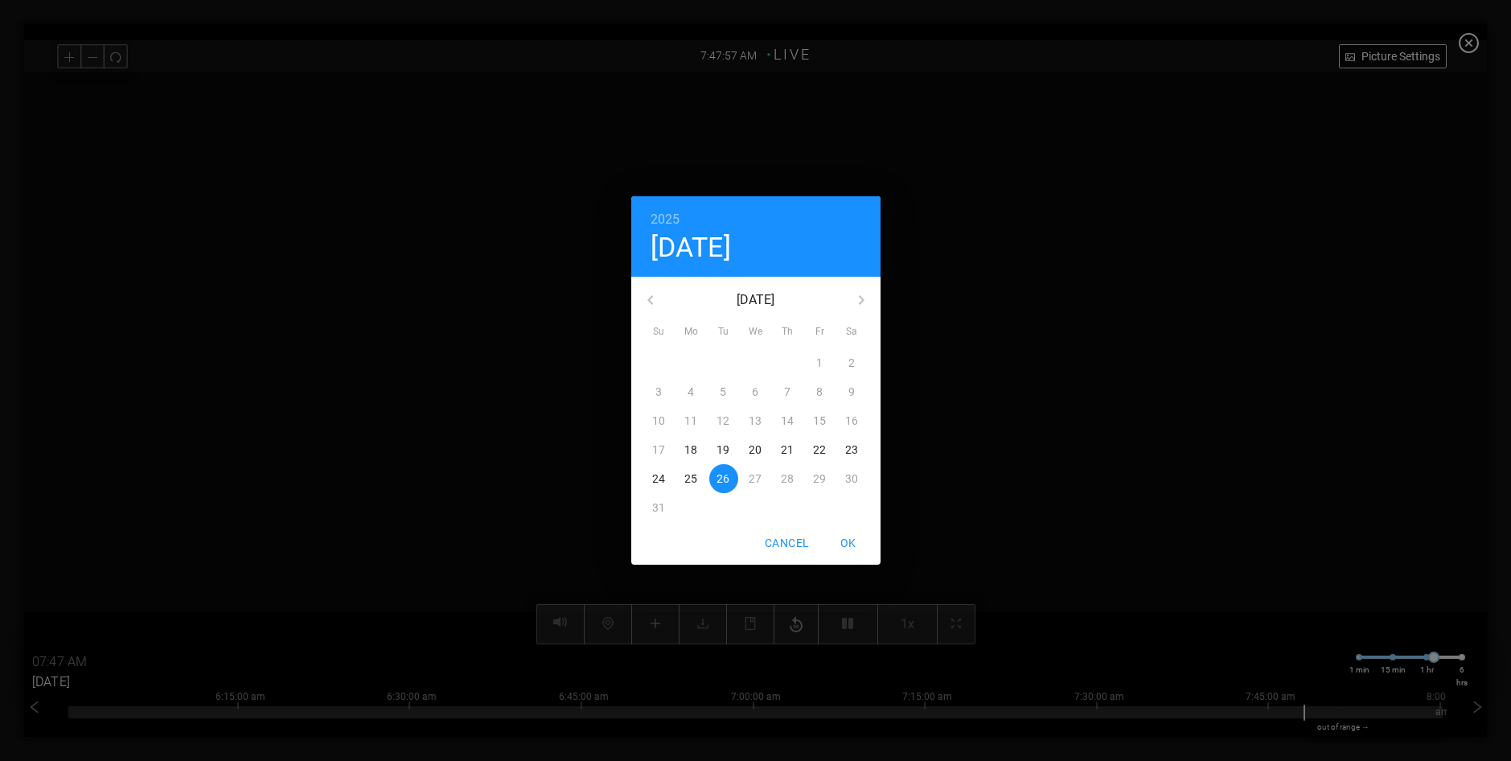
click at [689, 486] on button "25" at bounding box center [691, 478] width 29 height 29
type input "[DATE]"
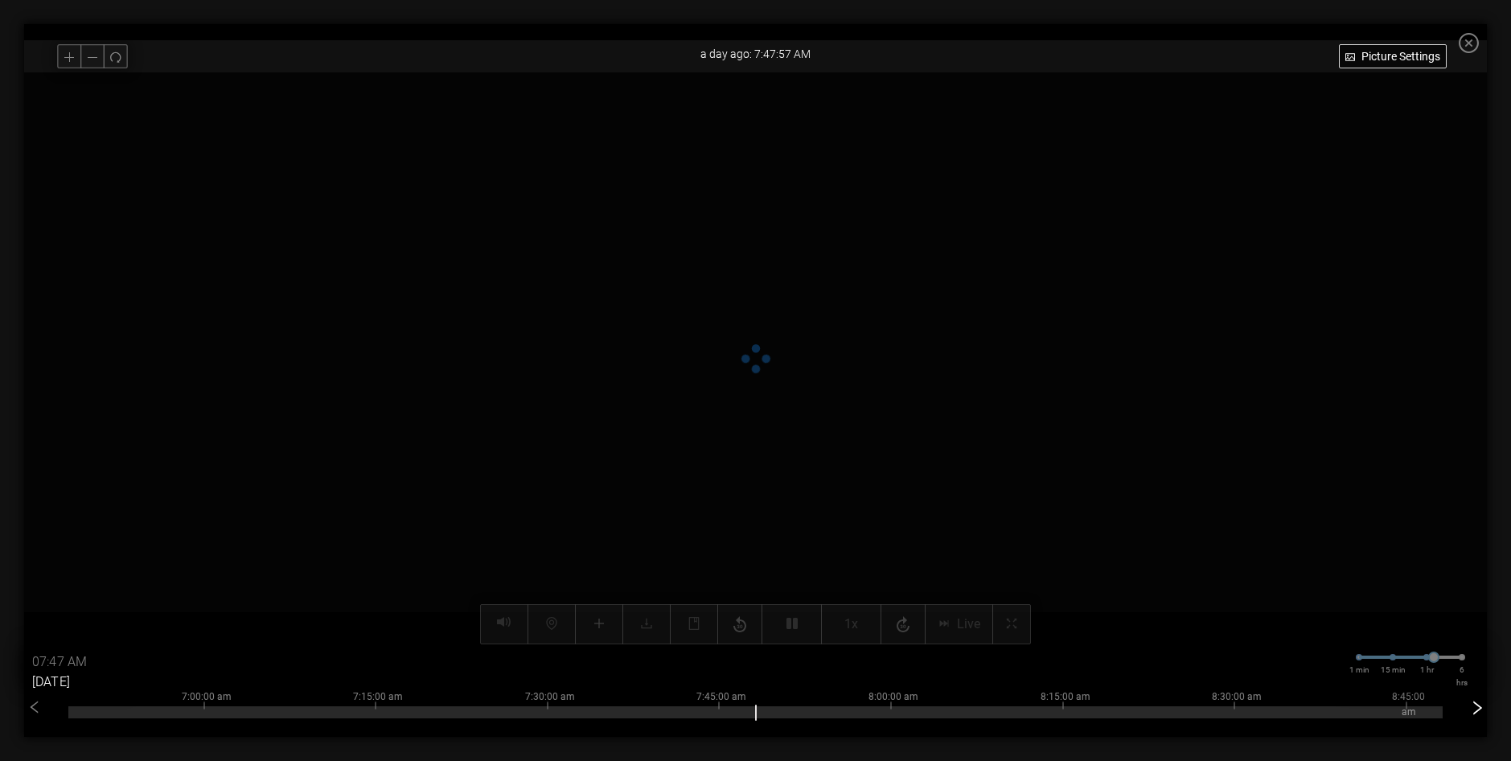
click at [1482, 706] on icon "right" at bounding box center [1477, 707] width 9 height 14
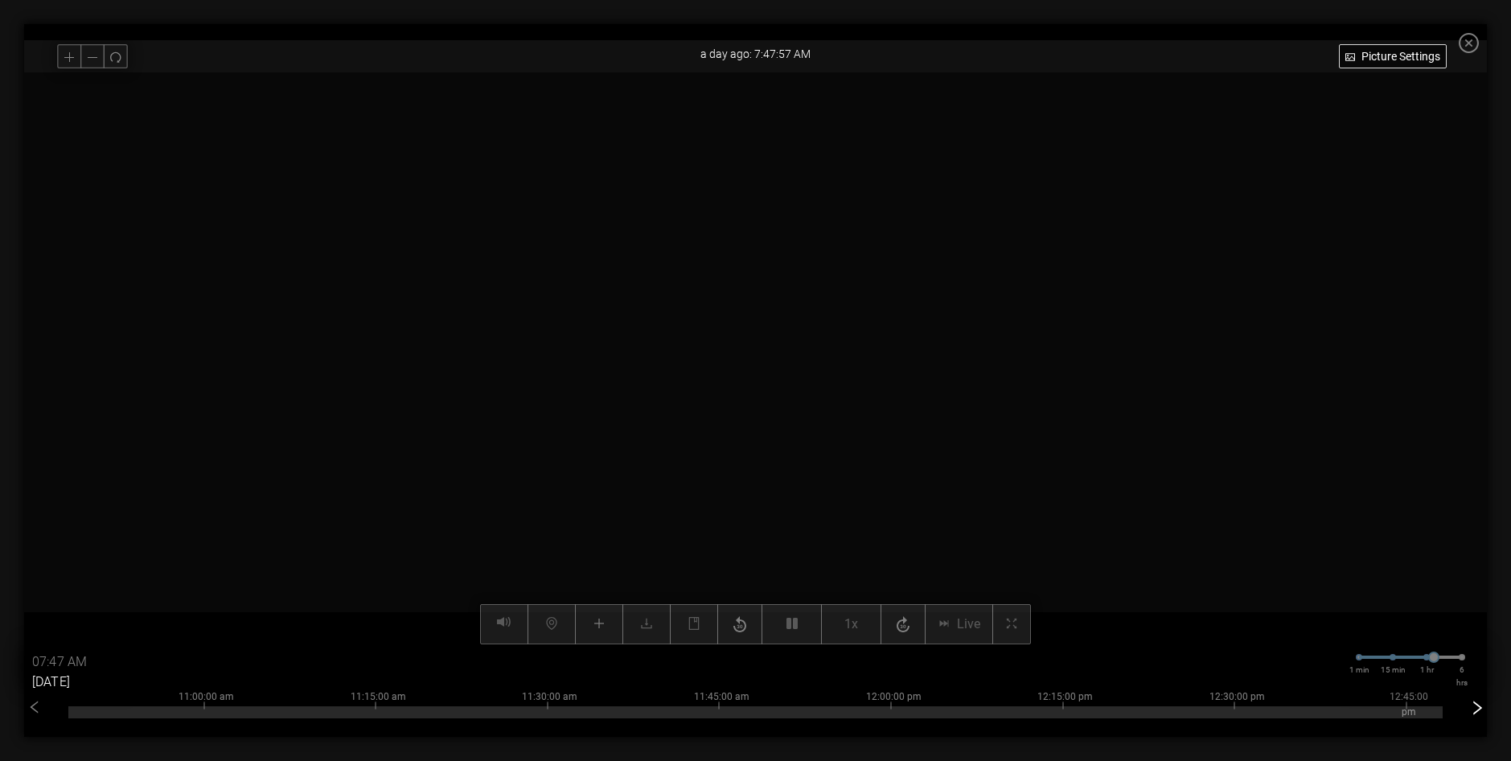
click at [1482, 706] on icon "right" at bounding box center [1477, 707] width 9 height 14
click at [89, 718] on div "5:00:00 pm 5:15:00 pm 5:30:00 pm 5:45:00 pm 6:00:00 pm 6:15:00 pm 6:30:00 pm 6:…" at bounding box center [755, 709] width 1374 height 64
click at [84, 710] on div at bounding box center [755, 712] width 1374 height 12
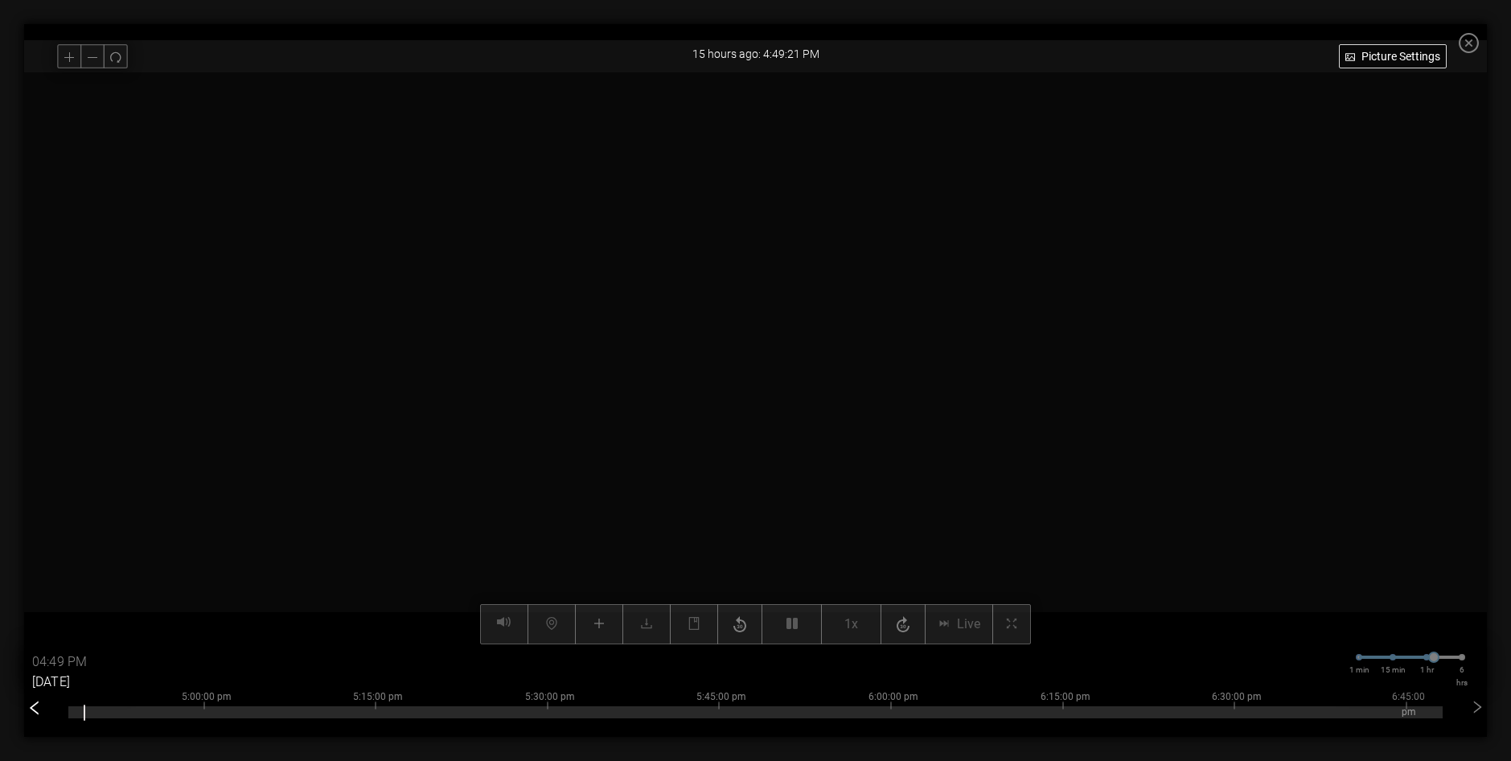
click at [29, 707] on icon "left" at bounding box center [35, 708] width 16 height 16
click at [1483, 707] on icon "right" at bounding box center [1477, 708] width 16 height 16
click at [118, 717] on div at bounding box center [755, 712] width 1374 height 12
click at [101, 715] on div at bounding box center [755, 712] width 1374 height 12
click at [35, 714] on icon "left" at bounding box center [35, 708] width 16 height 16
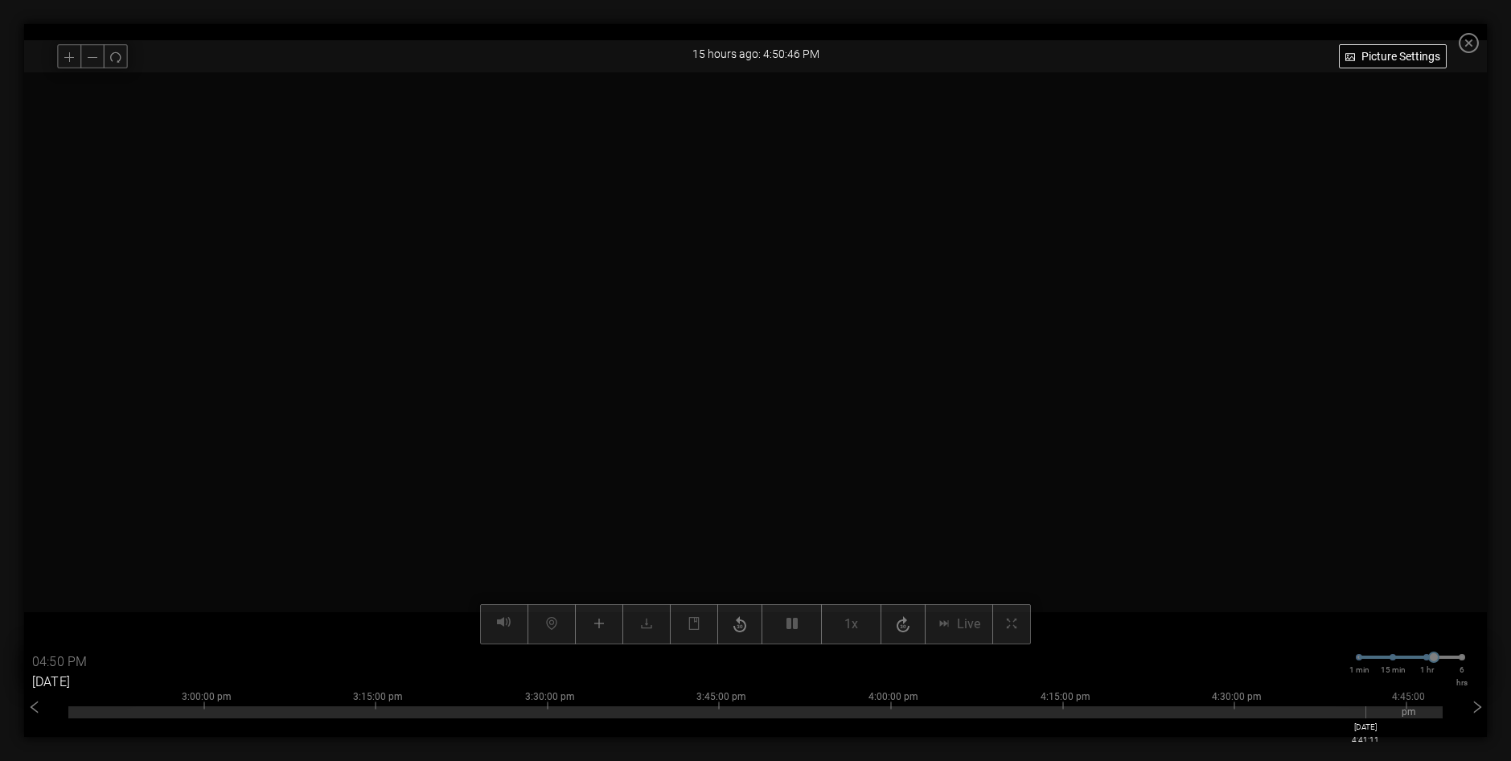
click at [1377, 711] on div at bounding box center [755, 712] width 1374 height 12
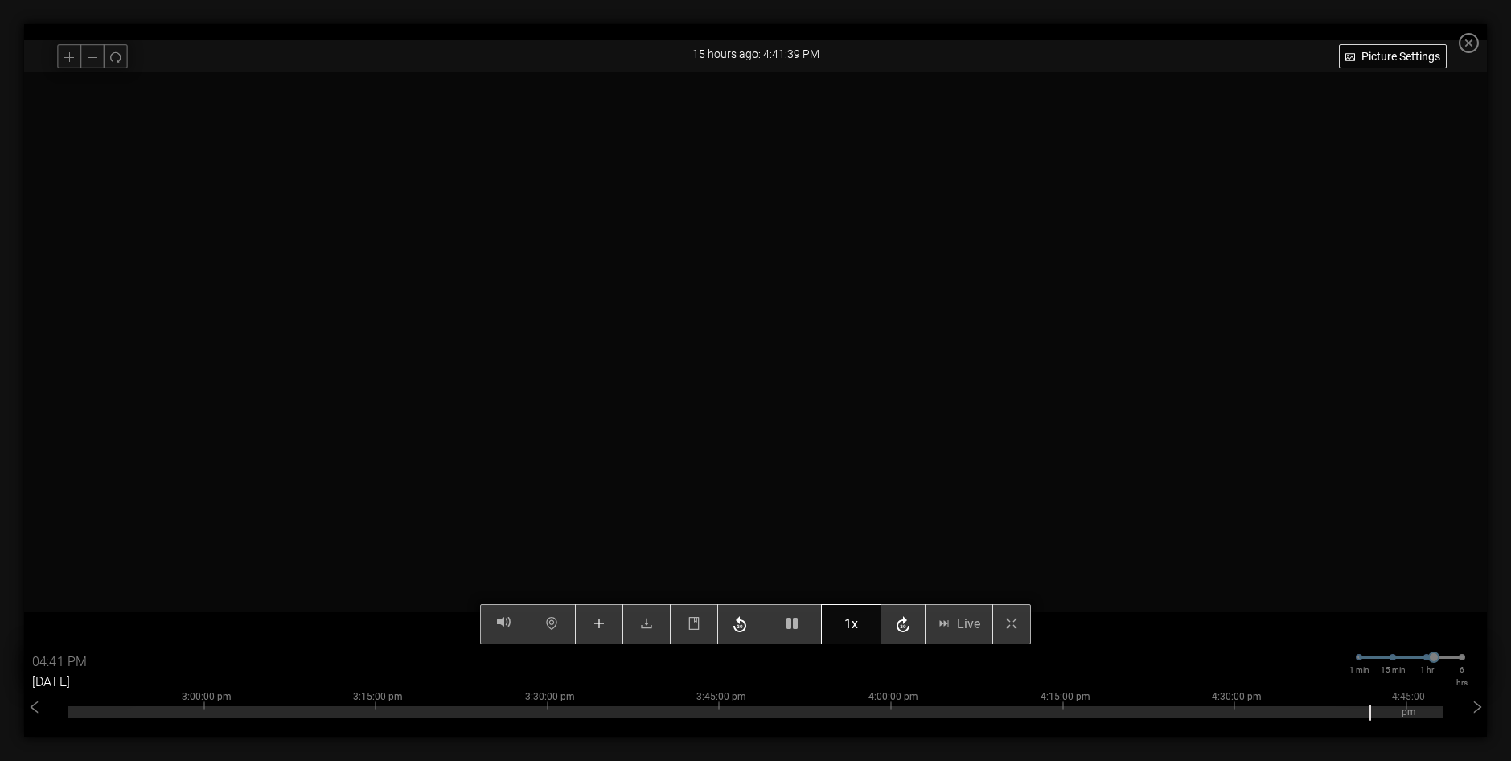
click at [866, 624] on button "1x" at bounding box center [851, 624] width 60 height 40
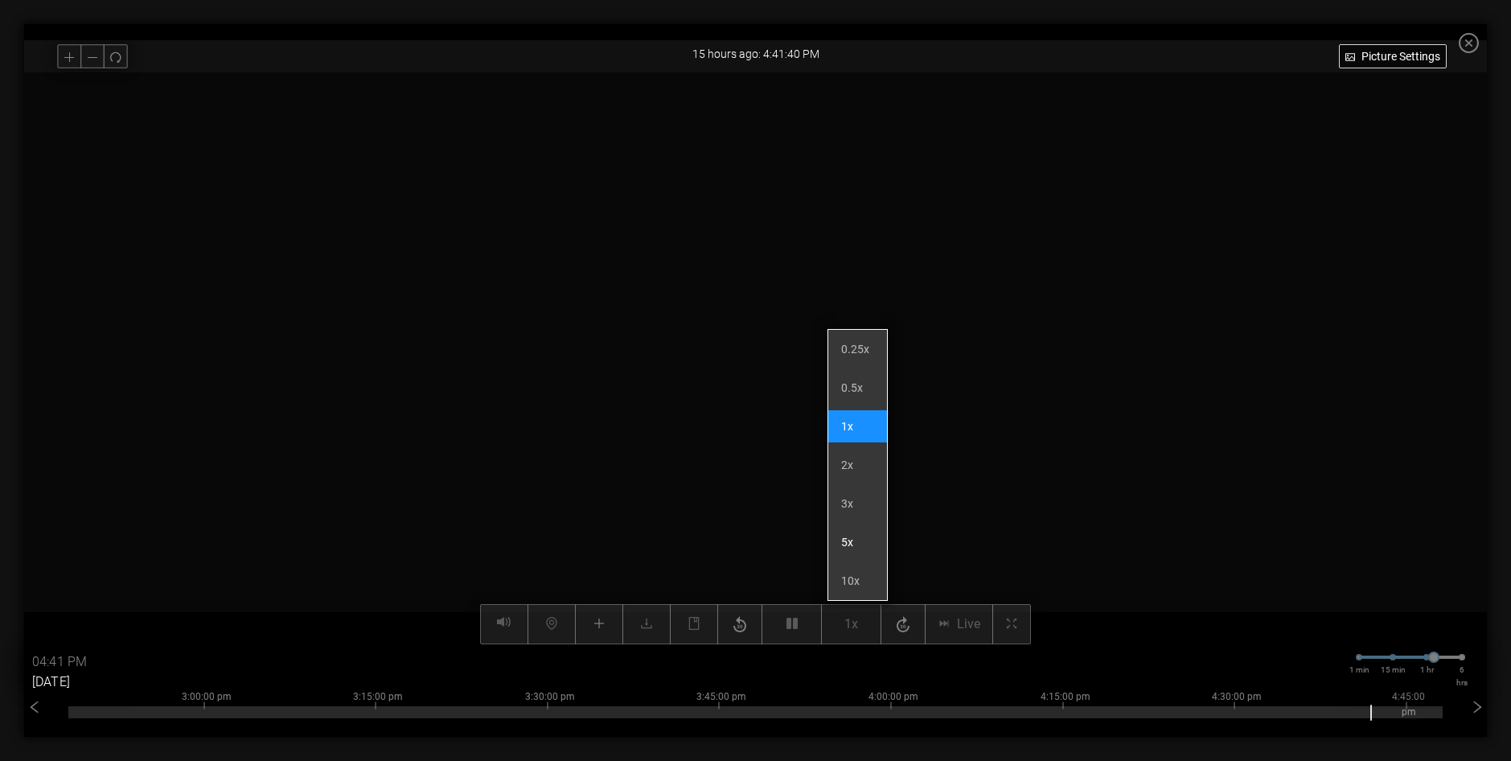
click at [843, 546] on li "5x" at bounding box center [857, 542] width 59 height 32
click at [858, 583] on li "10x" at bounding box center [857, 580] width 59 height 32
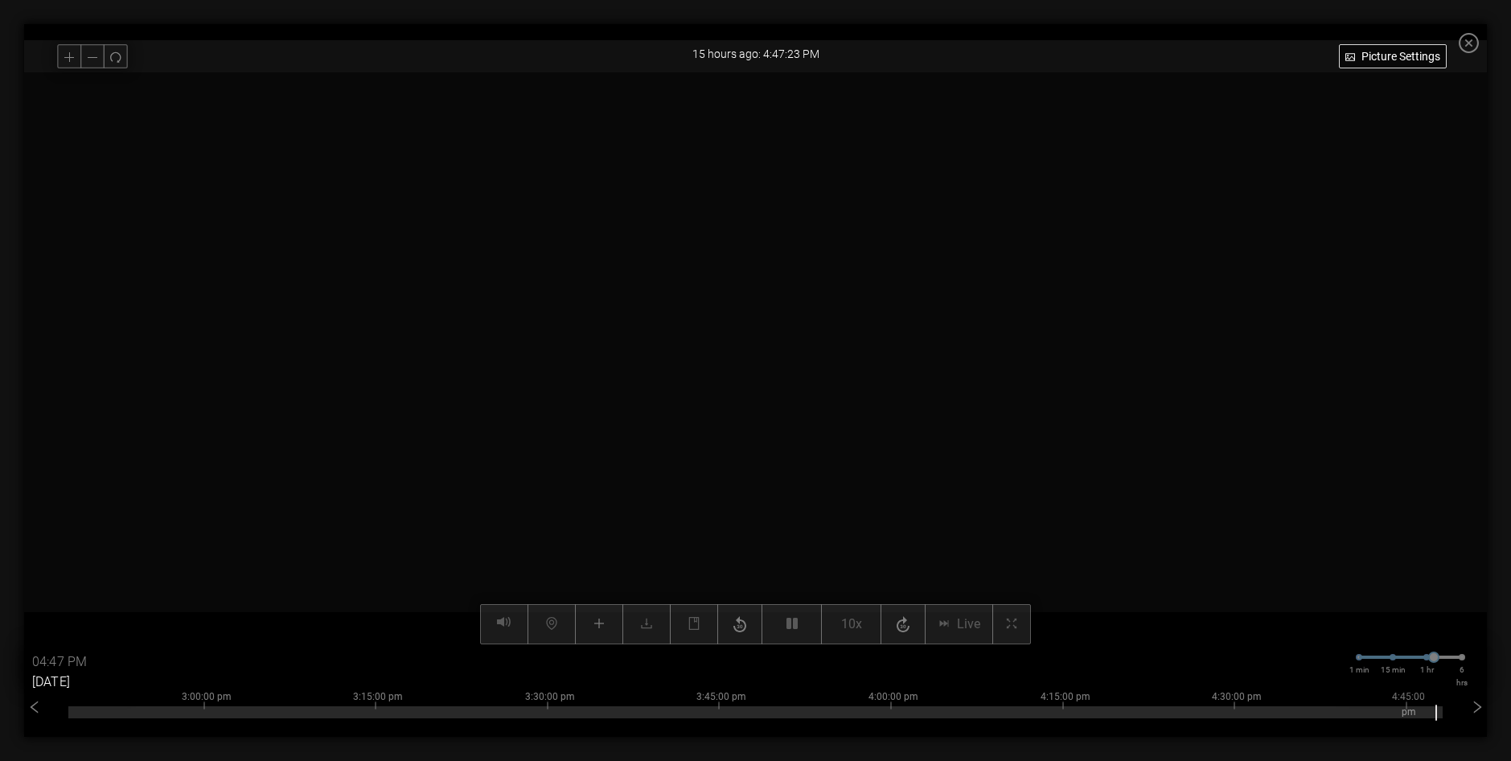
click at [932, 462] on div at bounding box center [755, 358] width 1463 height 572
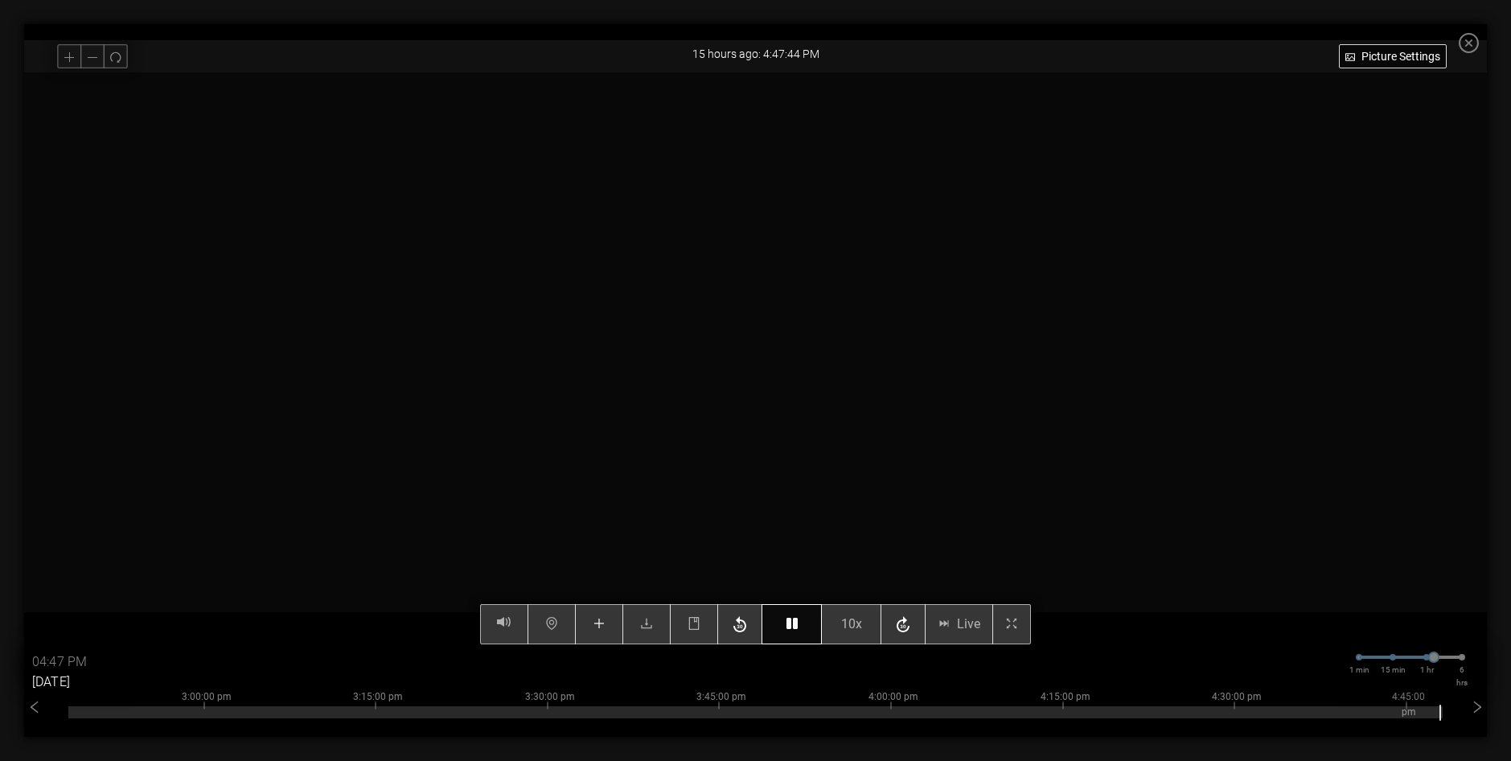
click at [787, 630] on button "button" at bounding box center [791, 624] width 60 height 40
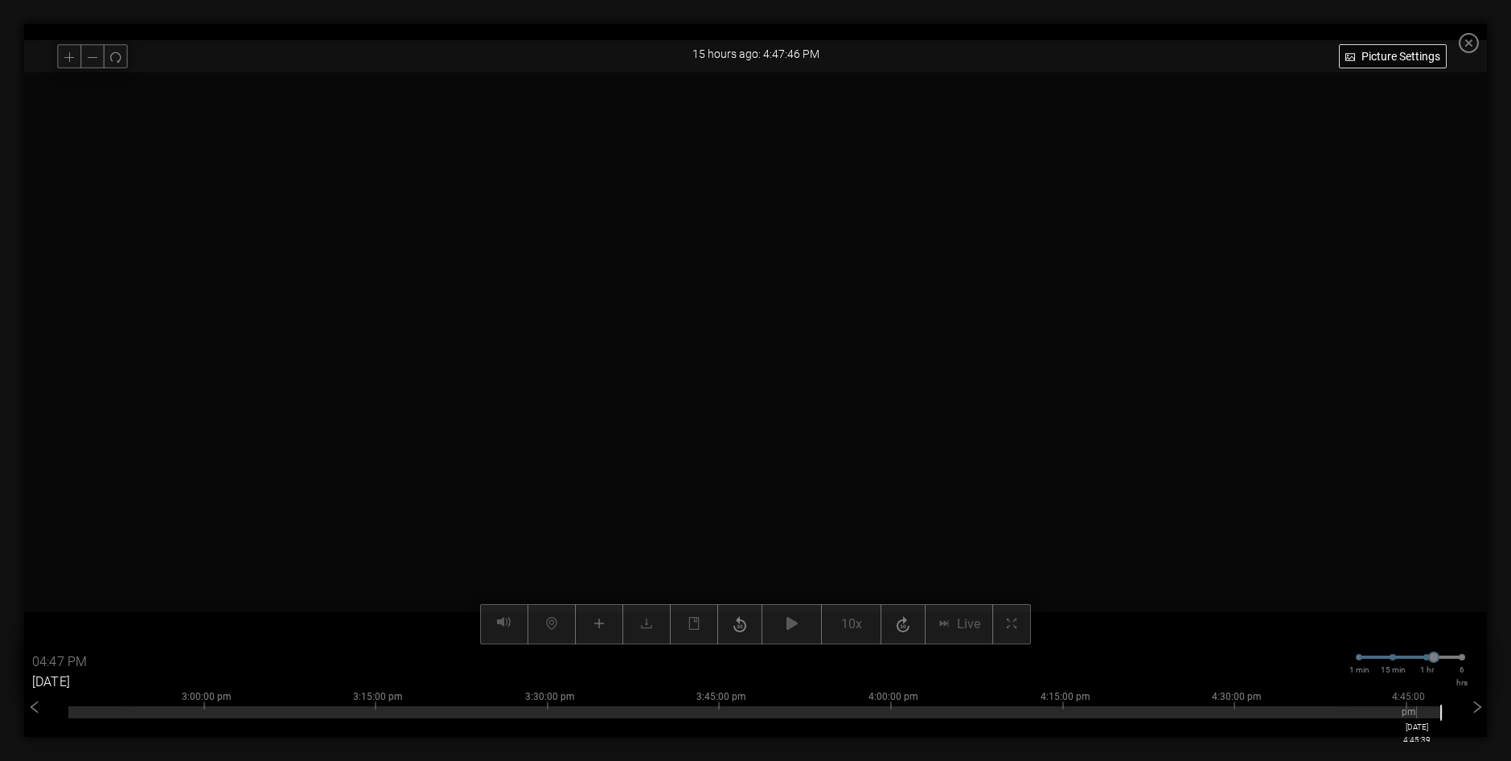
click at [1428, 712] on div at bounding box center [755, 712] width 1374 height 12
click at [1420, 714] on div at bounding box center [755, 712] width 1374 height 12
click at [1426, 714] on div at bounding box center [755, 712] width 1374 height 12
click at [891, 523] on video at bounding box center [755, 358] width 1143 height 572
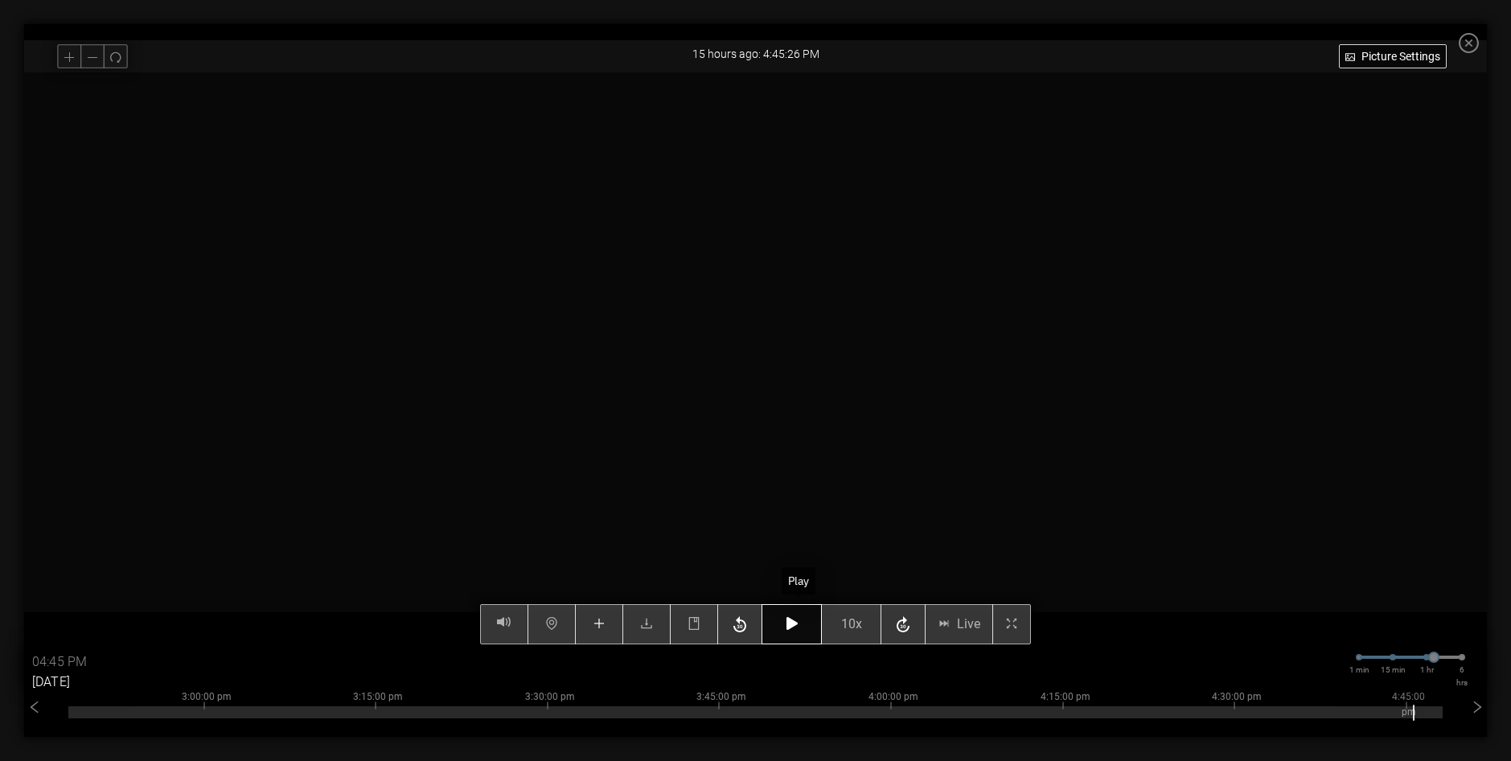
click at [806, 626] on button "button" at bounding box center [791, 624] width 60 height 40
click at [799, 634] on button "button" at bounding box center [791, 624] width 60 height 40
click at [749, 626] on div "Picture Settings 10x Live 04:47 PM [DATE] 1 min 15 min 1 hr 6 hrs 1:00:00 pm 1:…" at bounding box center [755, 358] width 1463 height 572
click at [797, 624] on icon "button" at bounding box center [791, 623] width 11 height 13
click at [758, 629] on button "button" at bounding box center [739, 624] width 45 height 40
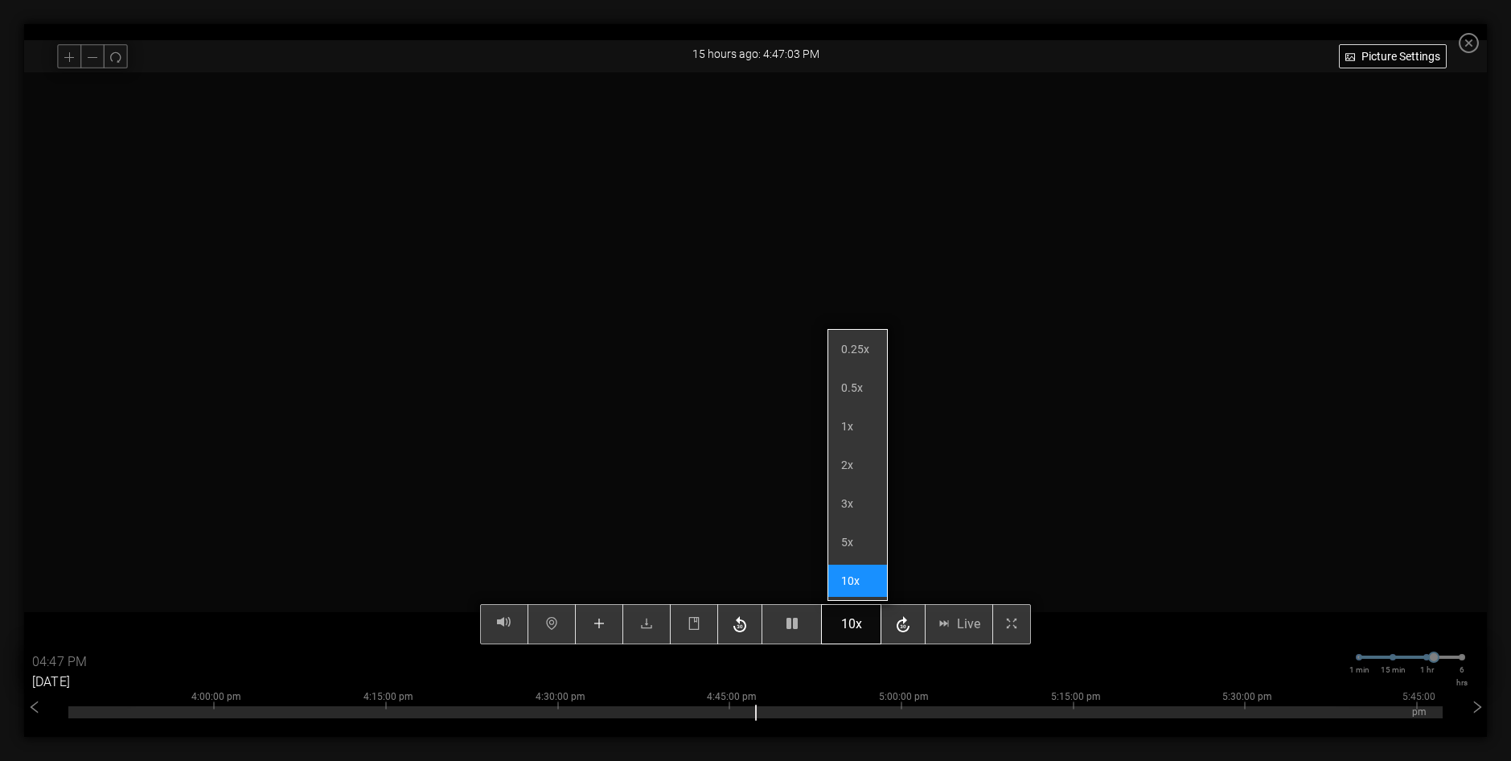
click at [862, 626] on span "10x" at bounding box center [851, 624] width 21 height 20
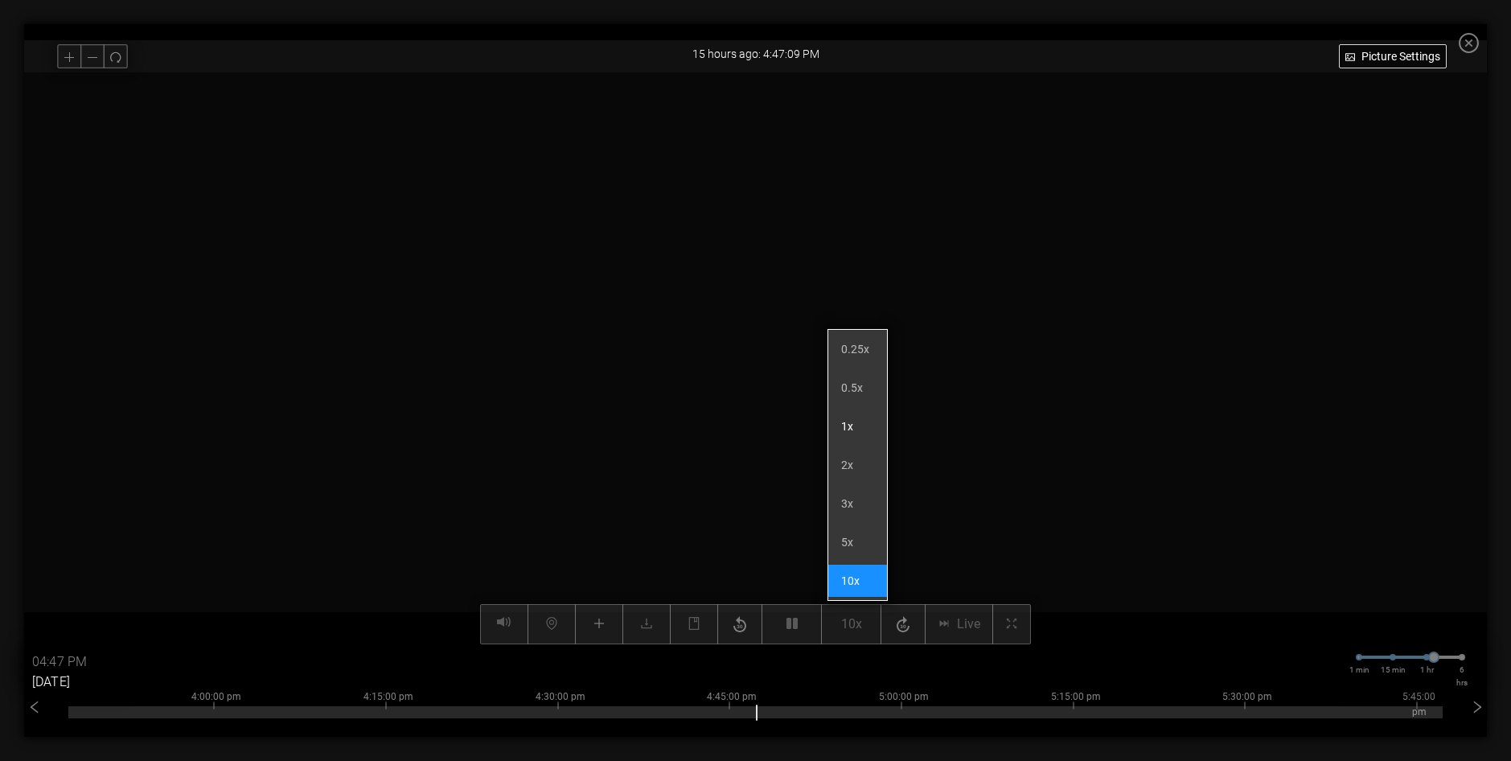
click at [855, 422] on li "1x" at bounding box center [857, 426] width 59 height 32
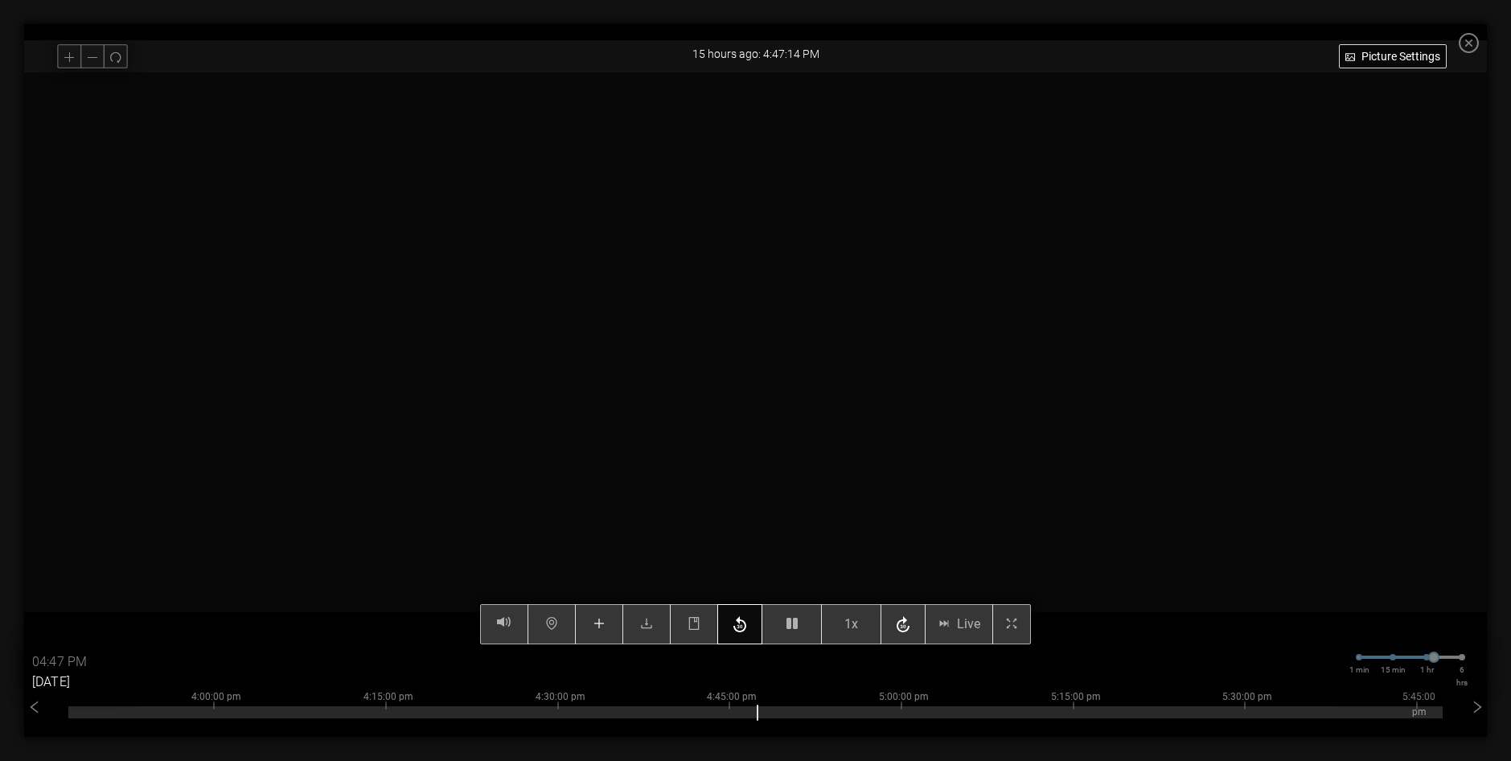
click at [745, 624] on icon "button" at bounding box center [739, 625] width 19 height 24
type input "04:46 PM"
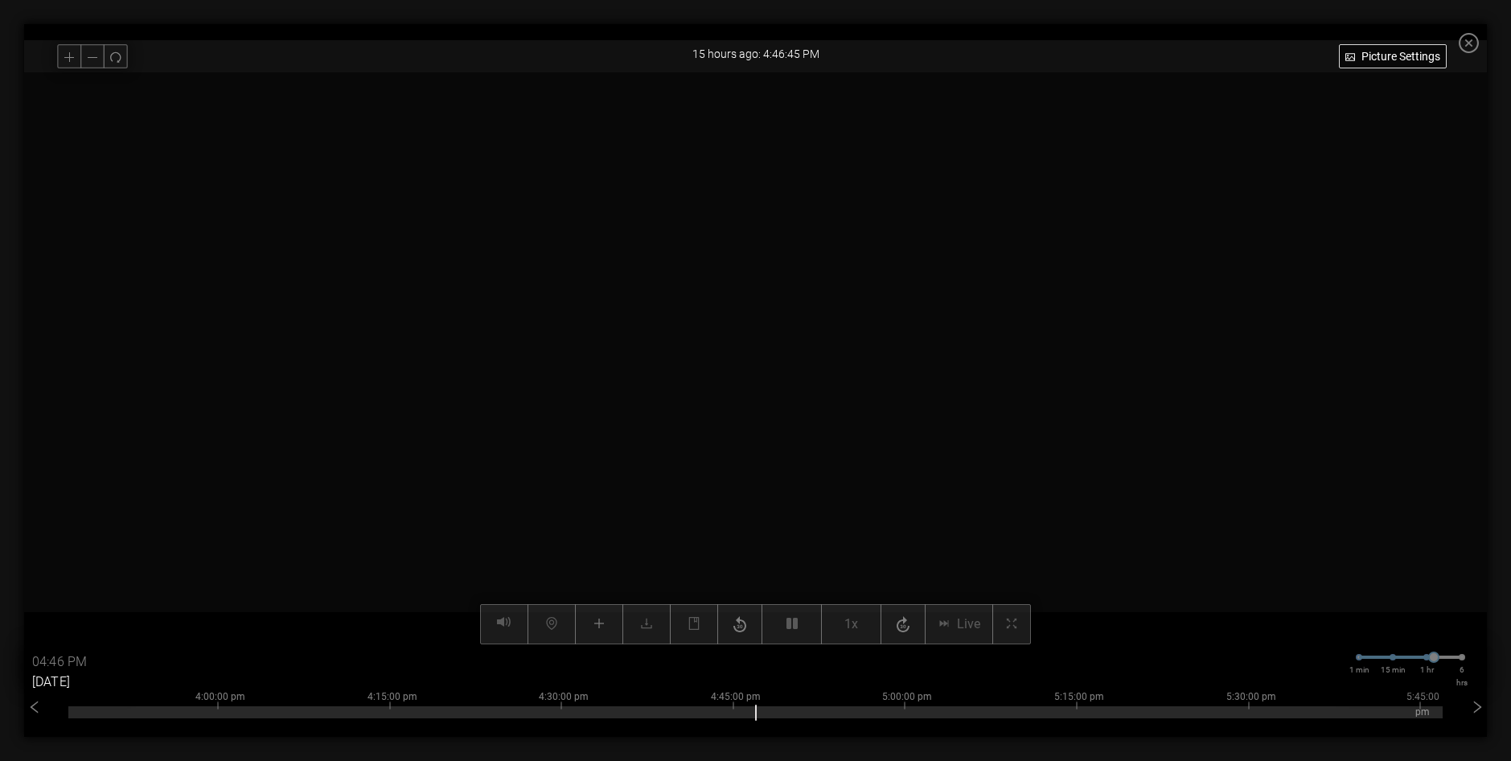
click at [908, 505] on video at bounding box center [755, 358] width 1143 height 572
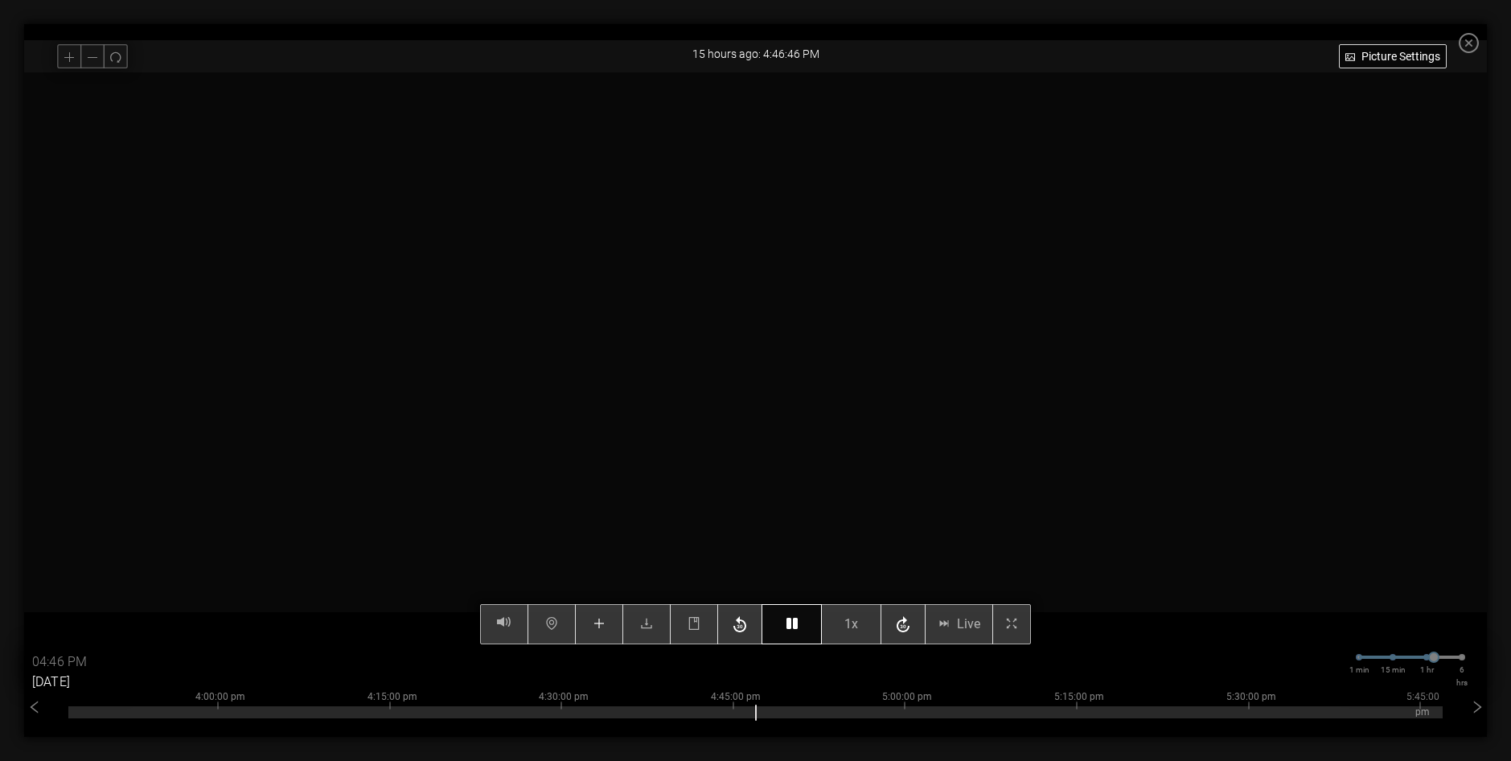
click at [798, 630] on icon "button" at bounding box center [791, 623] width 11 height 13
click at [798, 628] on icon "button" at bounding box center [791, 623] width 11 height 13
click at [850, 629] on button "1x" at bounding box center [851, 624] width 60 height 40
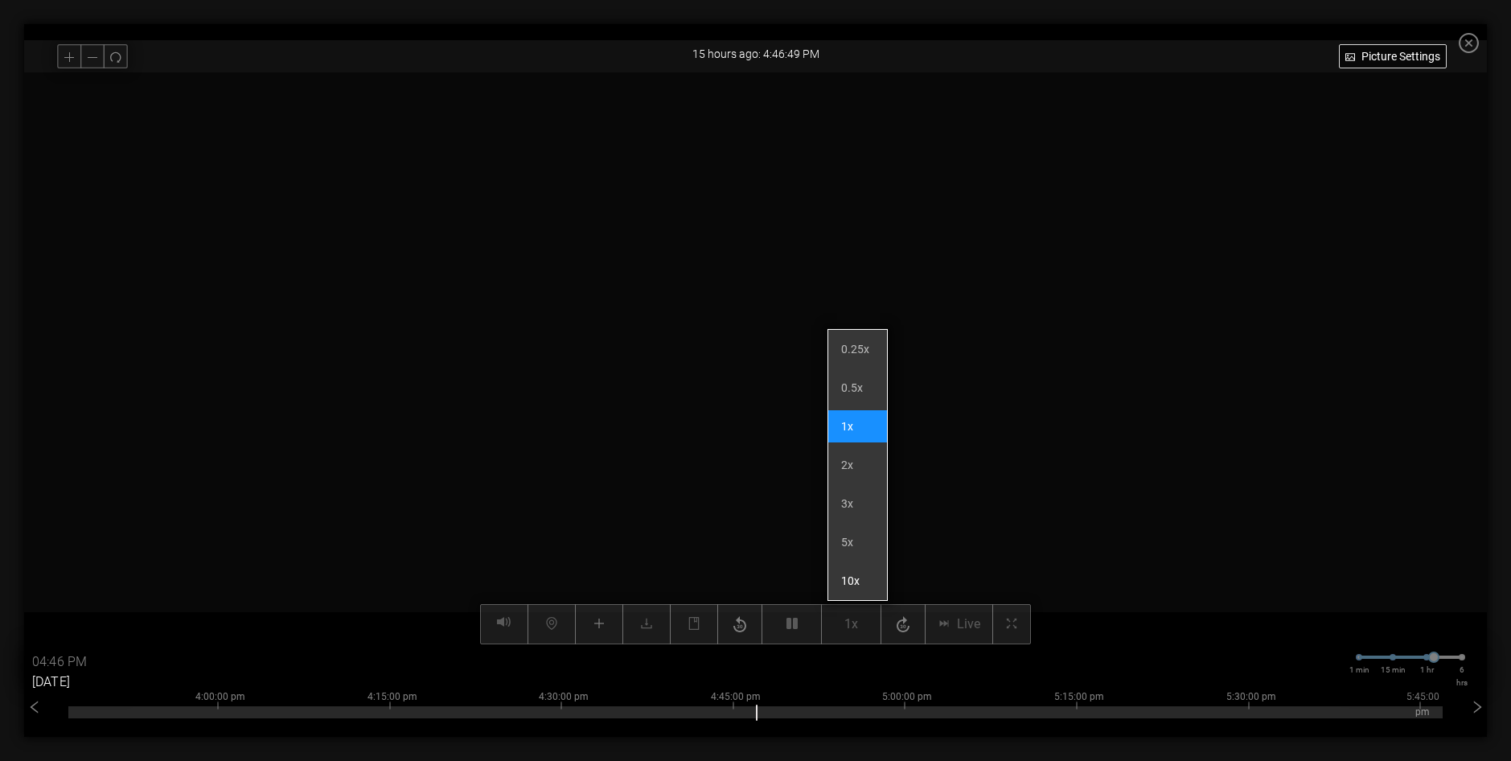
click at [857, 589] on li "10x" at bounding box center [857, 580] width 59 height 32
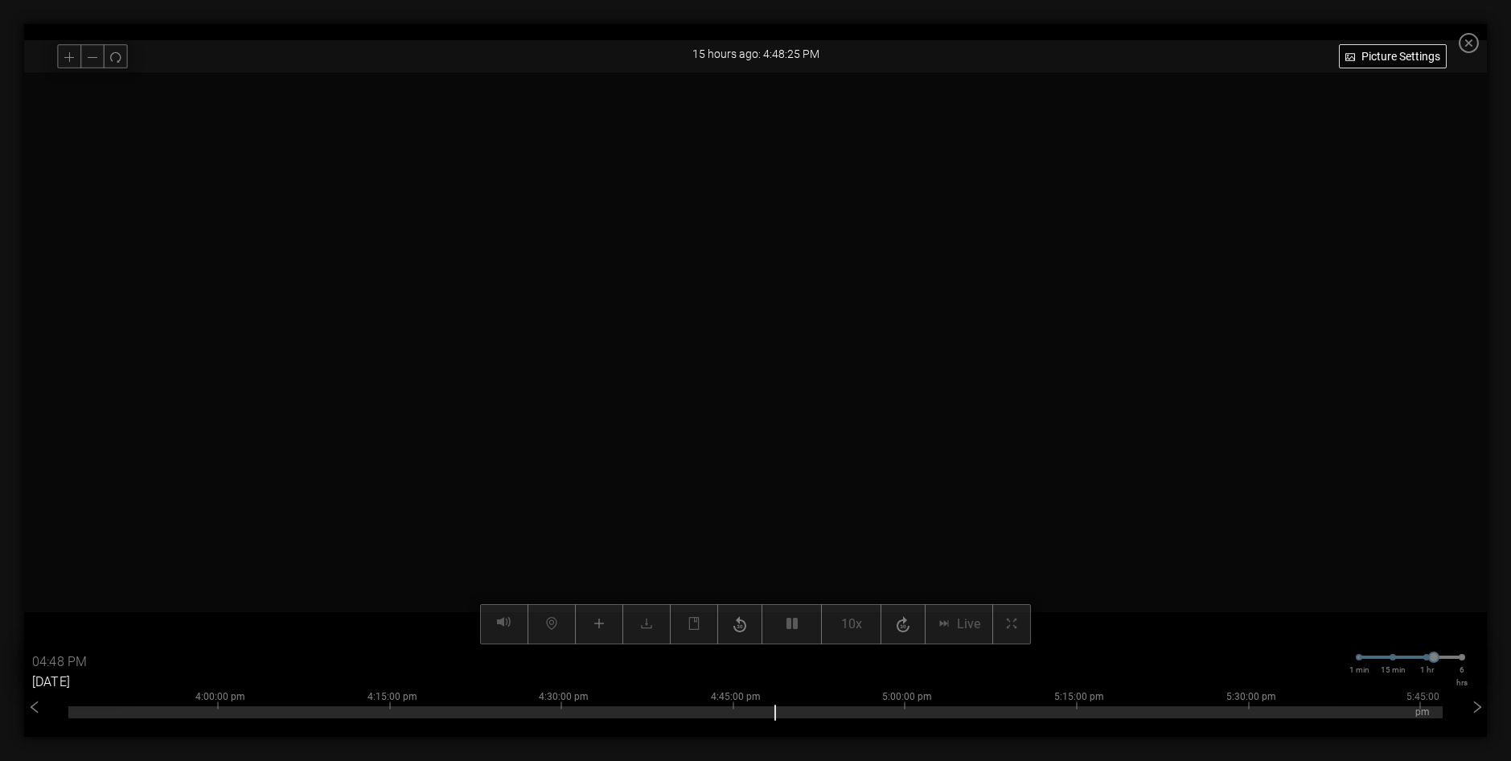
click at [765, 501] on video at bounding box center [755, 358] width 1143 height 572
click at [804, 628] on div "Picture Settings 10x Live 04:48 PM [DATE] 1 min 15 min 1 hr 6 hrs 2:00:00 pm 2:…" at bounding box center [755, 358] width 1463 height 572
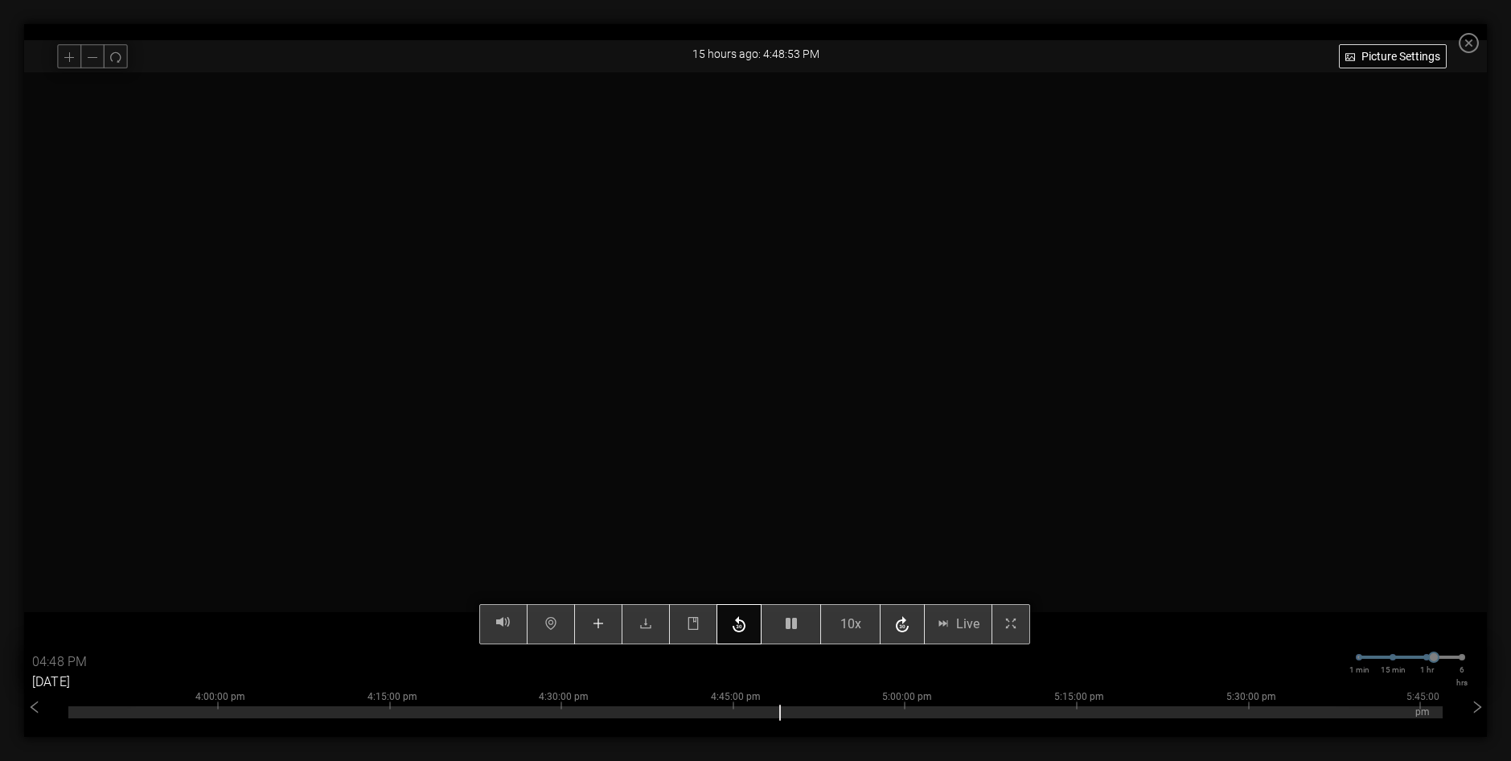
click at [749, 629] on icon "button" at bounding box center [738, 625] width 19 height 24
click at [745, 629] on icon "button" at bounding box center [738, 625] width 19 height 24
click at [797, 629] on icon "button" at bounding box center [791, 623] width 11 height 13
click at [806, 630] on div "Picture Settings 10x Live 04:48 PM [DATE] 1 min 15 min 1 hr 6 hrs 2:00:00 pm 2:…" at bounding box center [755, 358] width 1463 height 572
click at [850, 626] on span "10x" at bounding box center [850, 624] width 21 height 20
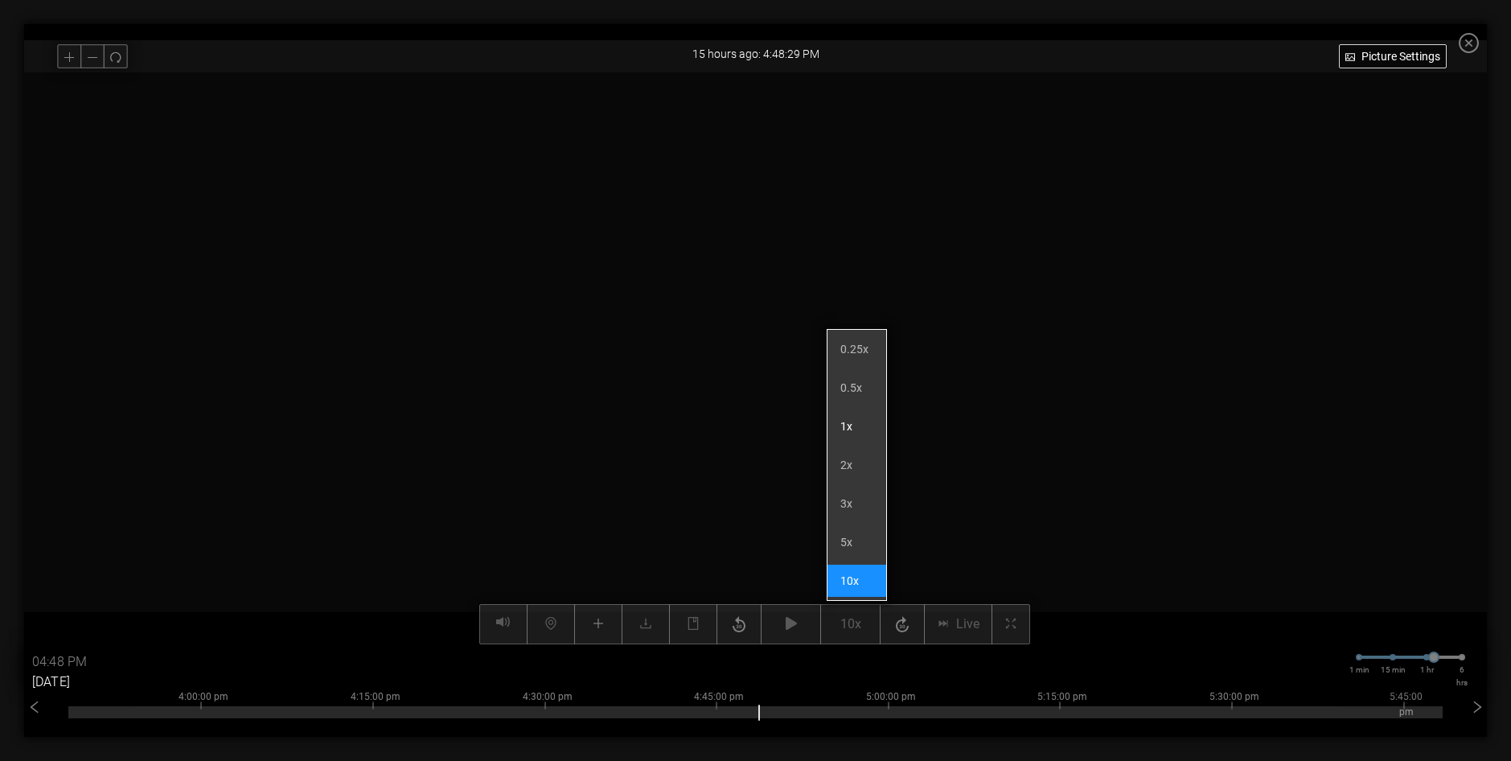
click at [843, 429] on li "1x" at bounding box center [856, 426] width 59 height 32
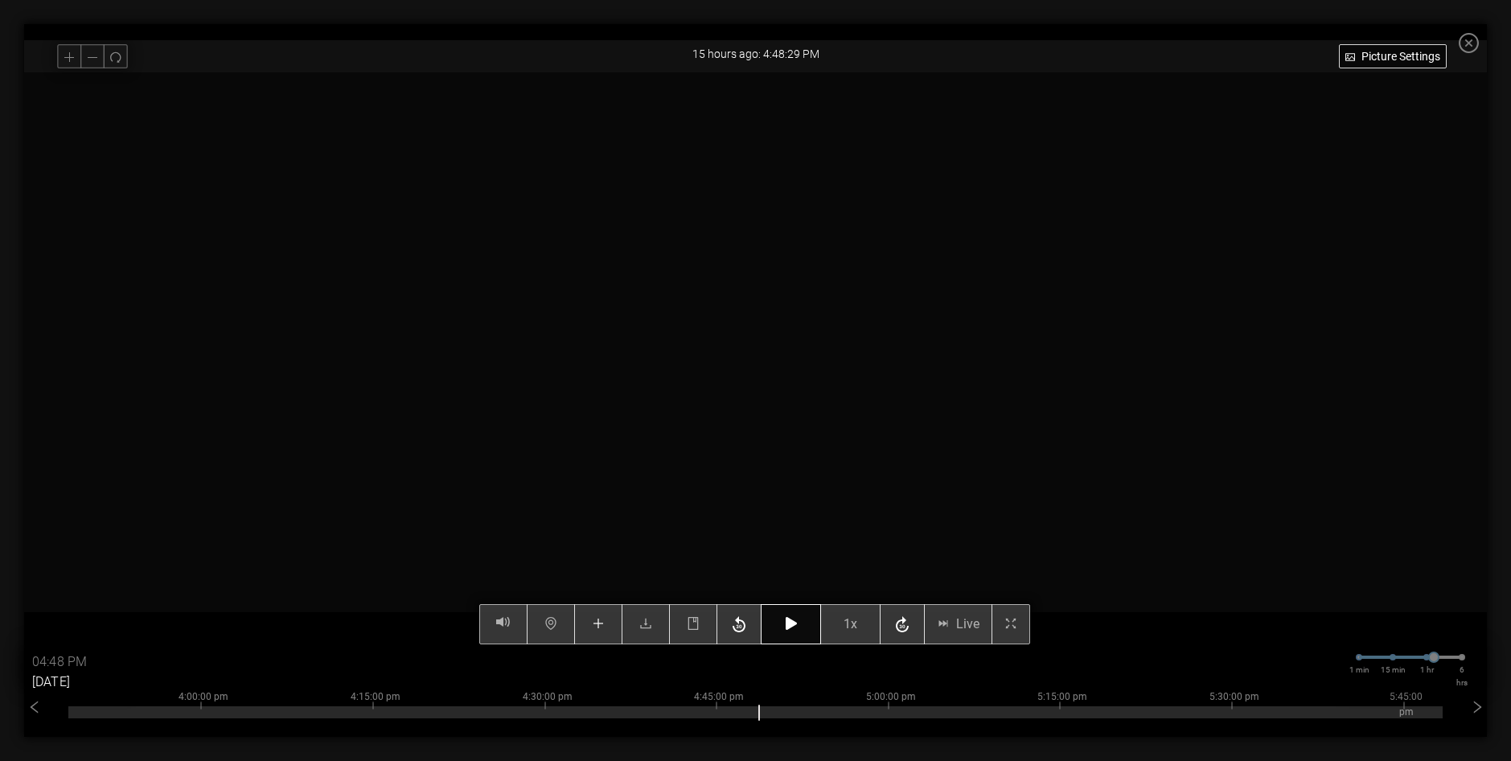
click at [797, 621] on icon "button" at bounding box center [791, 623] width 11 height 13
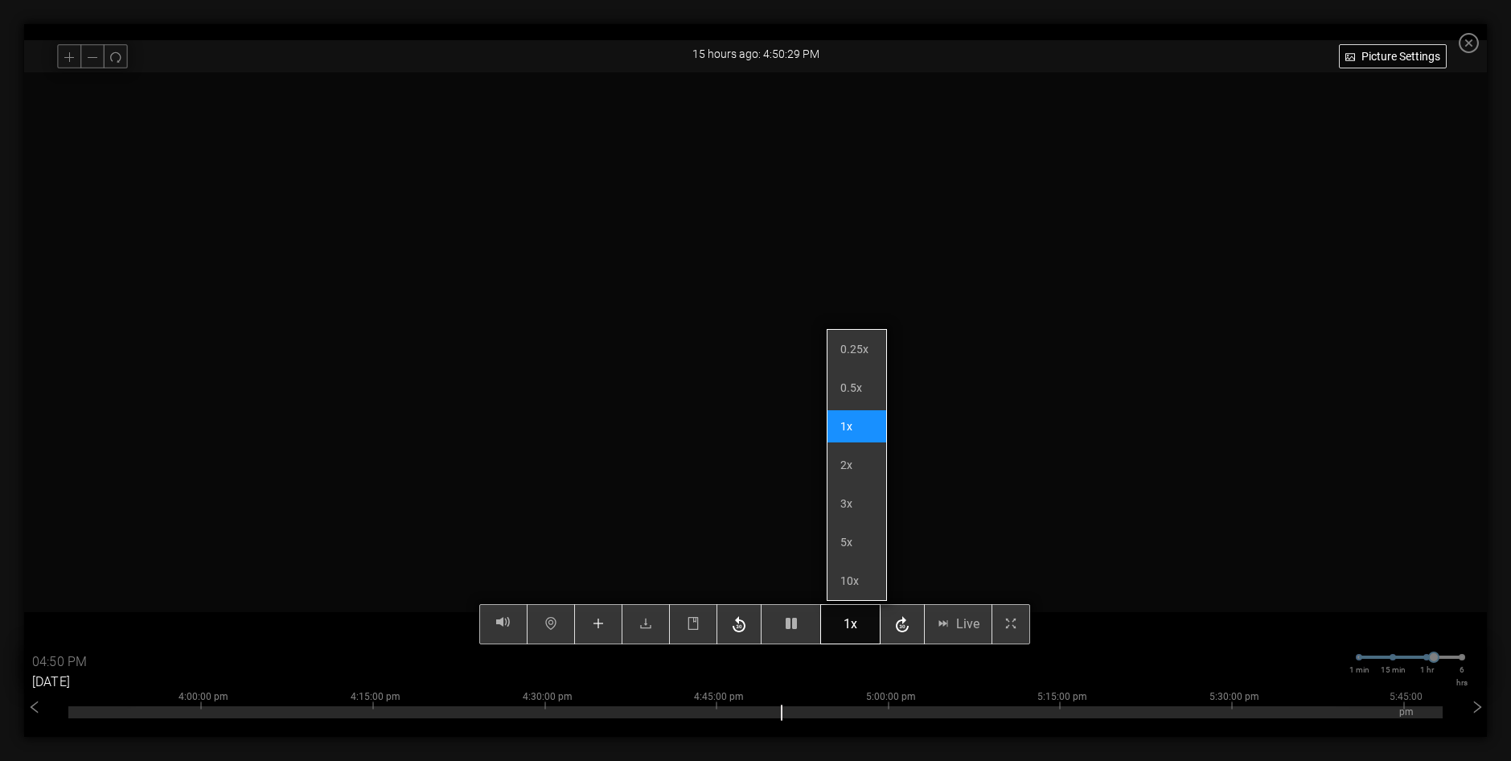
click at [856, 628] on div "Picture Settings 1x Live 04:50 PM [DATE] 1 min 15 min 1 hr 6 hrs 2:00:00 pm 2:1…" at bounding box center [755, 358] width 1463 height 572
click at [797, 630] on icon "button" at bounding box center [791, 623] width 11 height 13
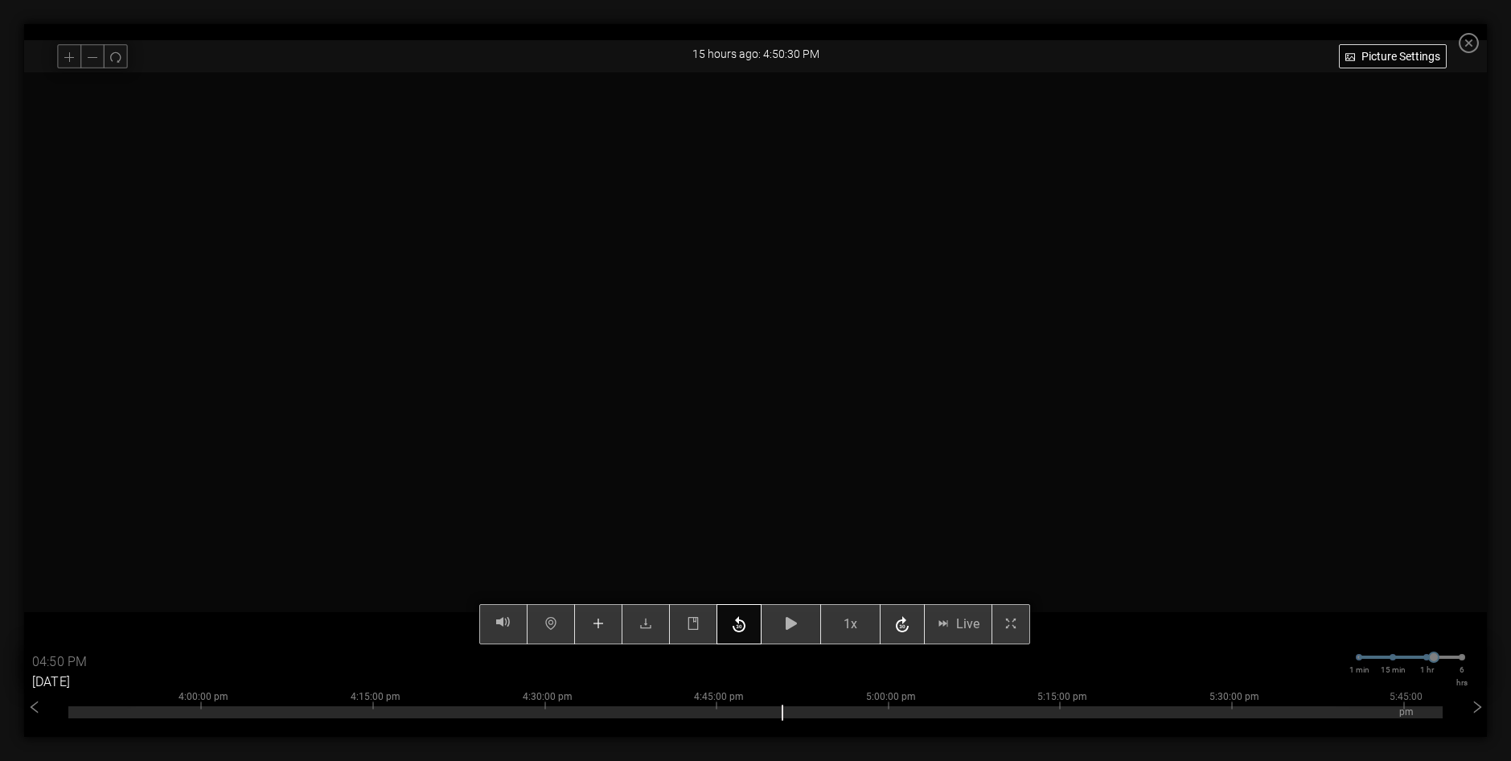
click at [749, 626] on icon "button" at bounding box center [738, 625] width 19 height 24
click at [745, 626] on icon "button" at bounding box center [738, 625] width 19 height 24
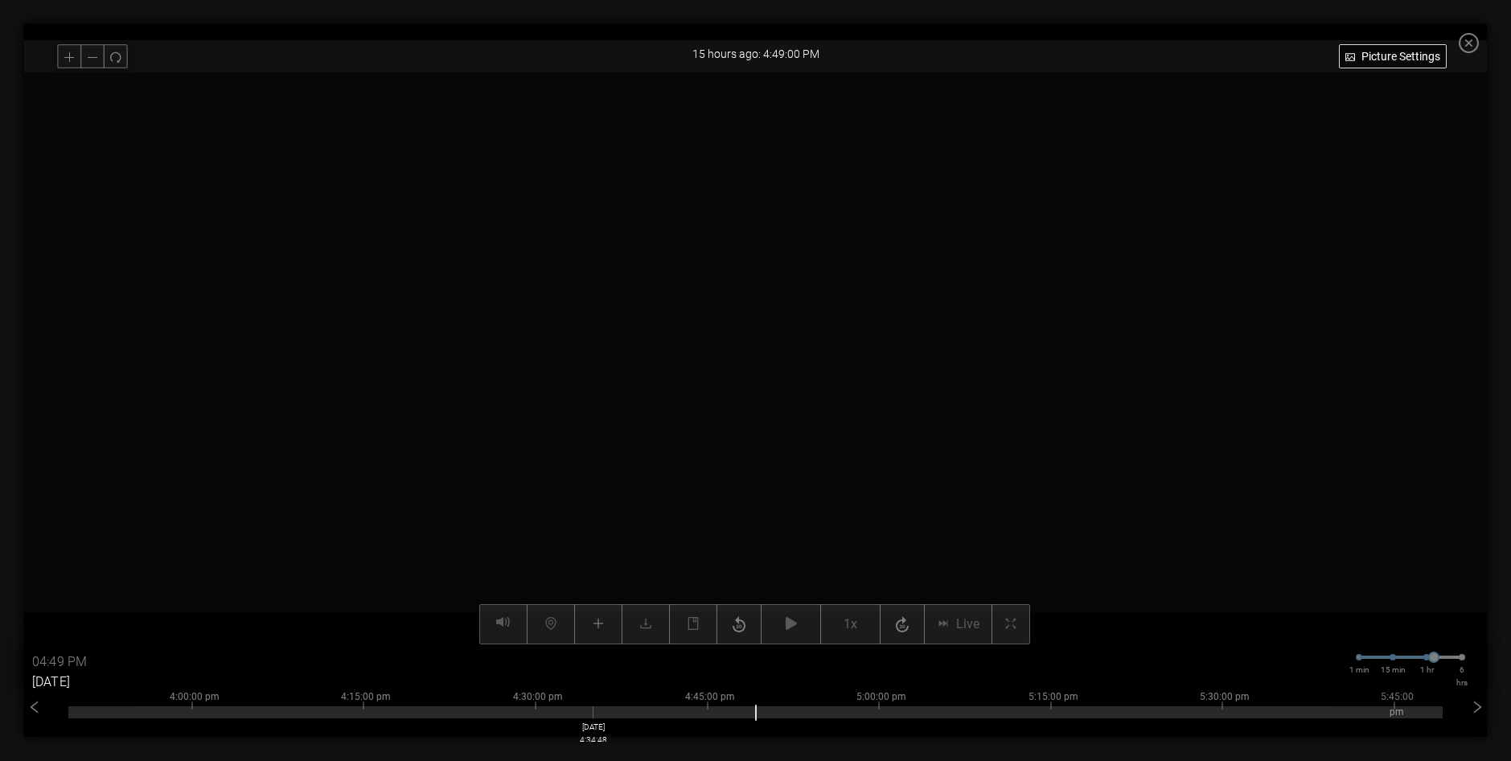
click at [597, 717] on div at bounding box center [755, 712] width 1374 height 12
click at [684, 709] on div at bounding box center [755, 712] width 1374 height 12
click at [765, 711] on div at bounding box center [755, 712] width 1374 height 12
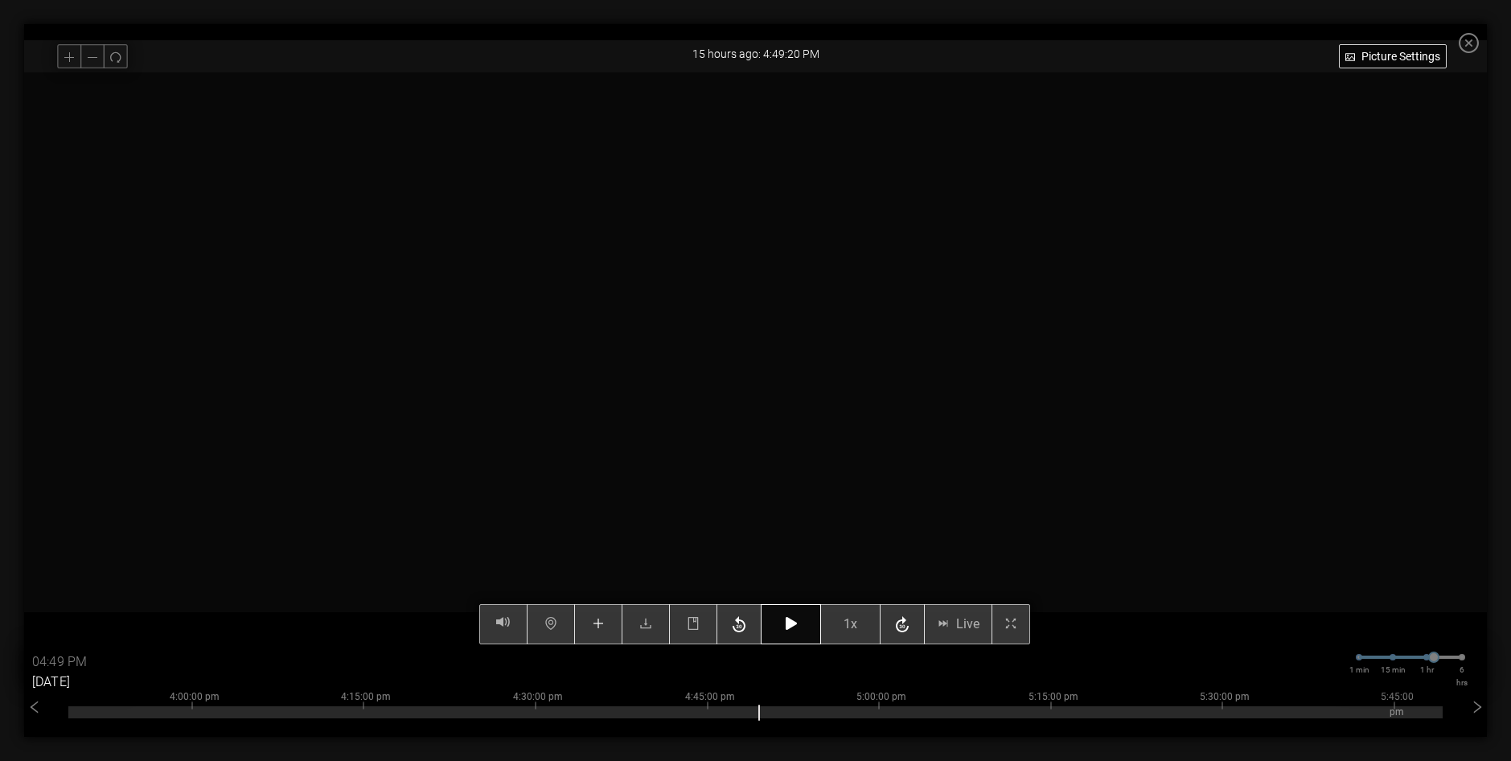
click at [803, 626] on div "Picture Settings 1x Live 04:49 PM [DATE] 1 min 15 min 1 hr 6 hrs 2:00:00 pm 2:1…" at bounding box center [755, 358] width 1463 height 572
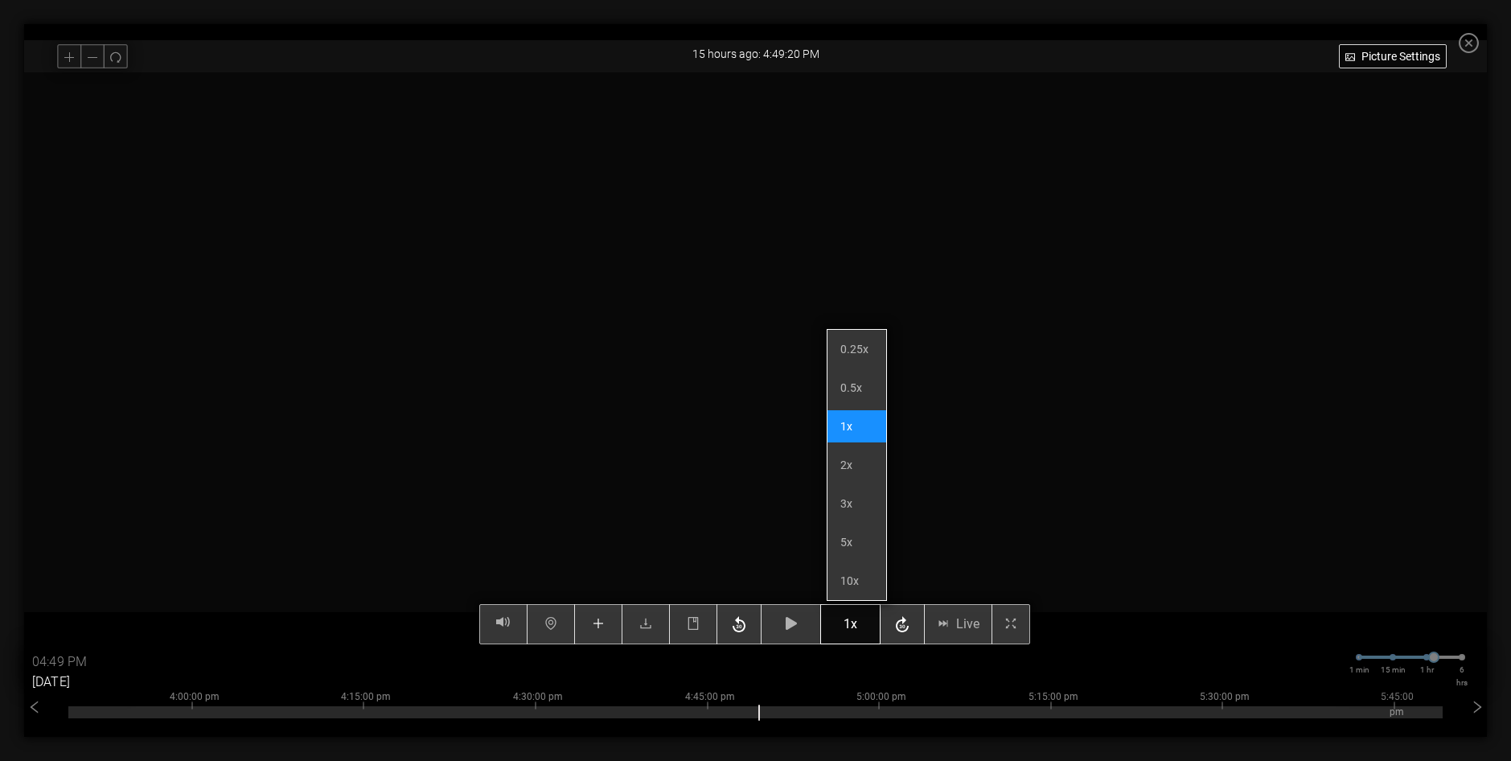
click at [857, 628] on span "1x" at bounding box center [850, 624] width 14 height 20
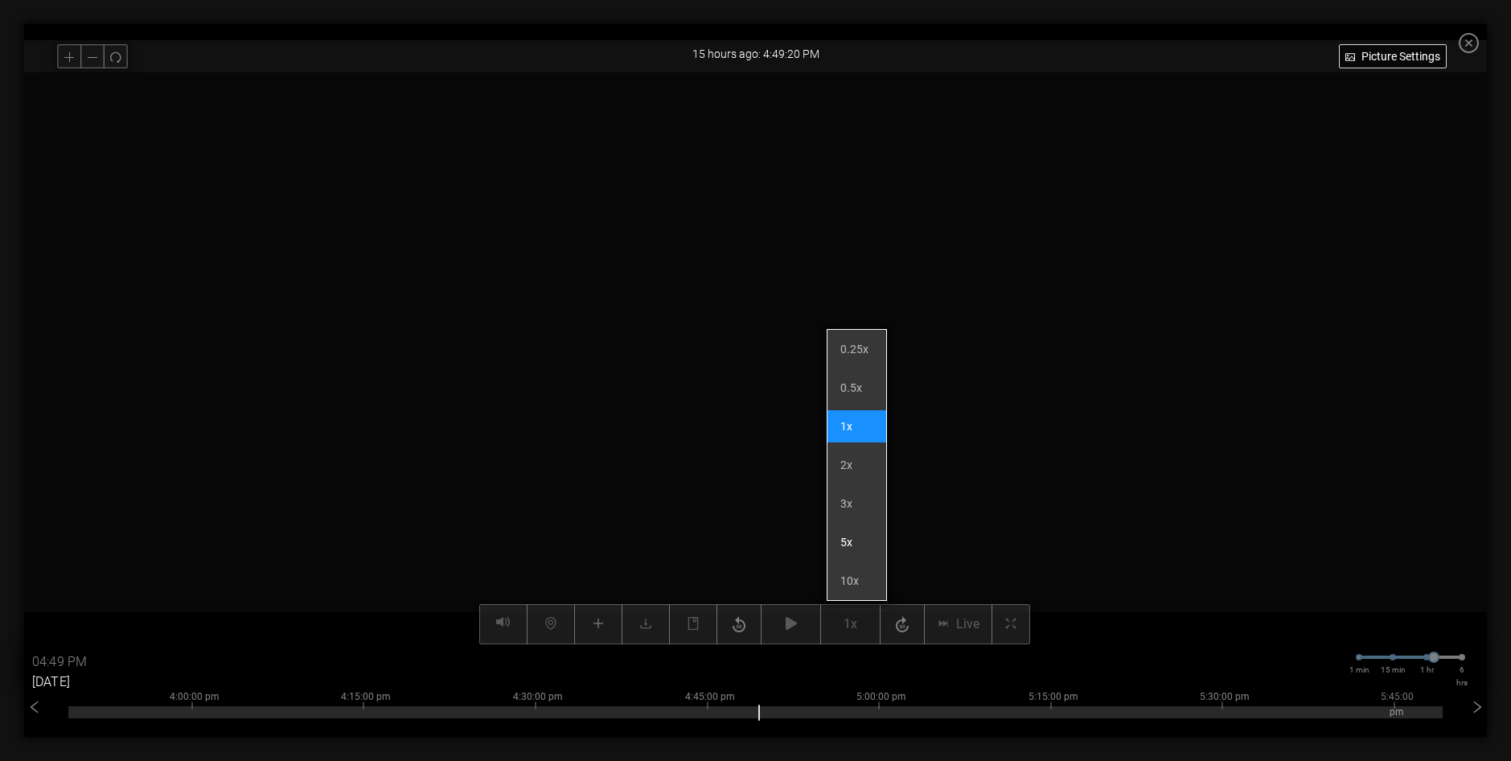
click at [849, 547] on li "5x" at bounding box center [856, 542] width 59 height 32
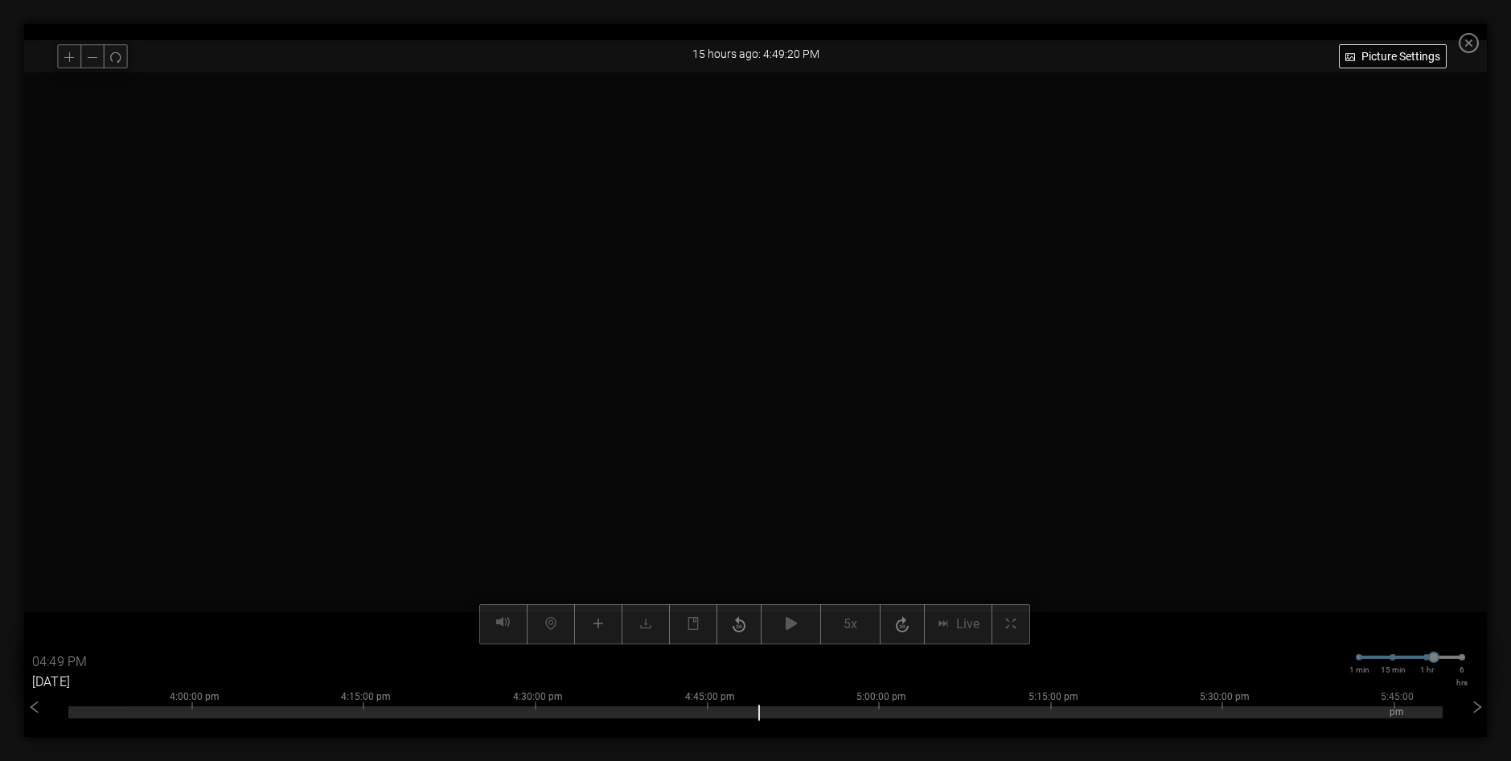
click at [848, 576] on video at bounding box center [755, 358] width 1143 height 572
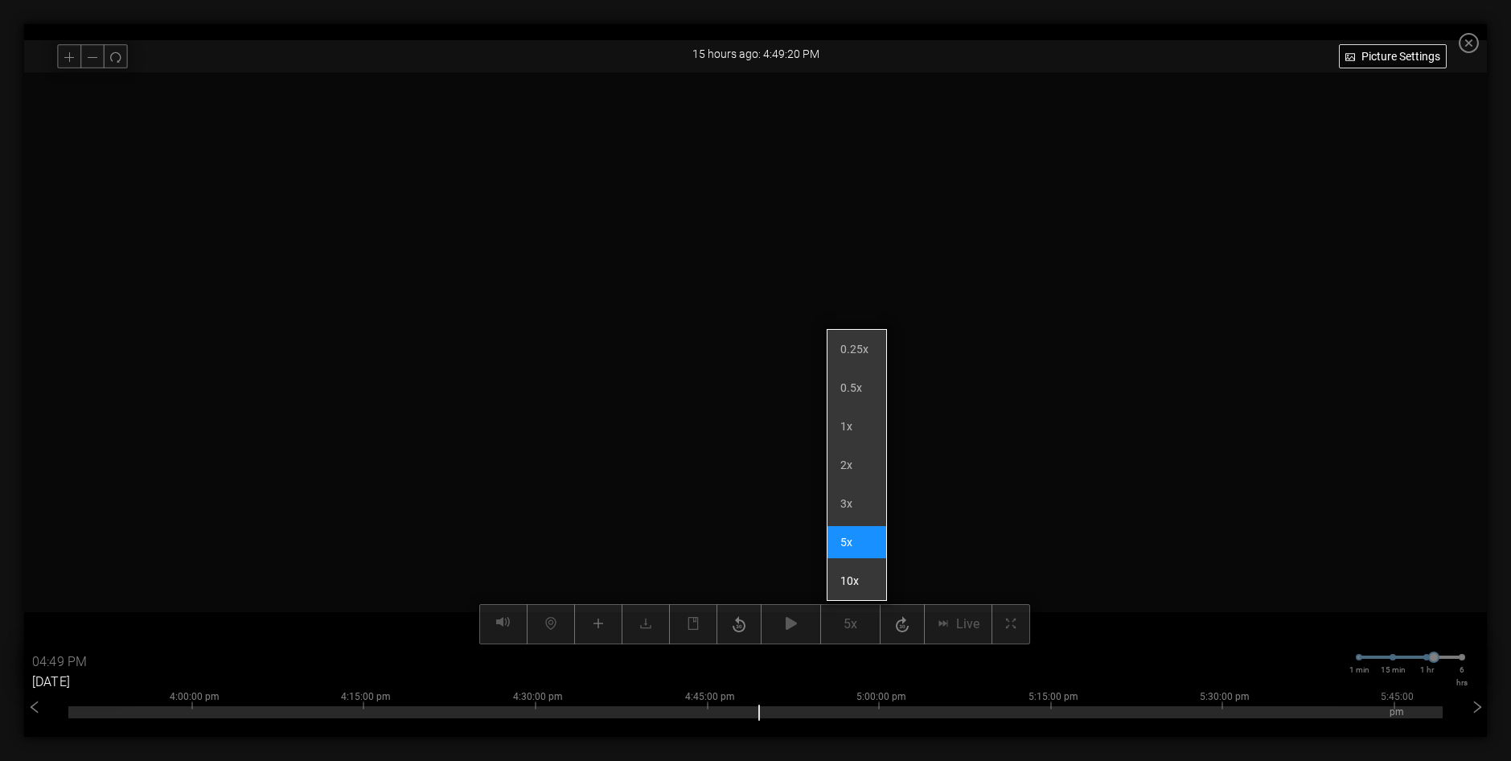
click at [852, 576] on li "10x" at bounding box center [856, 580] width 59 height 32
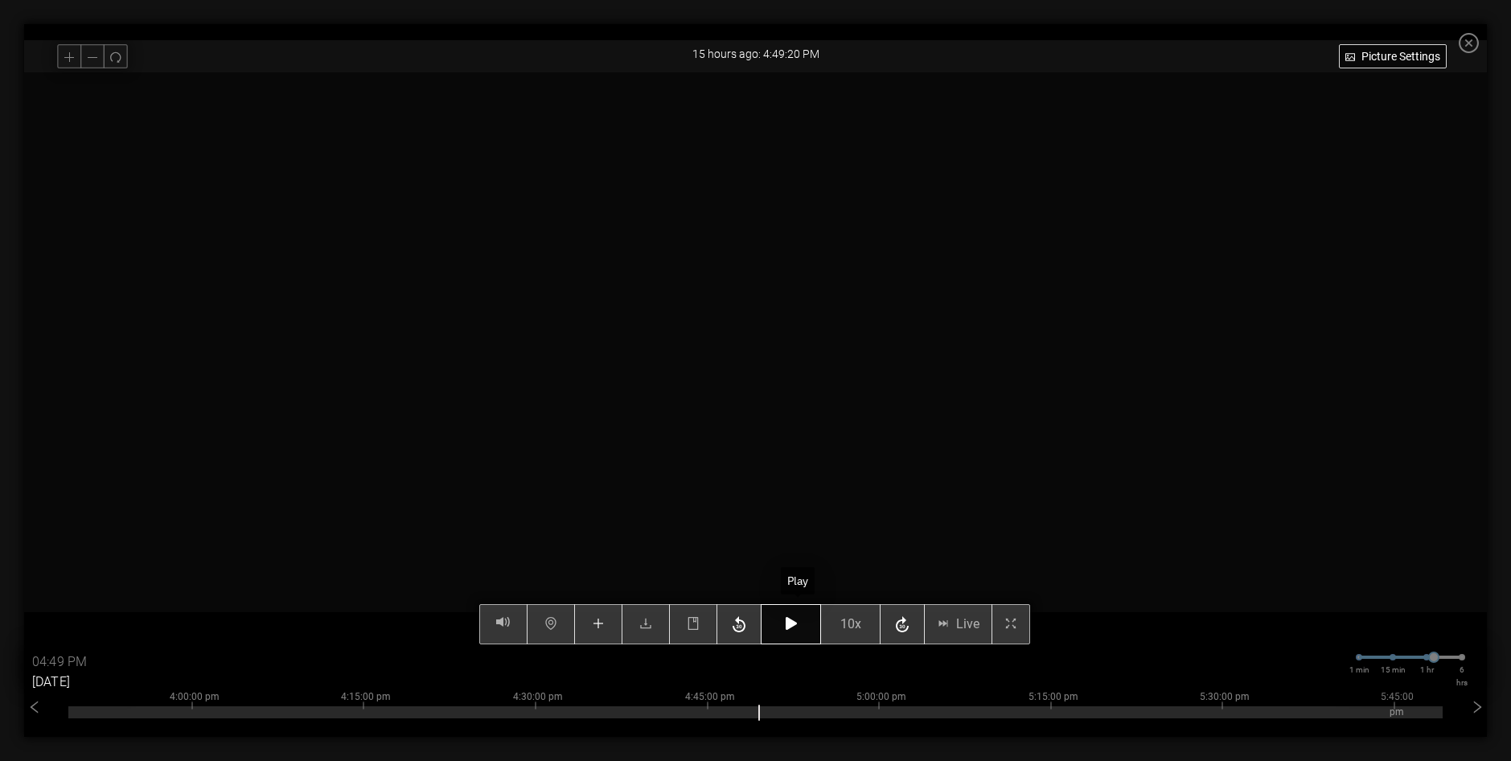
click at [797, 624] on icon "button" at bounding box center [791, 623] width 11 height 13
type input "04:50 PM"
click at [797, 626] on icon "button" at bounding box center [791, 623] width 11 height 13
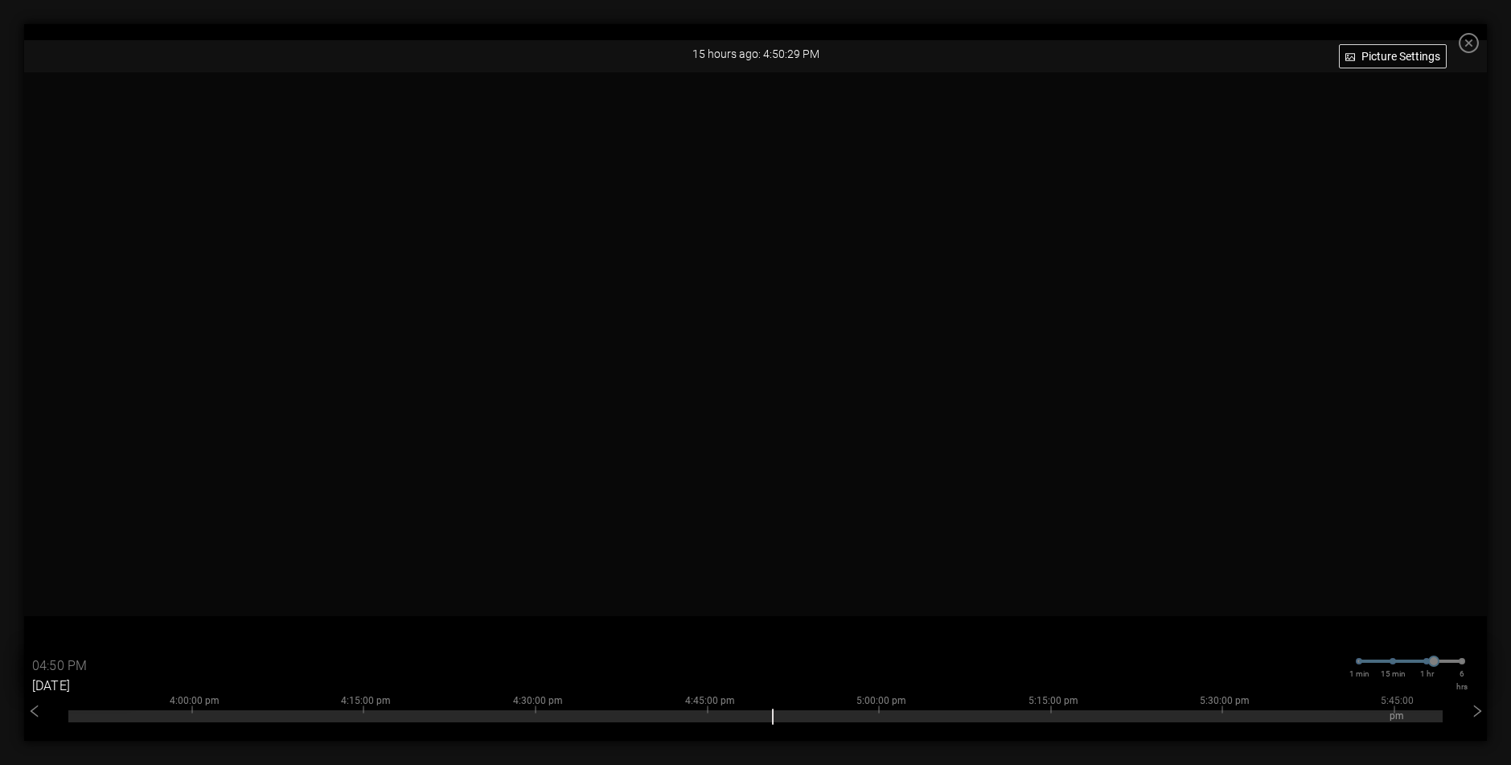
click at [1479, 44] on icon "close-circle" at bounding box center [1469, 43] width 20 height 20
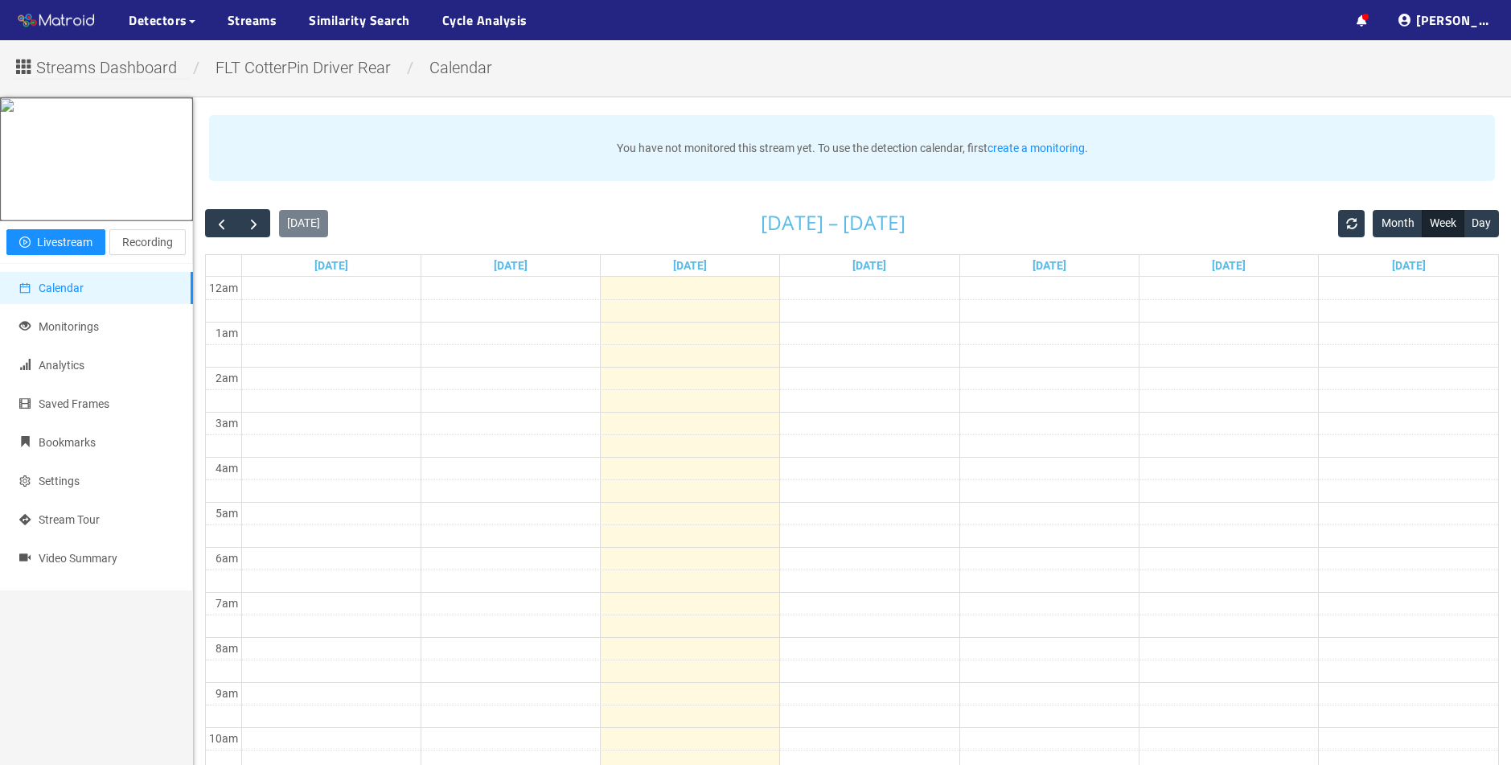
click at [64, 62] on span "Streams Dashboard" at bounding box center [106, 67] width 141 height 25
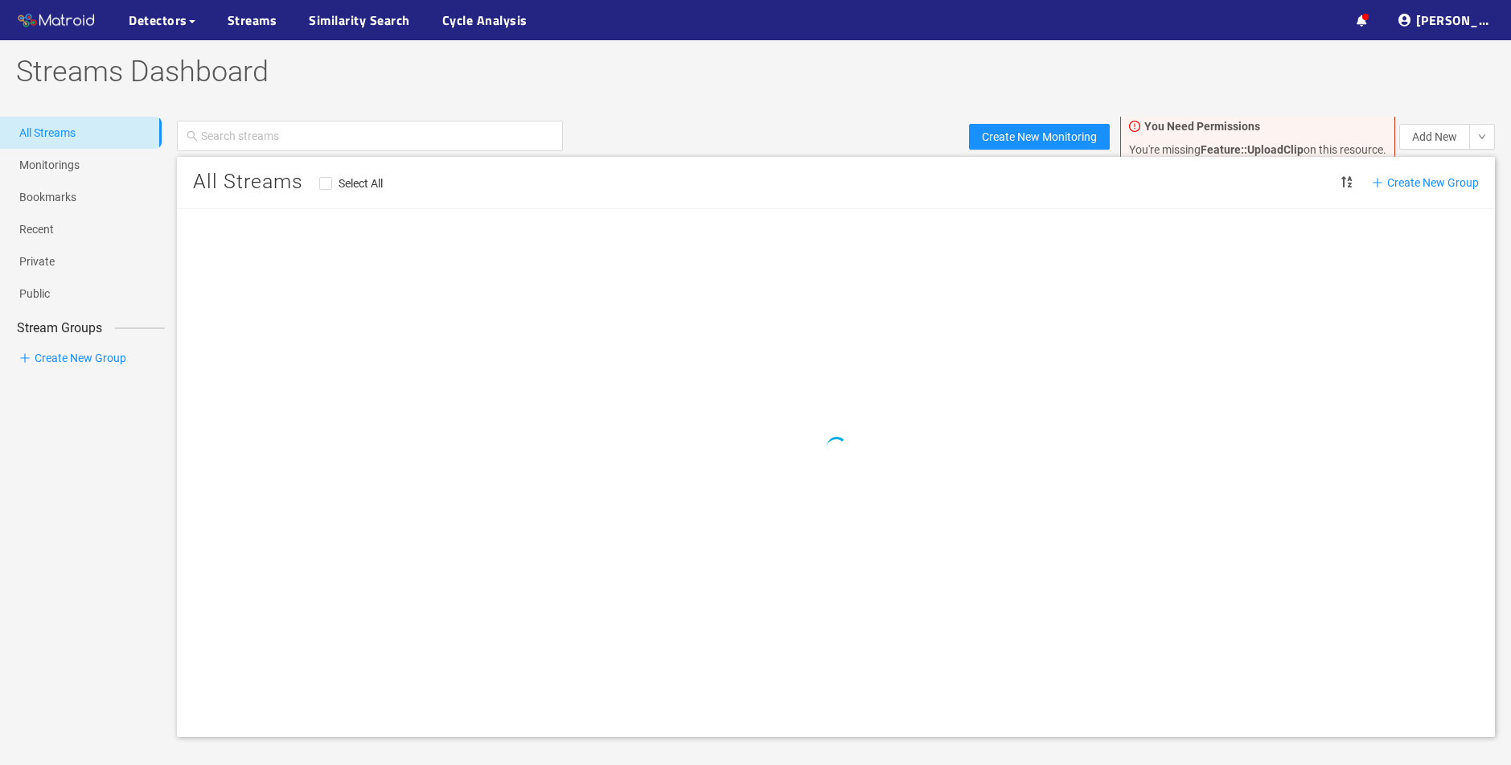
click at [1195, 145] on p "You're missing Feature::UploadClip on this resource." at bounding box center [1257, 149] width 257 height 13
click at [1235, 154] on strong "Feature::UploadClip" at bounding box center [1251, 149] width 103 height 13
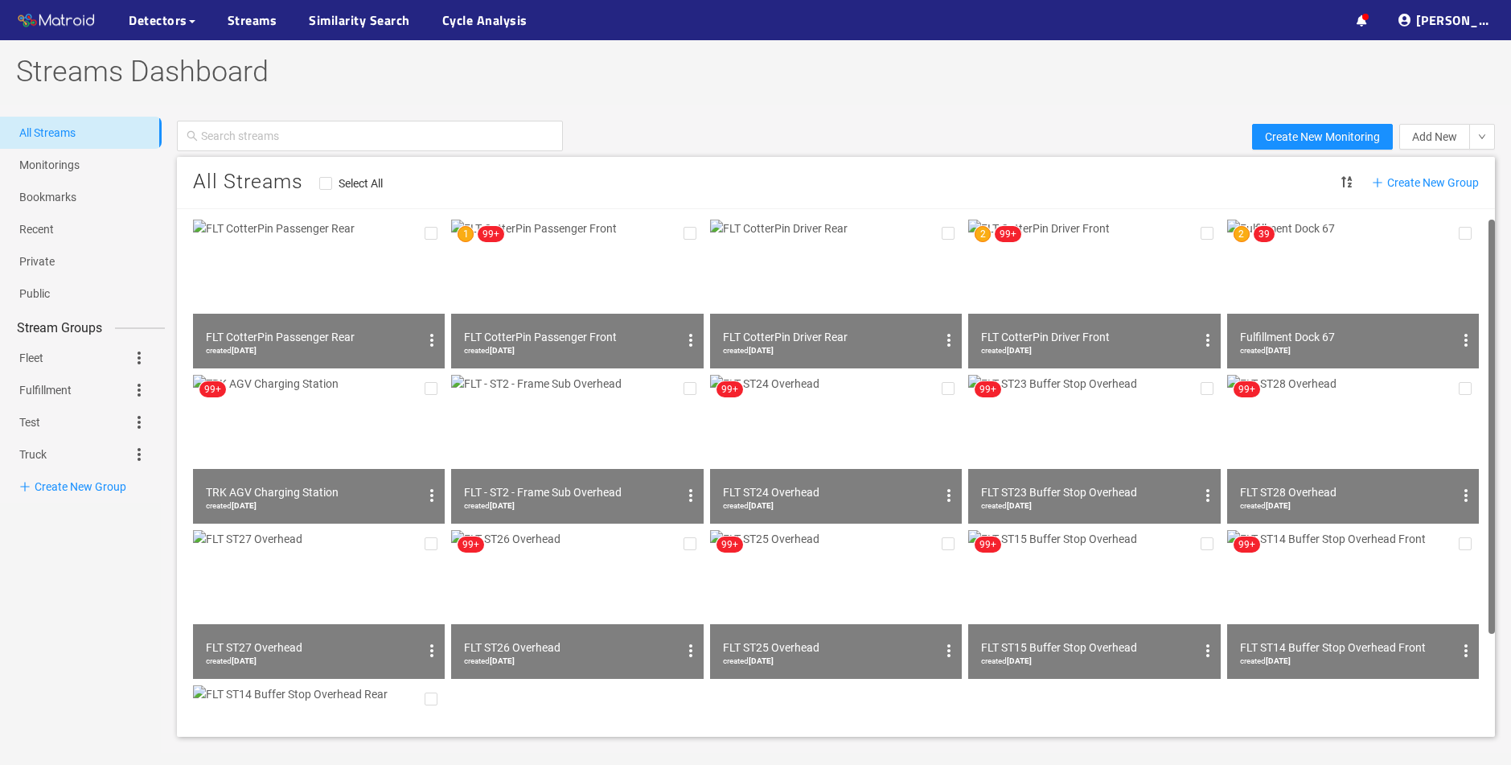
click at [1368, 275] on img at bounding box center [1353, 294] width 252 height 149
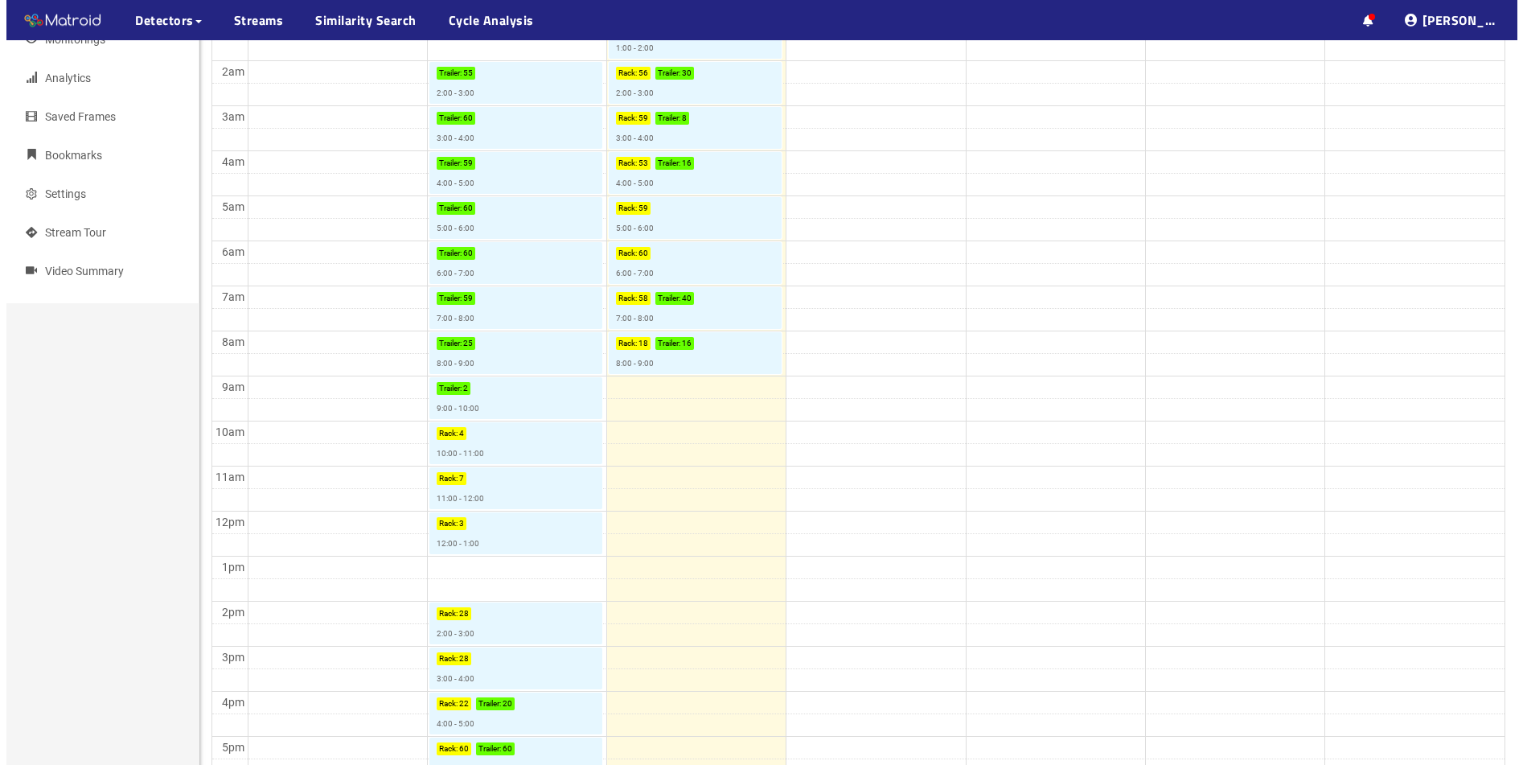
scroll to position [322, 0]
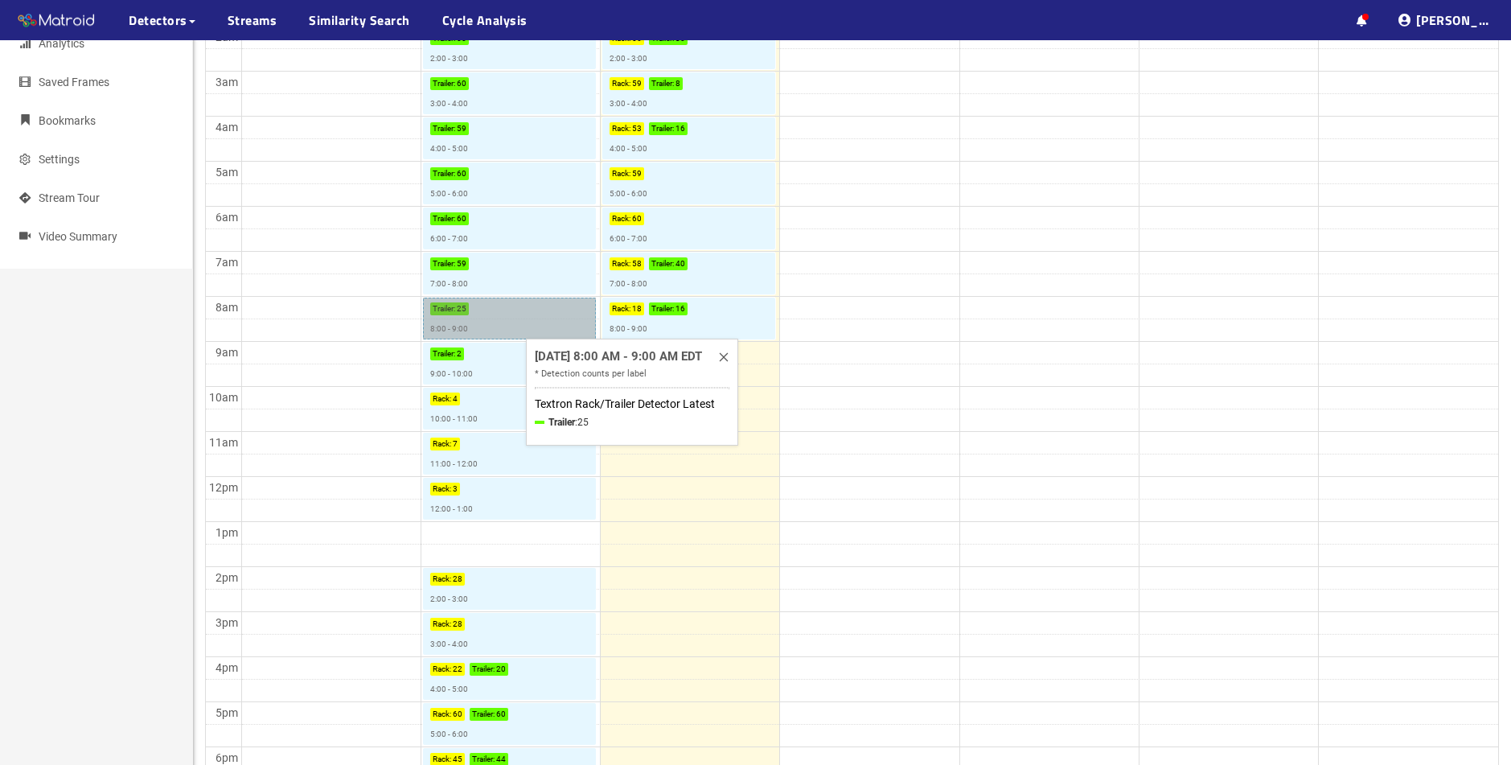
click at [509, 314] on link "Trailer : 25 8:00 - 9:00" at bounding box center [509, 319] width 173 height 42
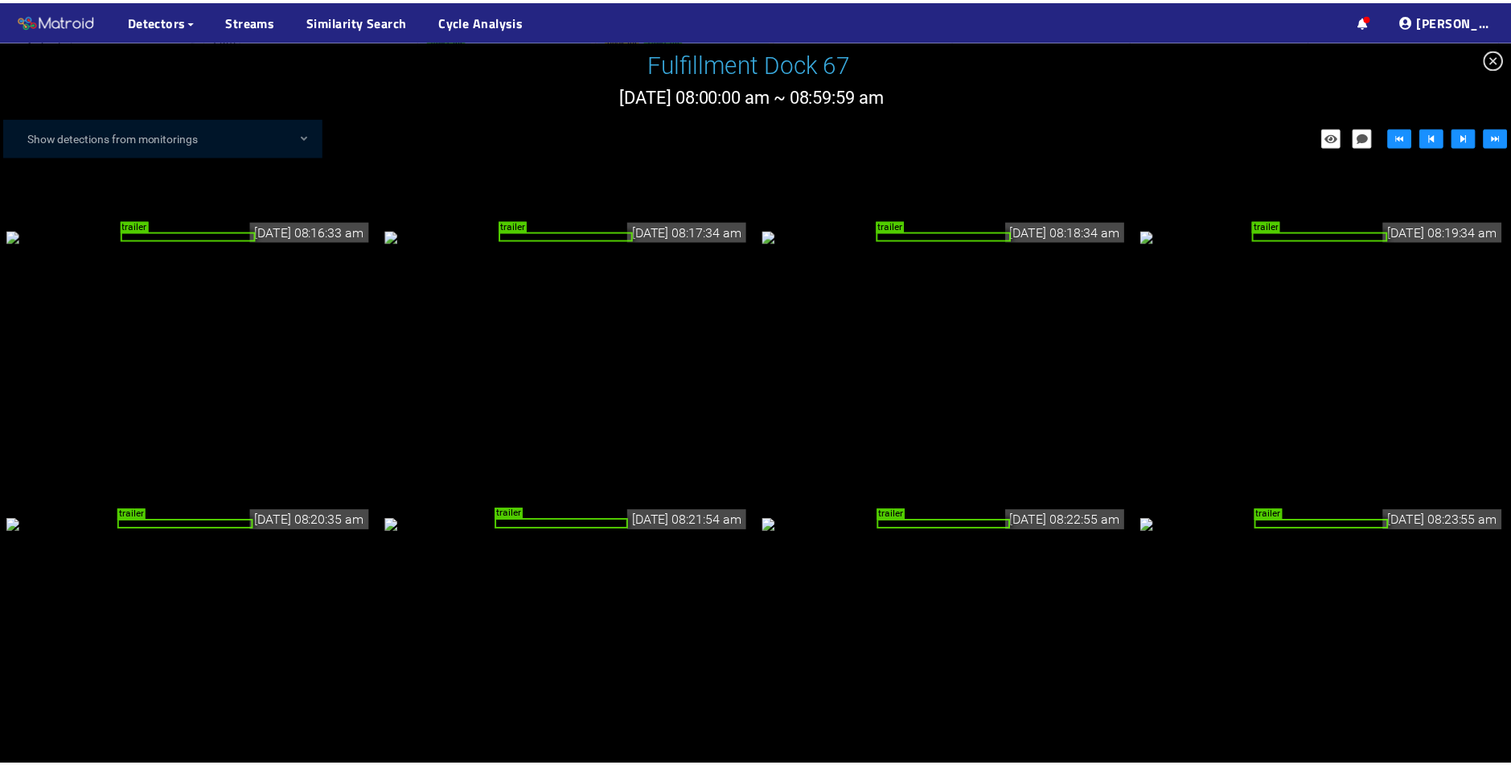
scroll to position [1367, 0]
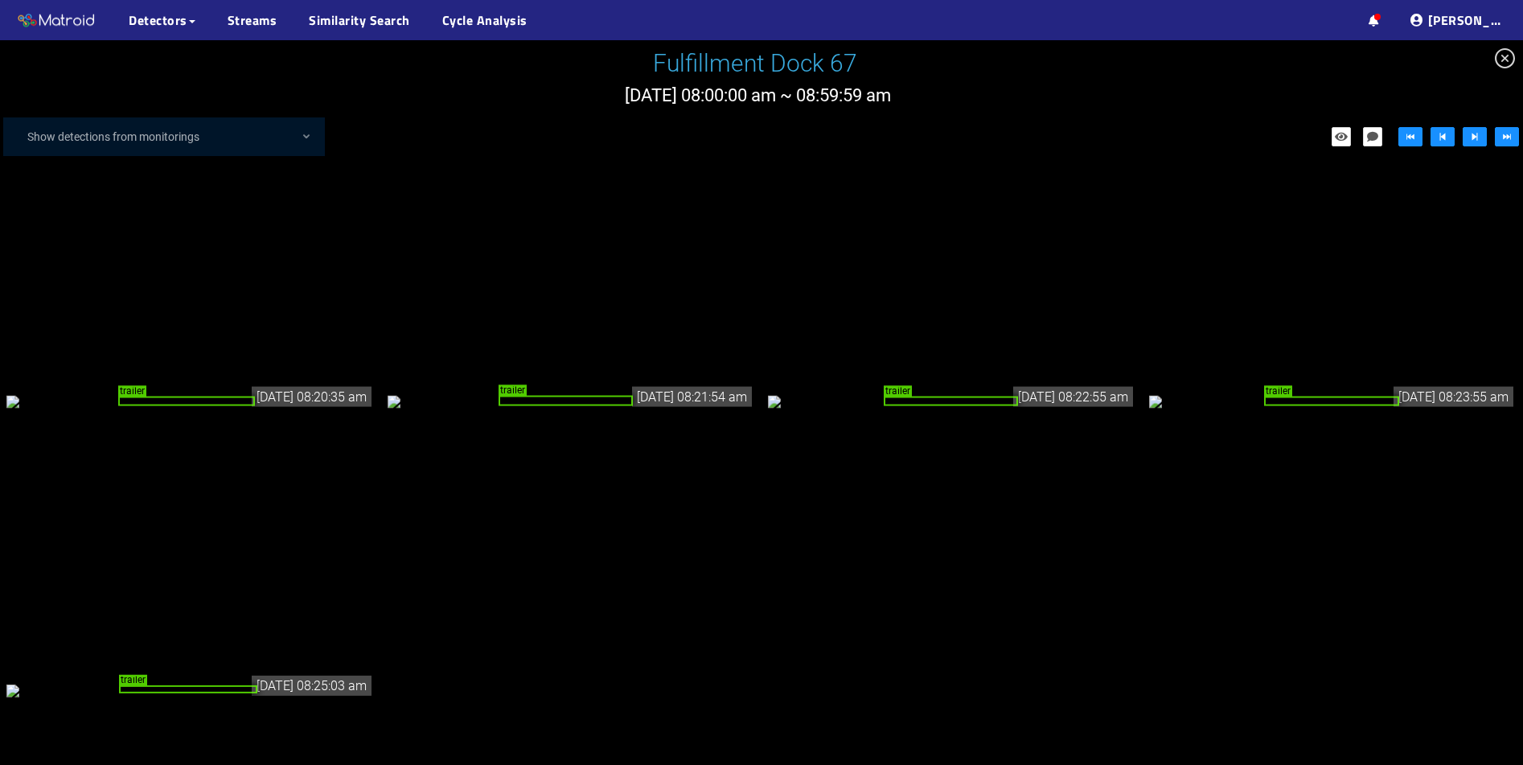
click at [1338, 406] on div "trailer" at bounding box center [1332, 401] width 136 height 10
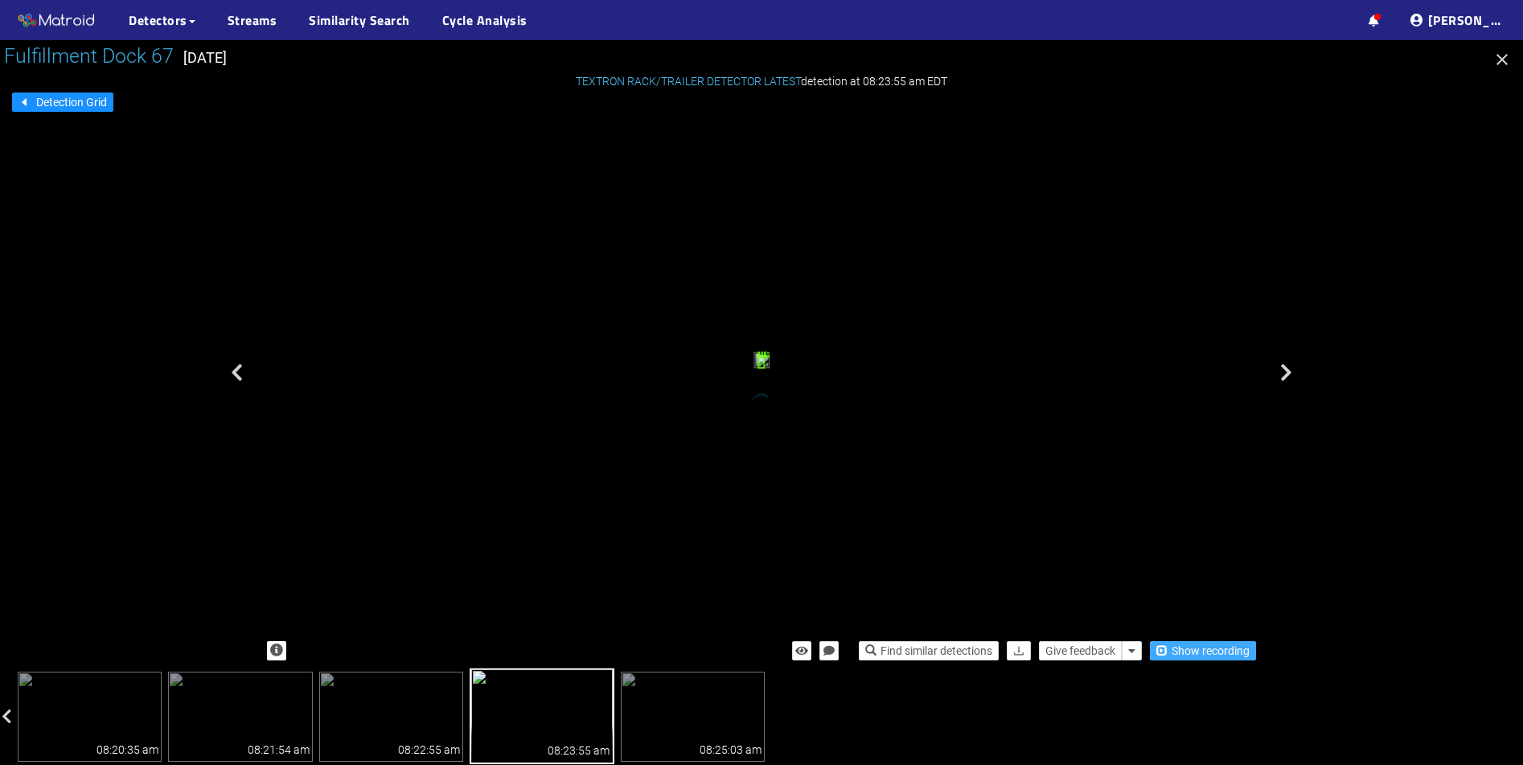
click at [1237, 653] on span "Show recording" at bounding box center [1211, 651] width 78 height 18
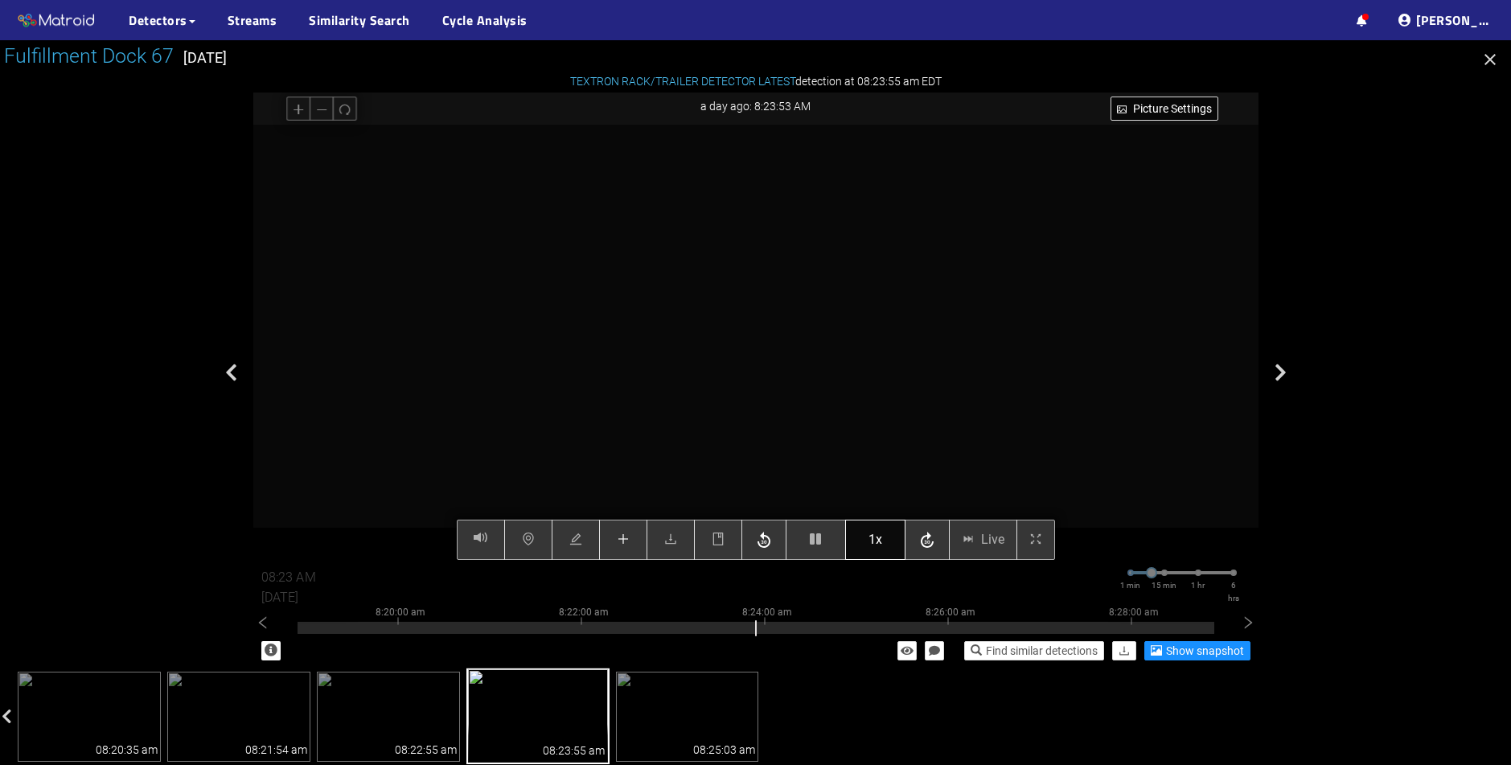
click at [875, 546] on span "1x" at bounding box center [875, 539] width 14 height 20
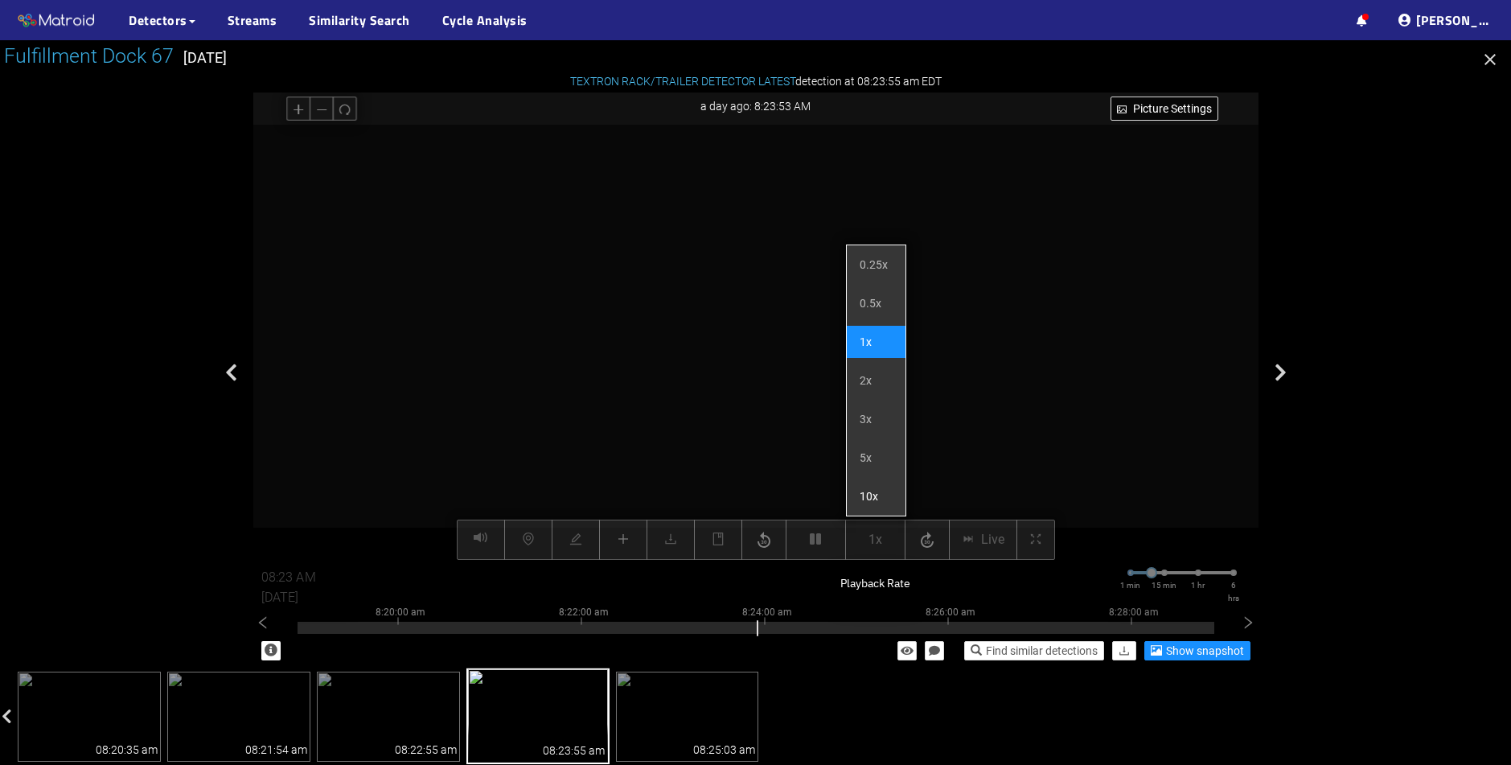
click at [888, 494] on li "10x" at bounding box center [876, 496] width 59 height 32
click at [770, 472] on video at bounding box center [756, 342] width 870 height 435
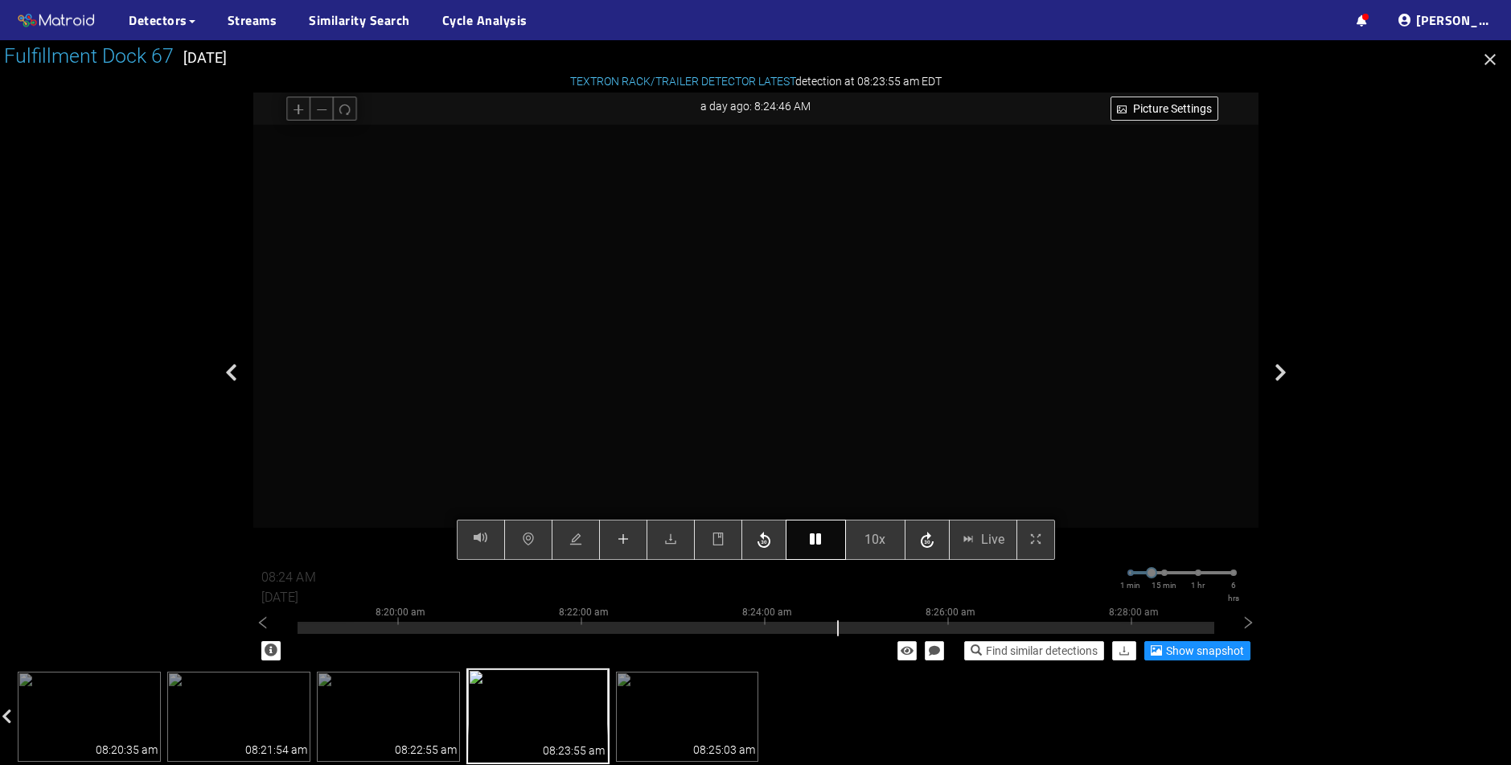
click at [824, 550] on button "button" at bounding box center [816, 539] width 60 height 40
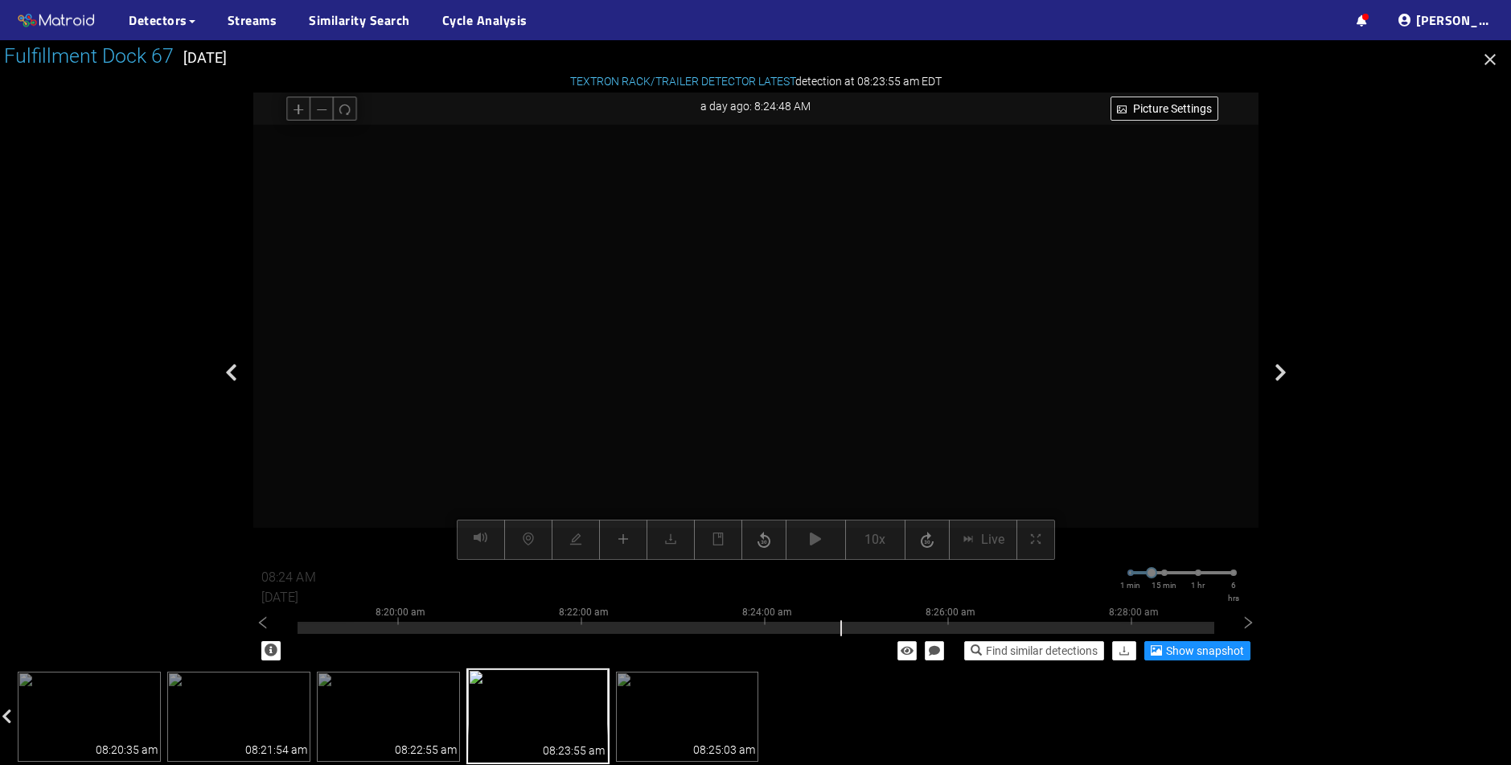
click at [820, 535] on div "Picture Settings 10x Live 08:24 AM 08/25/2025 1 min 15 min 1 hr 6 hrs 8:10:00 a…" at bounding box center [755, 342] width 1005 height 435
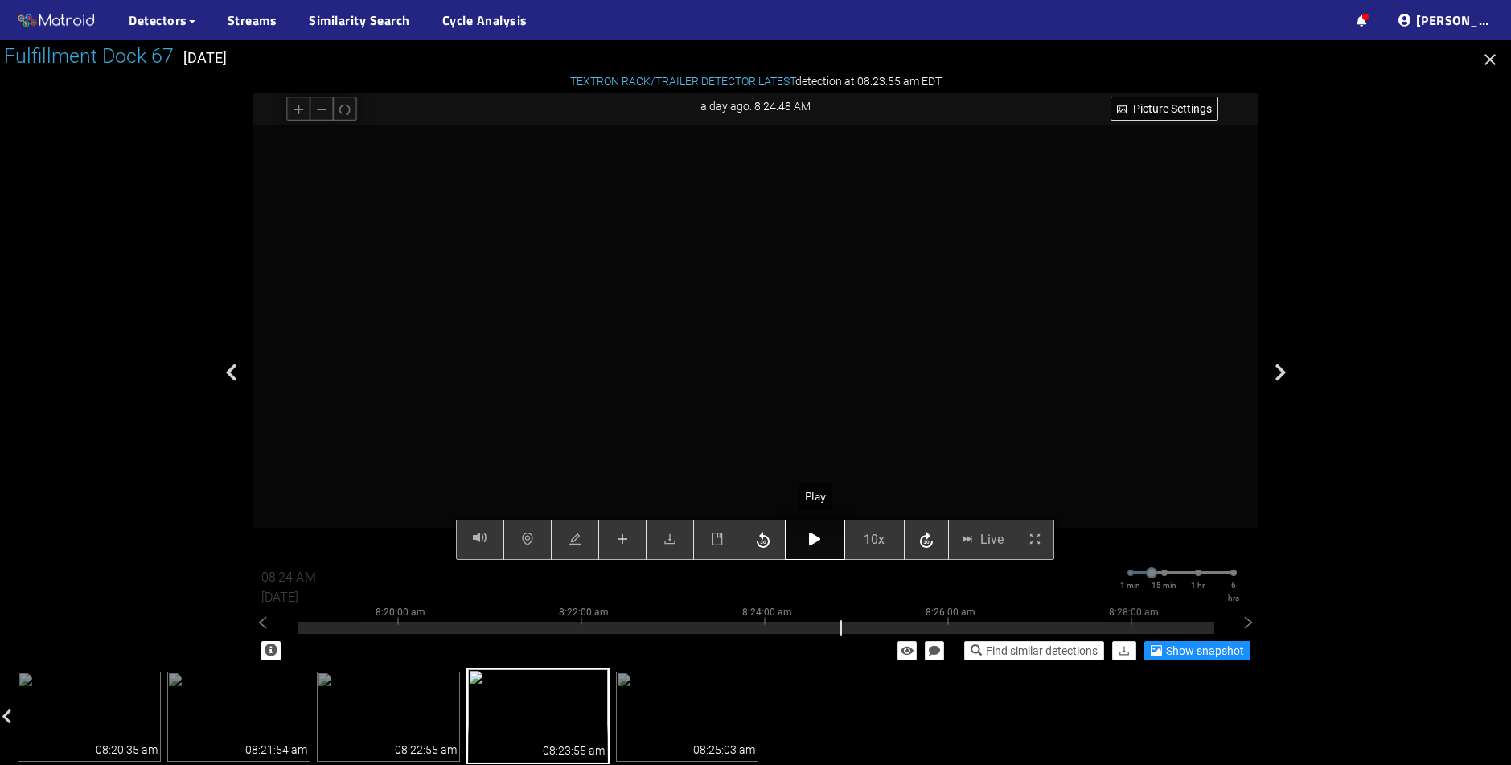
click at [817, 542] on icon "button" at bounding box center [814, 538] width 11 height 13
type input "08:26 AM"
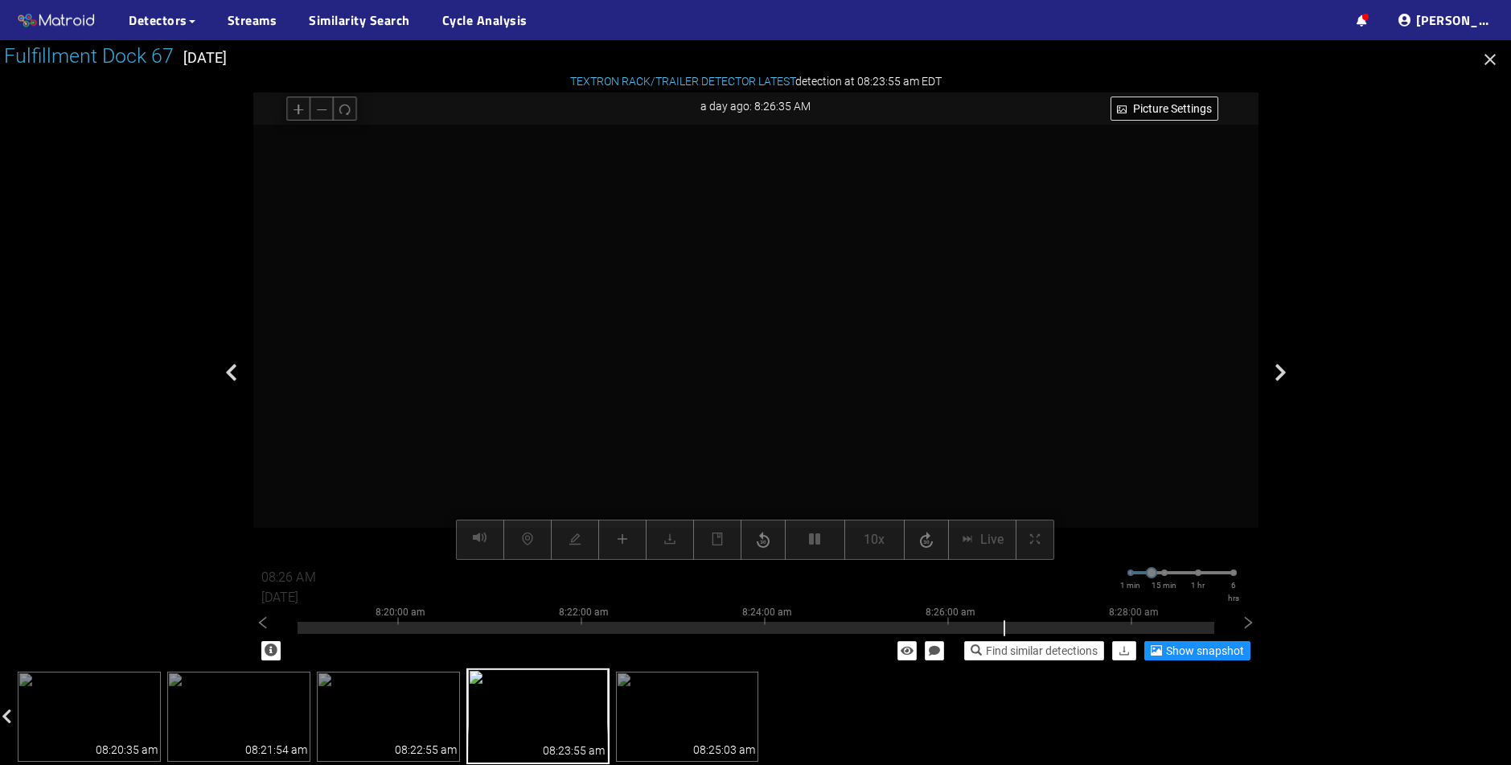
click at [838, 326] on video at bounding box center [756, 342] width 870 height 435
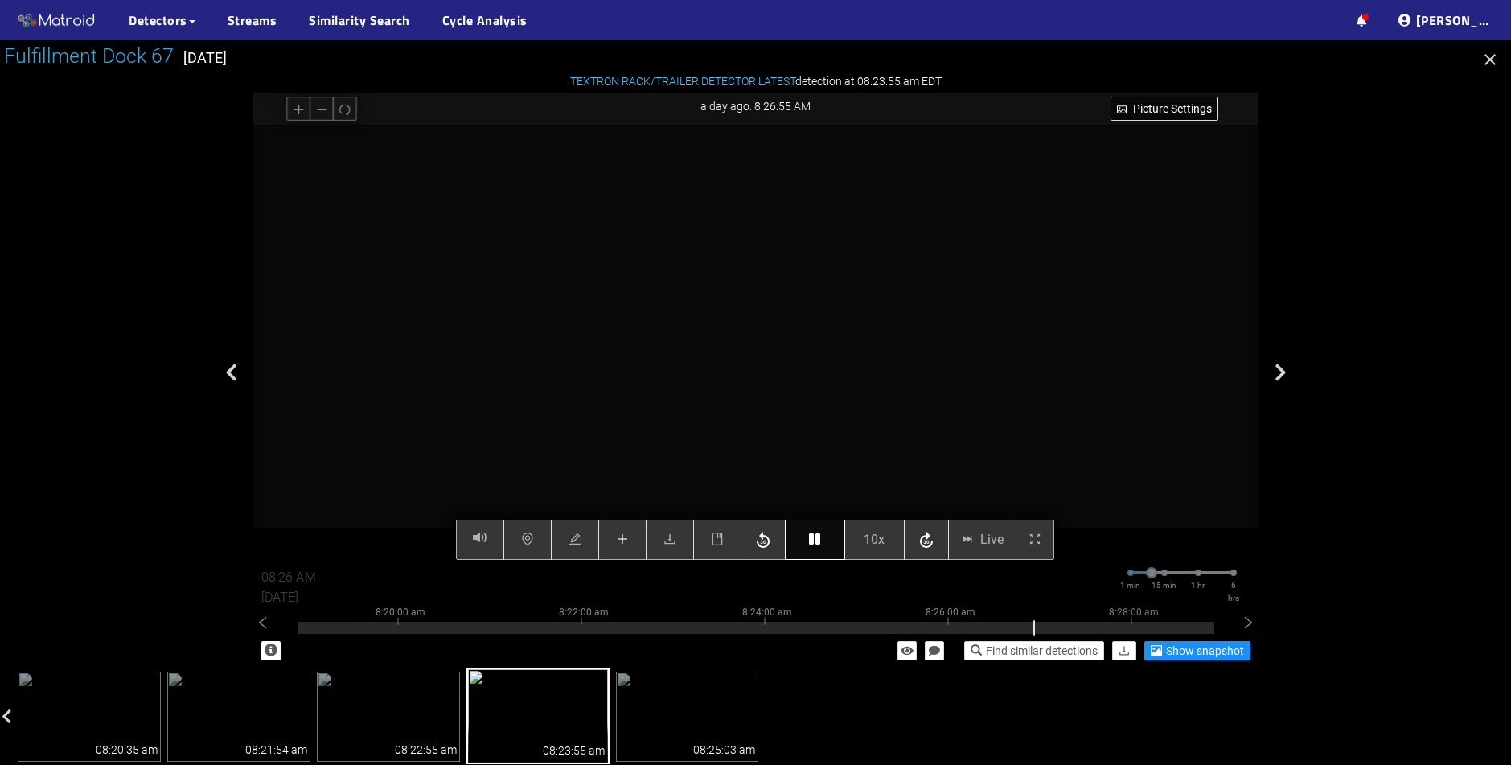
click at [817, 547] on button "button" at bounding box center [815, 539] width 60 height 40
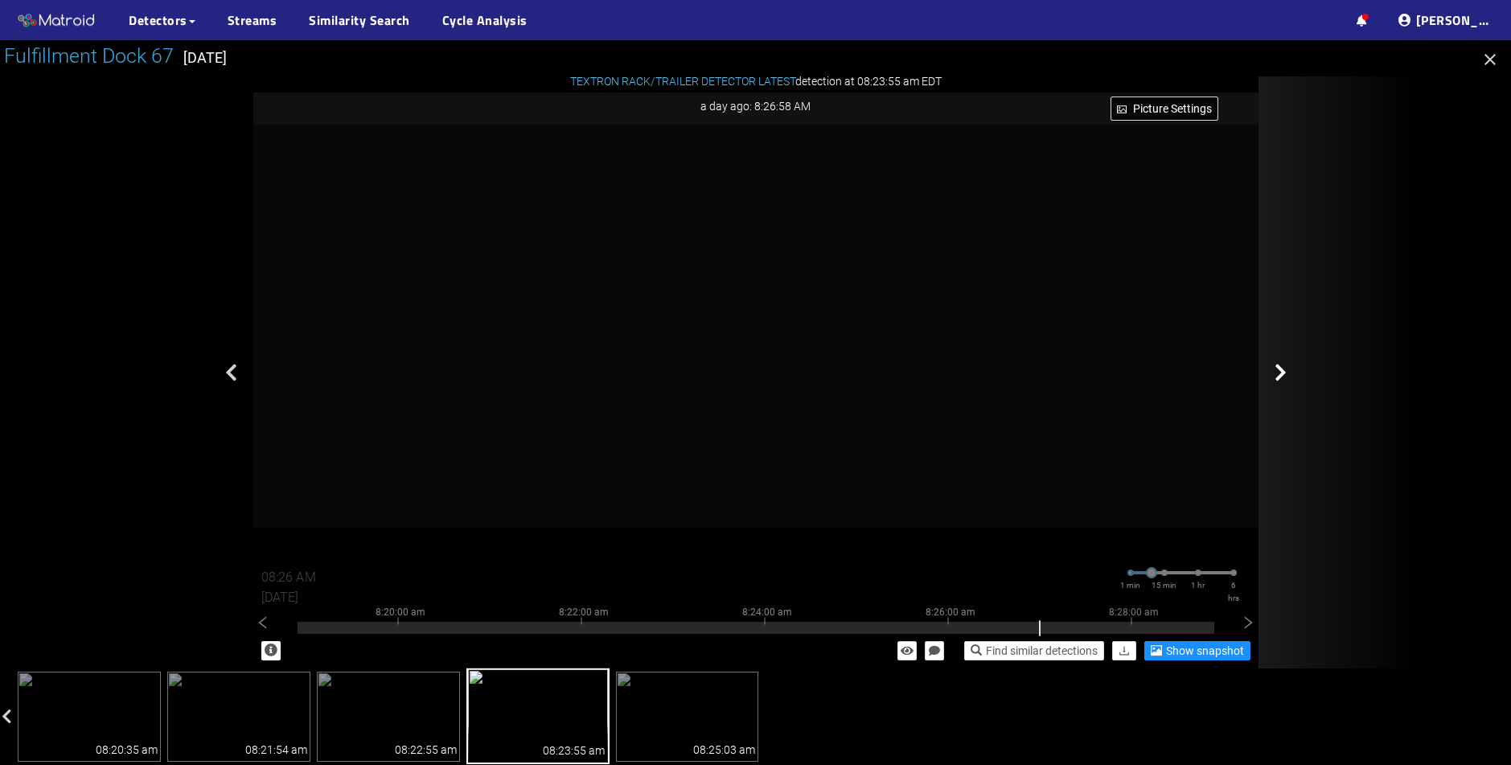
click at [1282, 372] on icon at bounding box center [1280, 372] width 12 height 19
